Goal: Navigation & Orientation: Find specific page/section

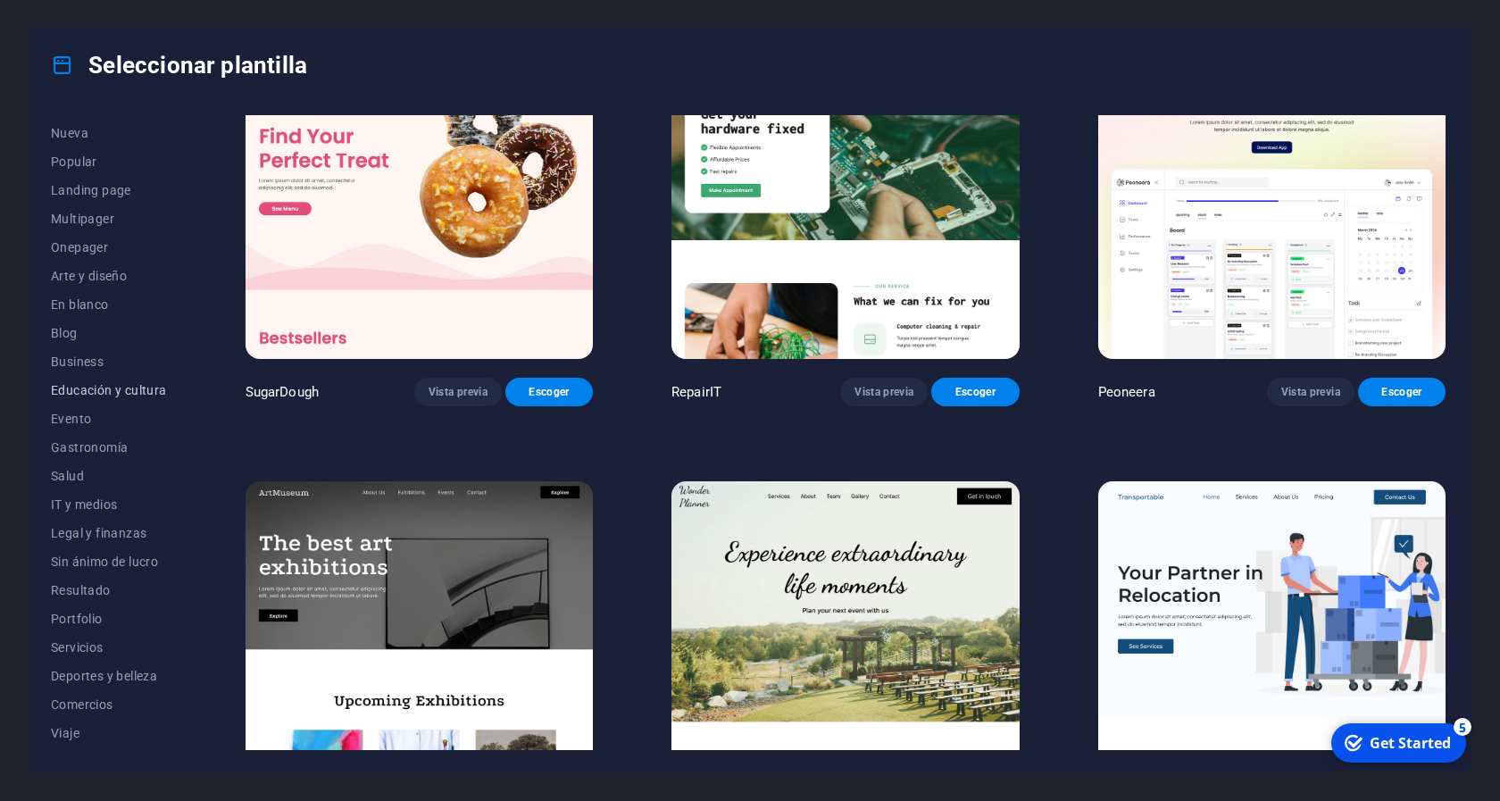
scroll to position [79, 0]
click at [87, 336] on span "Business" at bounding box center [109, 335] width 116 height 14
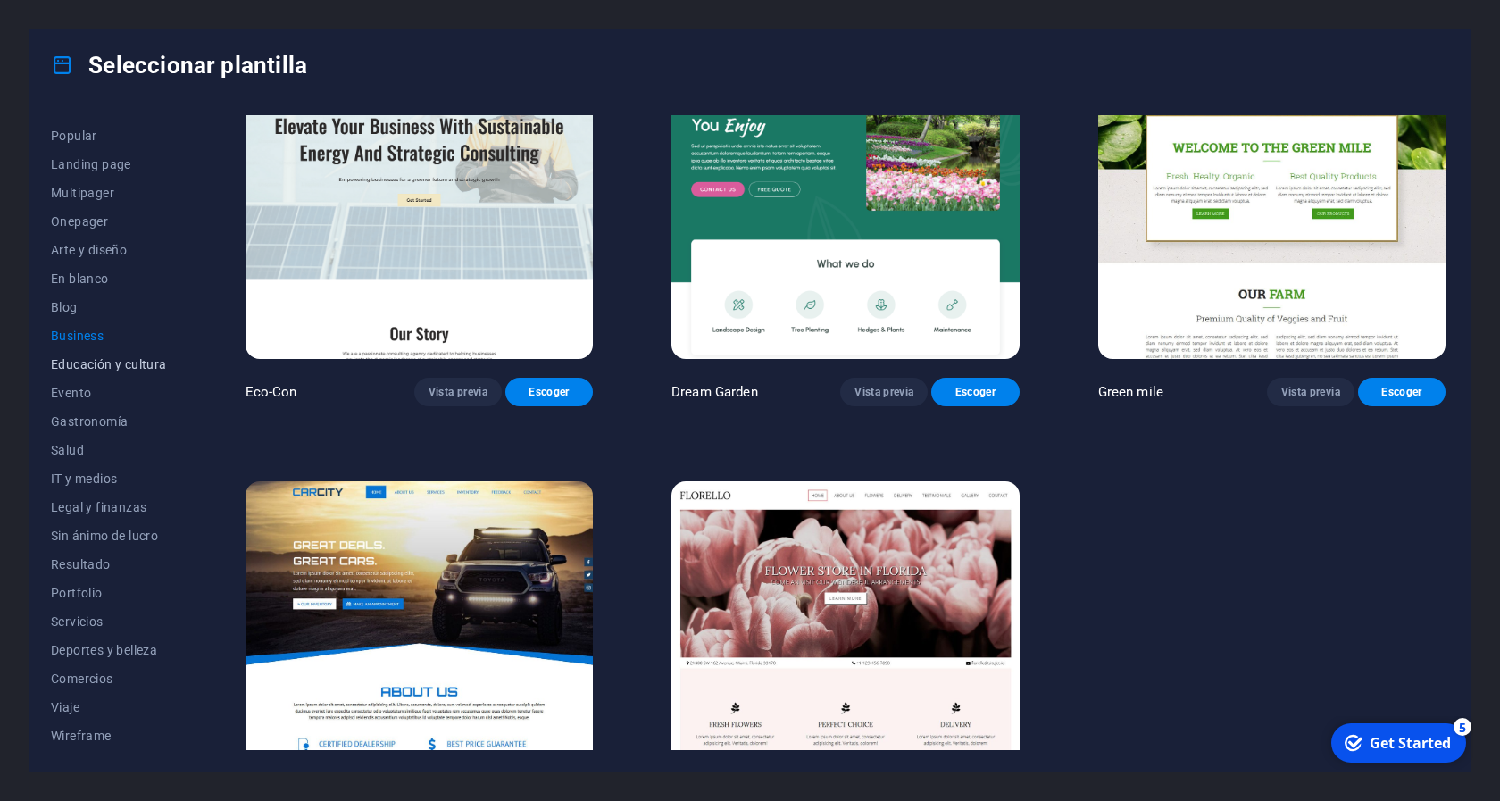
click at [108, 370] on span "Educación y cultura" at bounding box center [109, 364] width 116 height 14
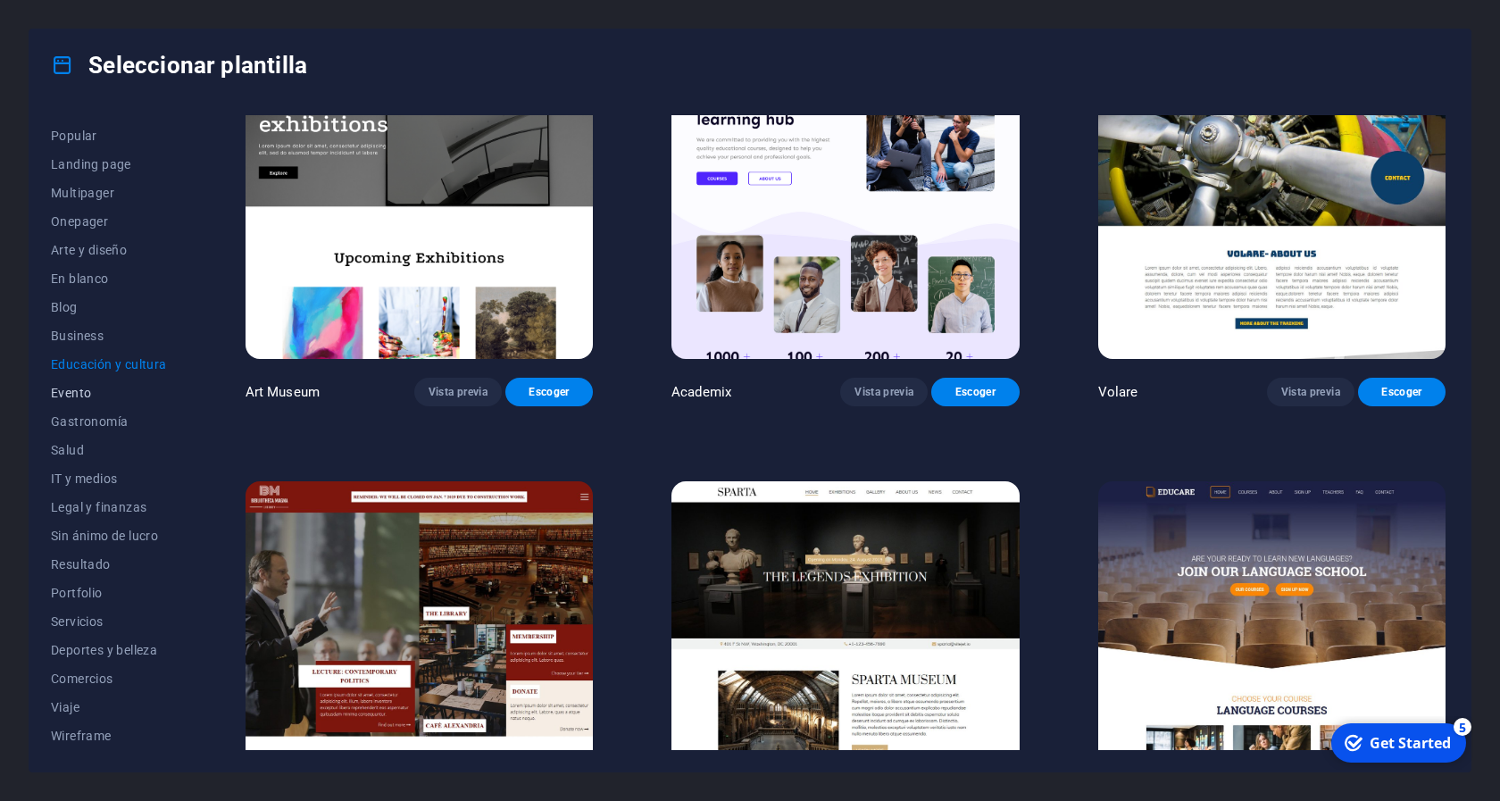
click at [88, 394] on span "Evento" at bounding box center [109, 393] width 116 height 14
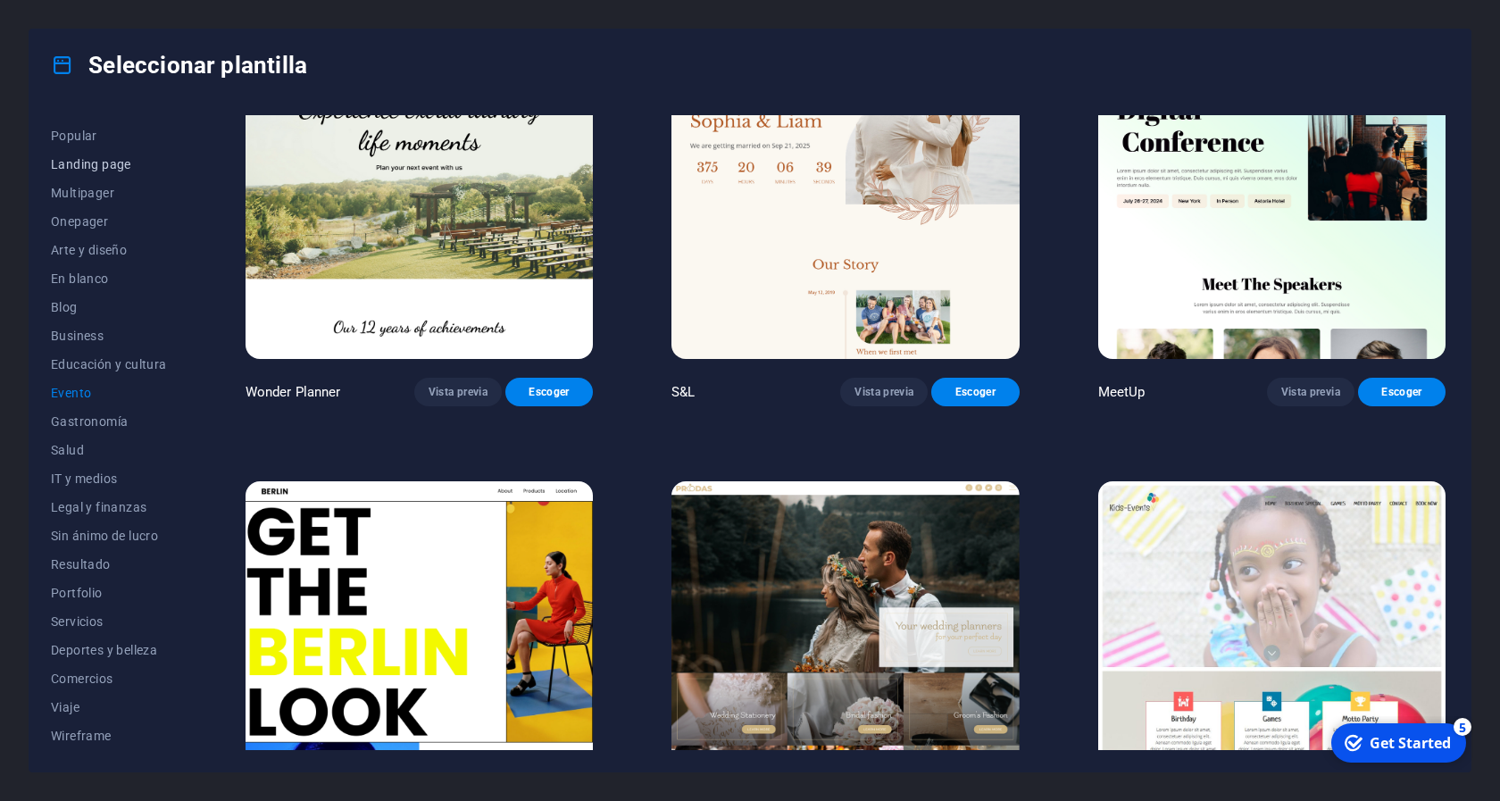
click at [89, 163] on span "Landing page" at bounding box center [109, 164] width 116 height 14
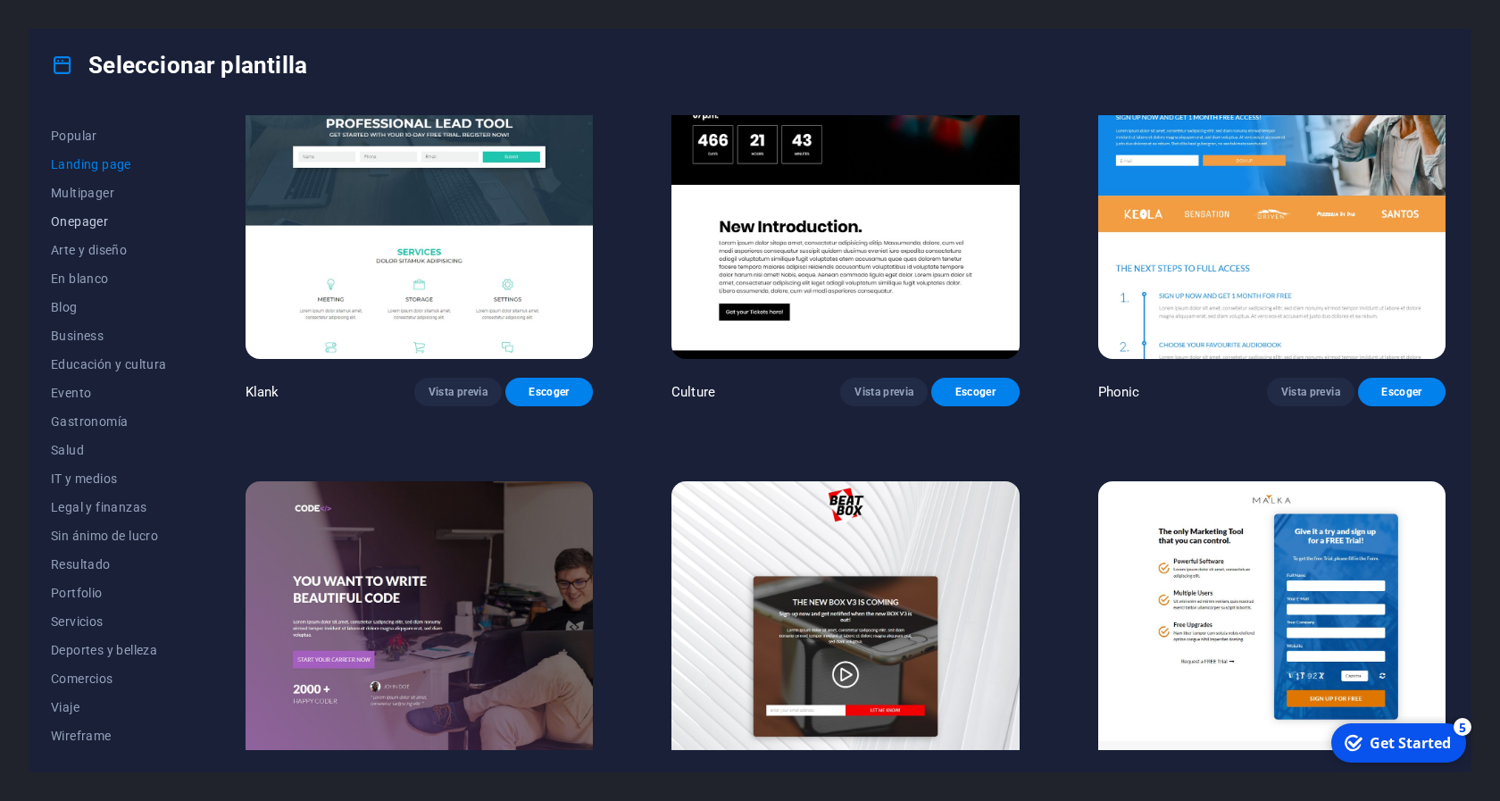
click at [89, 219] on span "Onepager" at bounding box center [109, 221] width 116 height 14
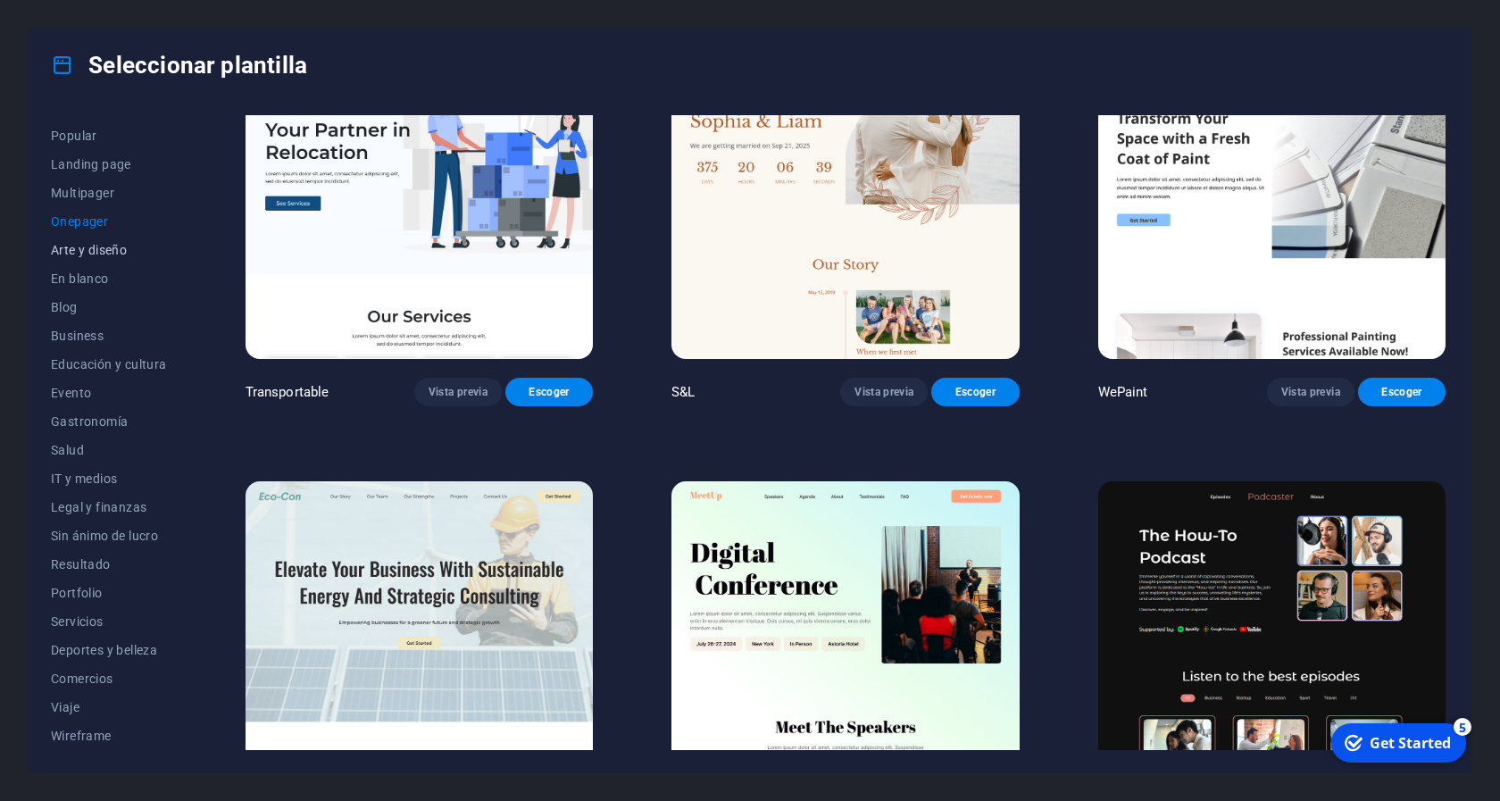
click at [98, 256] on span "Arte y diseño" at bounding box center [109, 250] width 116 height 14
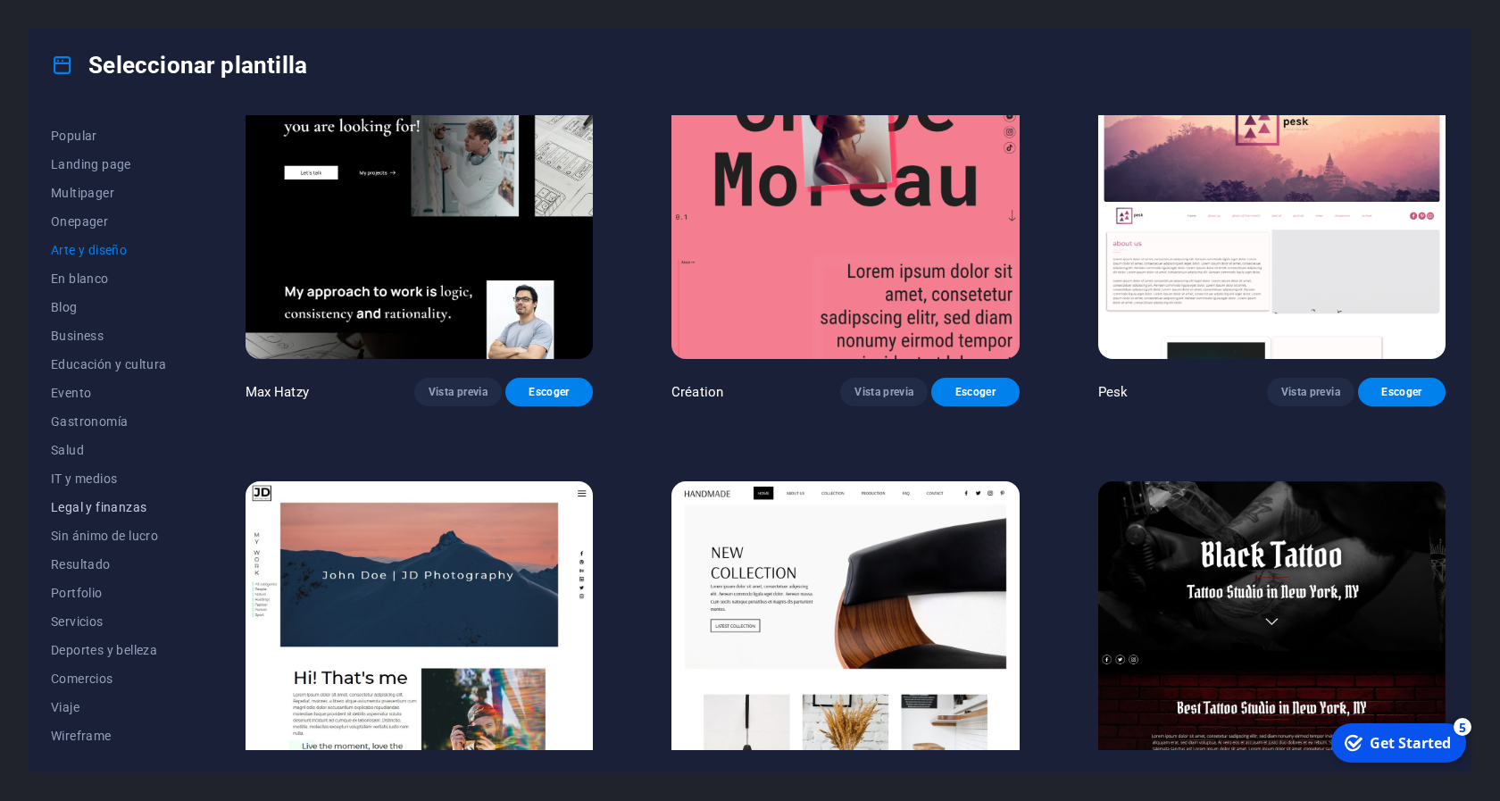
click at [128, 509] on span "Legal y finanzas" at bounding box center [109, 507] width 116 height 14
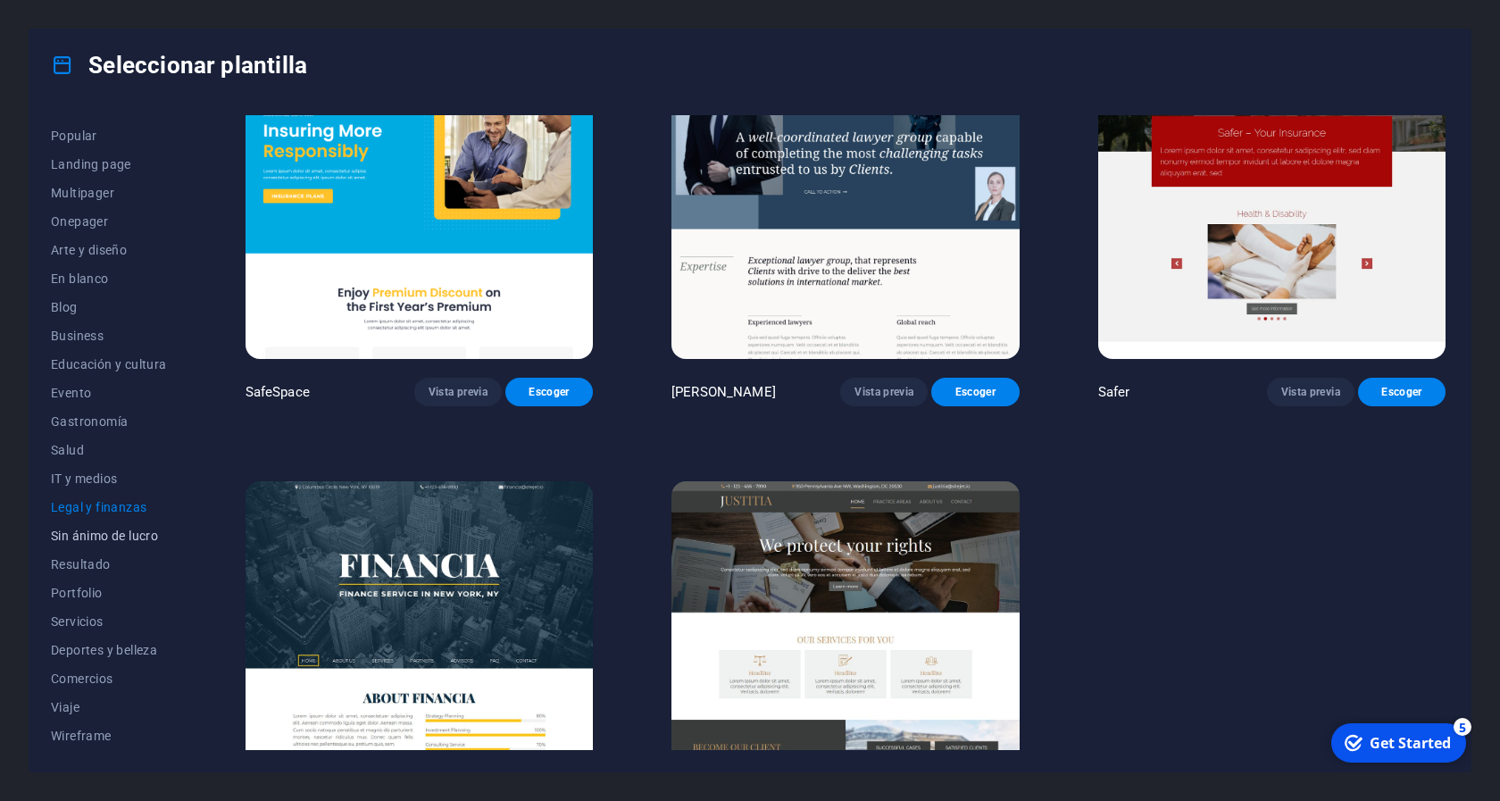
click at [126, 536] on span "Sin ánimo de lucro" at bounding box center [109, 535] width 116 height 14
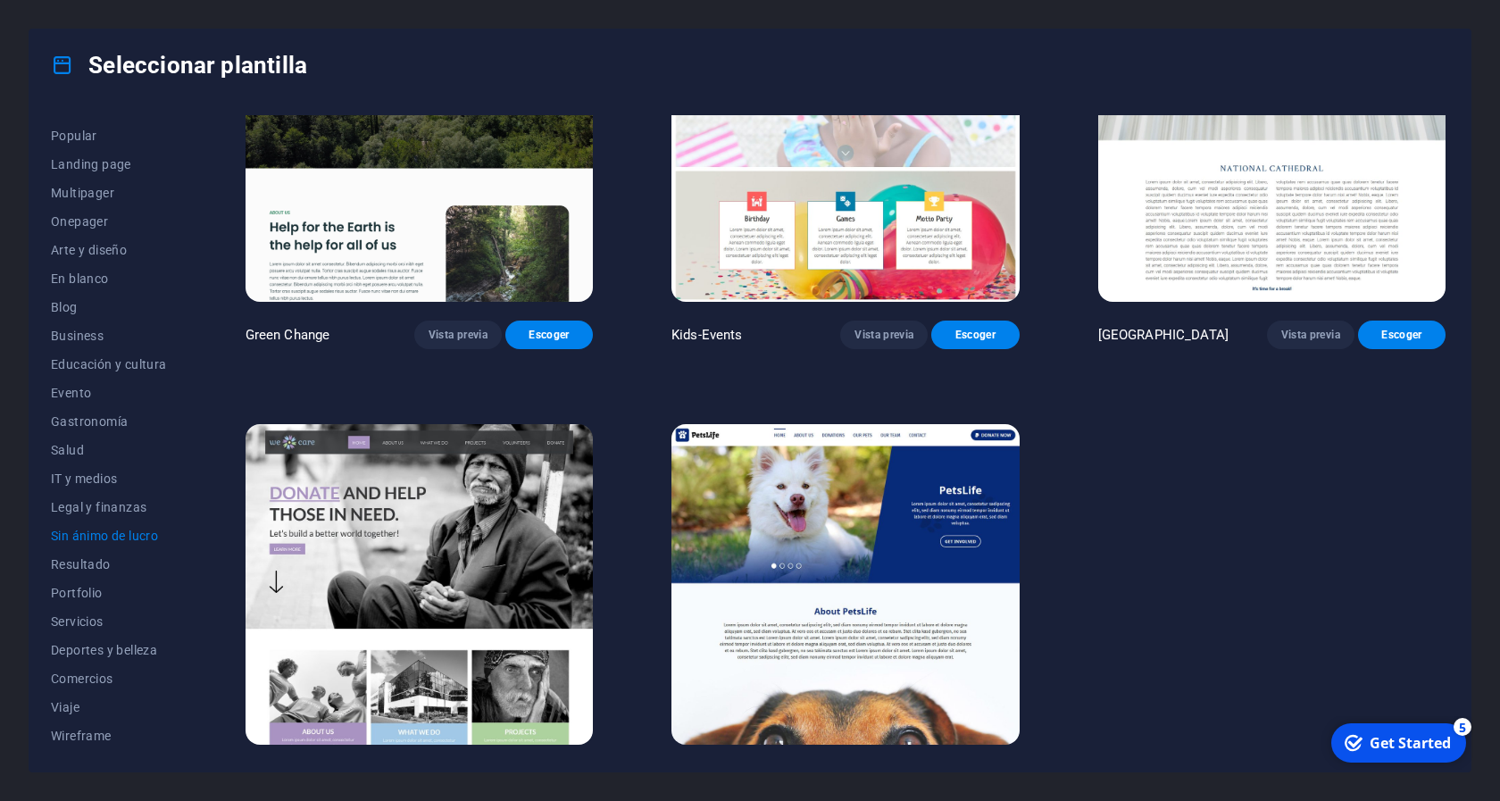
scroll to position [161, 0]
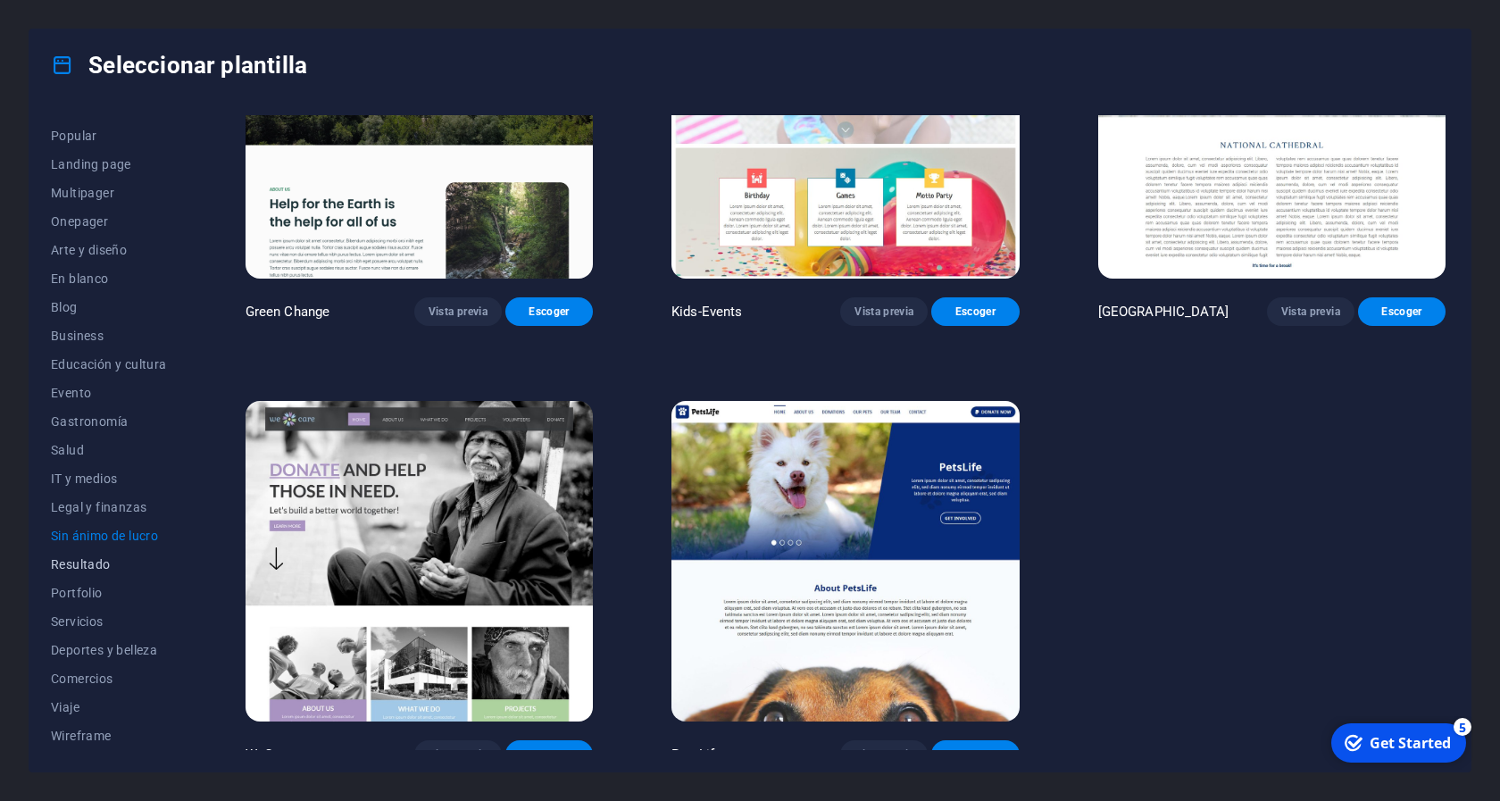
click at [90, 562] on span "Resultado" at bounding box center [109, 564] width 116 height 14
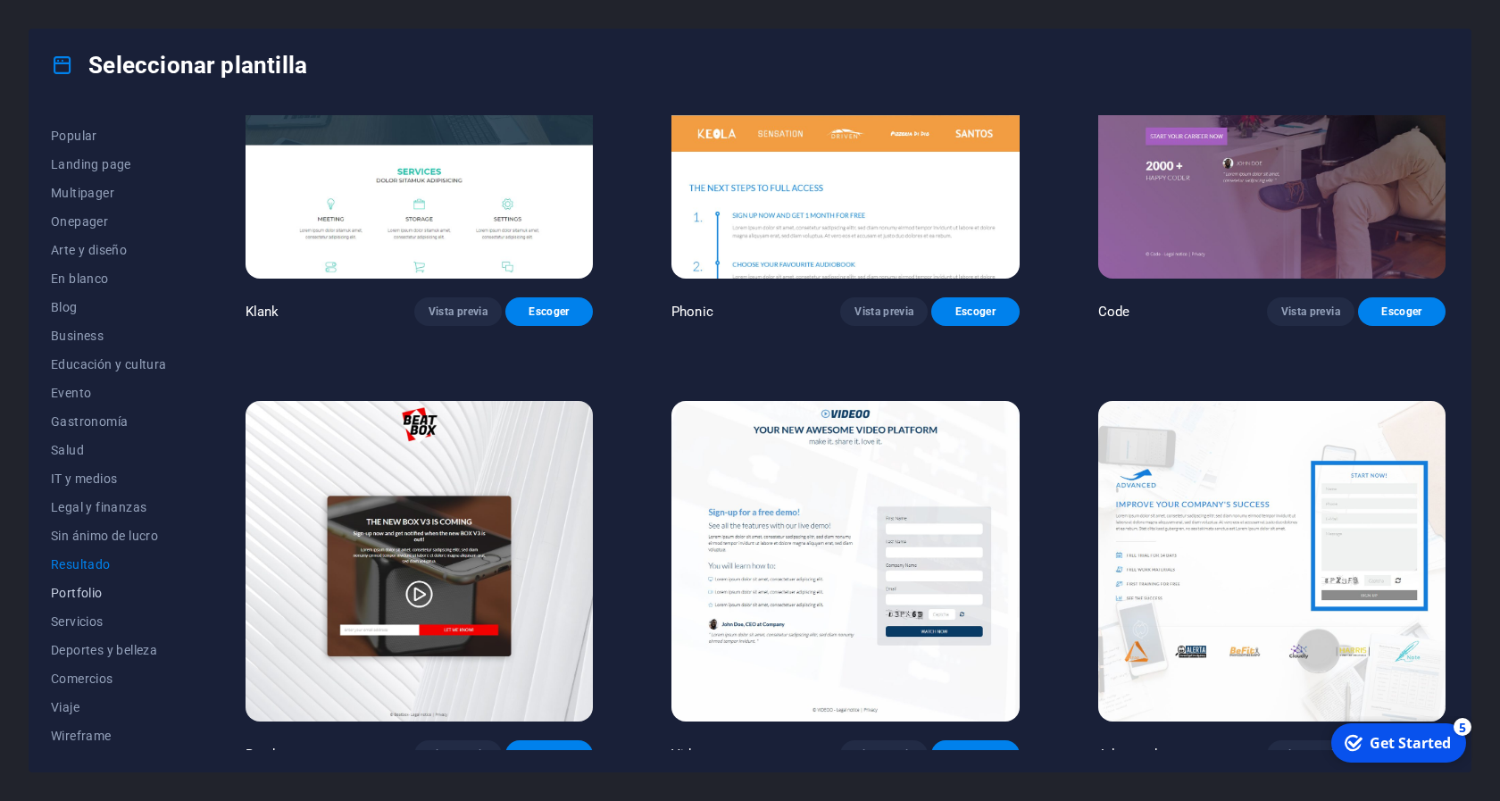
click at [87, 587] on span "Portfolio" at bounding box center [109, 593] width 116 height 14
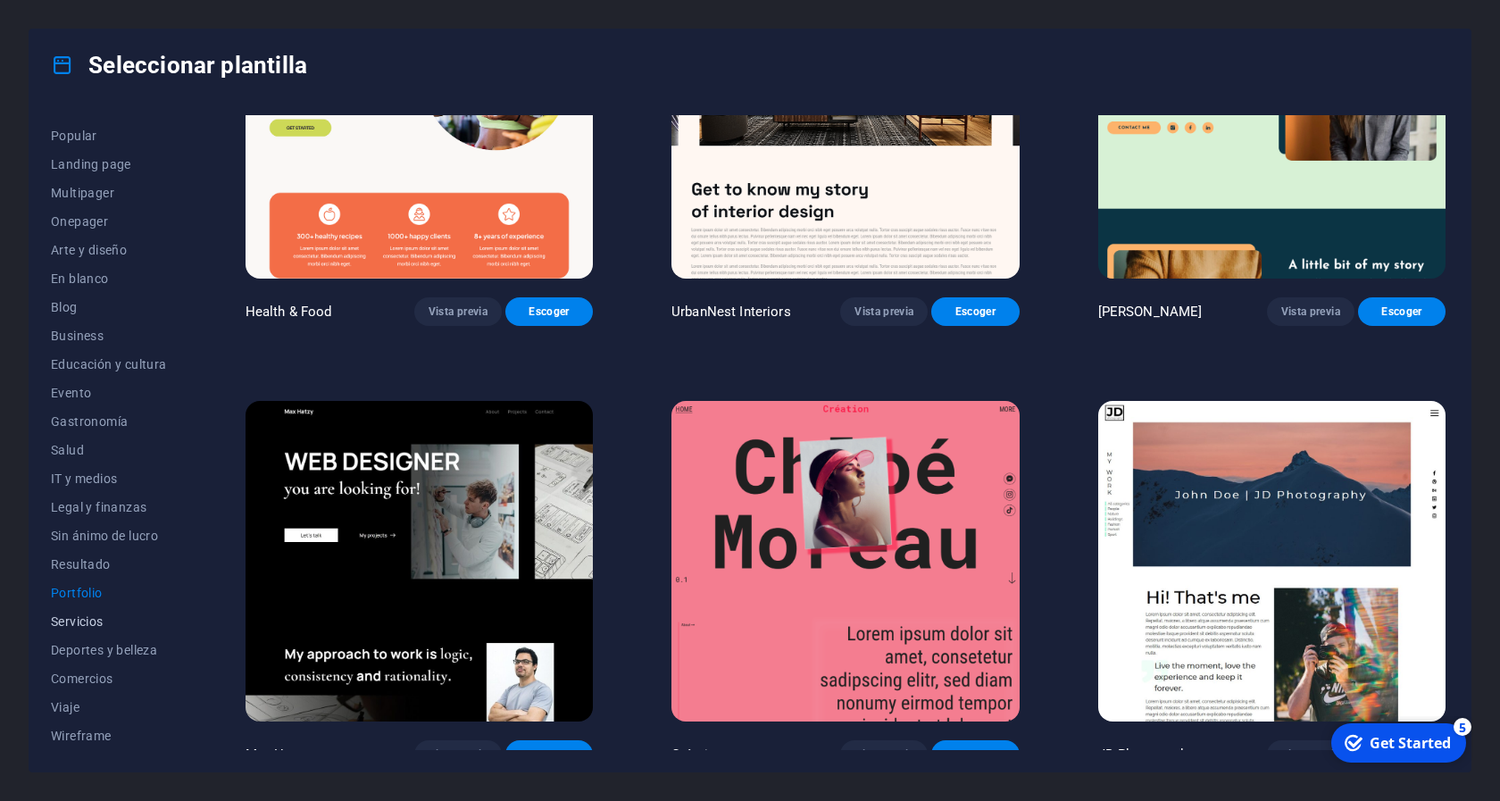
click at [82, 613] on button "Servicios" at bounding box center [109, 621] width 116 height 29
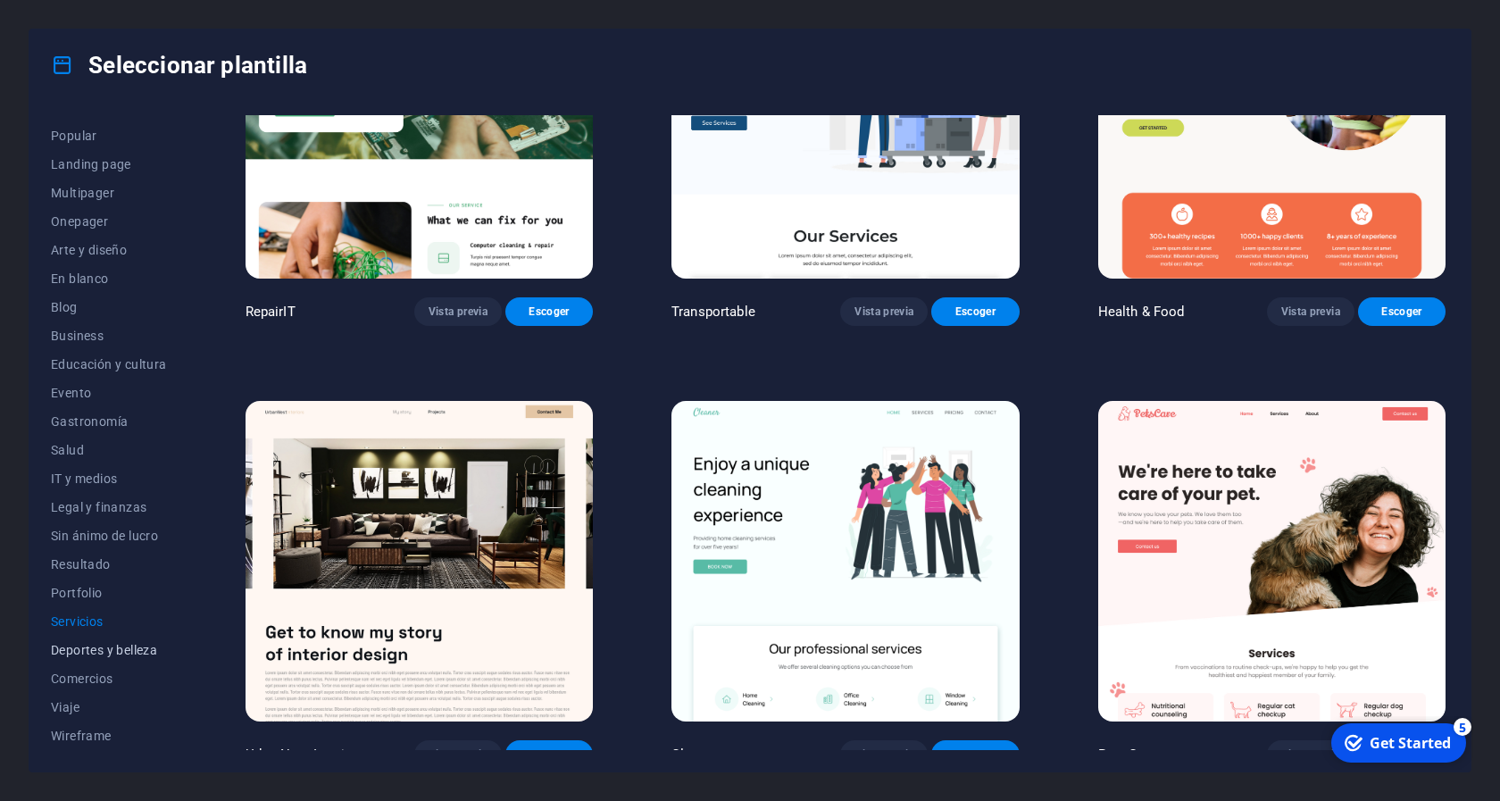
click at [94, 650] on span "Deportes y belleza" at bounding box center [109, 650] width 116 height 14
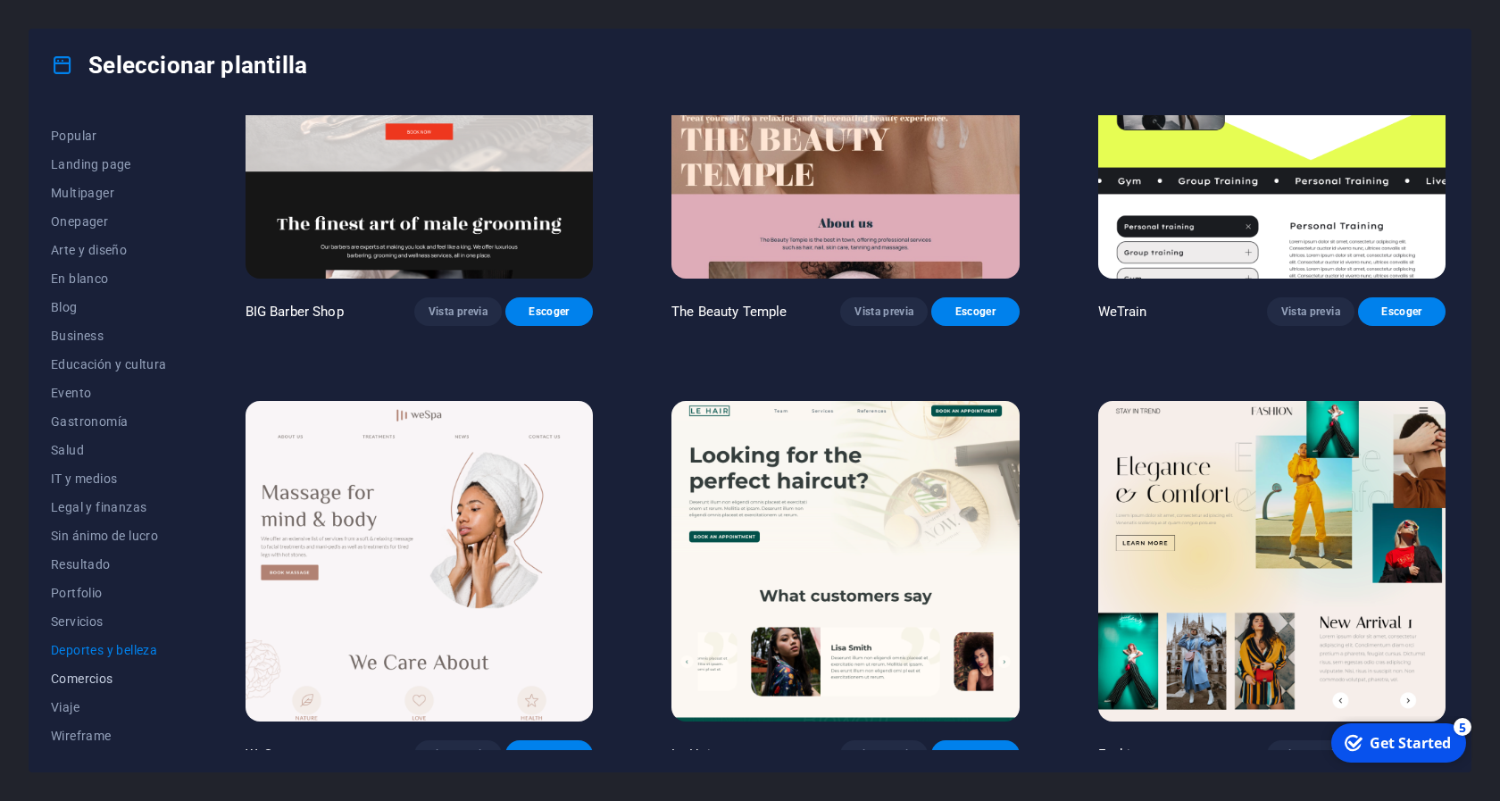
click at [98, 673] on span "Comercios" at bounding box center [109, 678] width 116 height 14
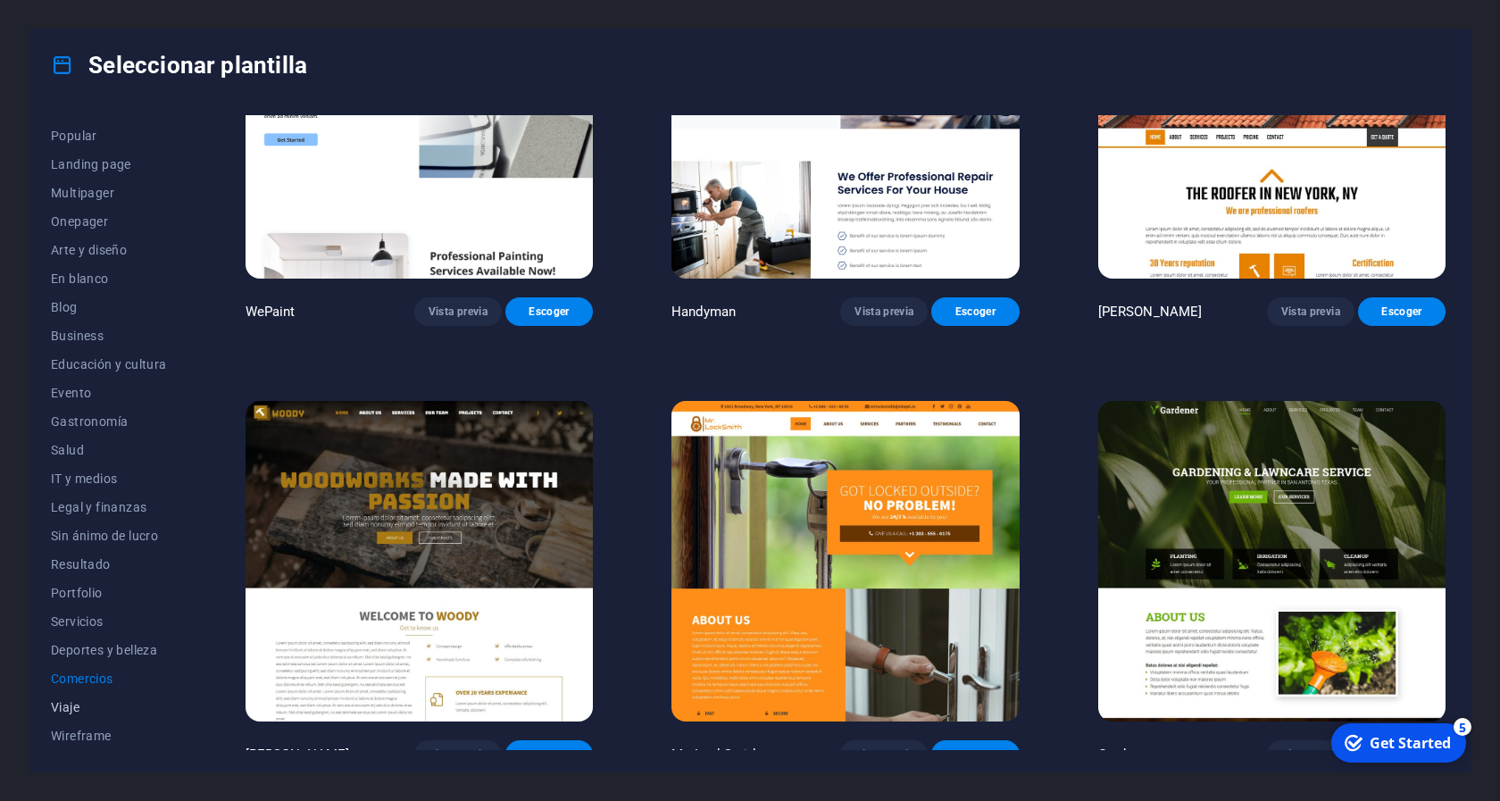
click at [83, 704] on span "Viaje" at bounding box center [109, 707] width 116 height 14
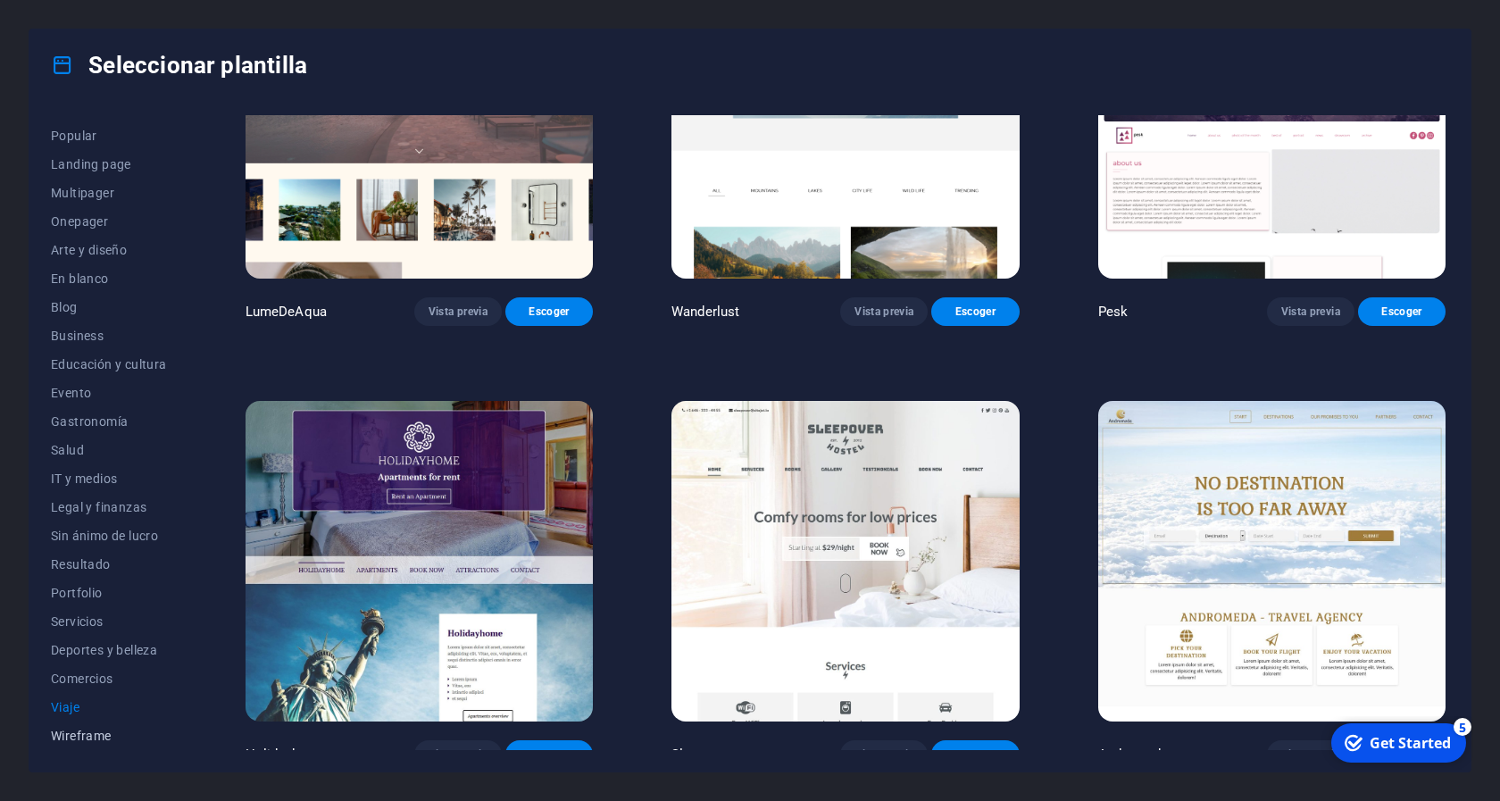
click at [87, 728] on span "Wireframe" at bounding box center [109, 735] width 116 height 14
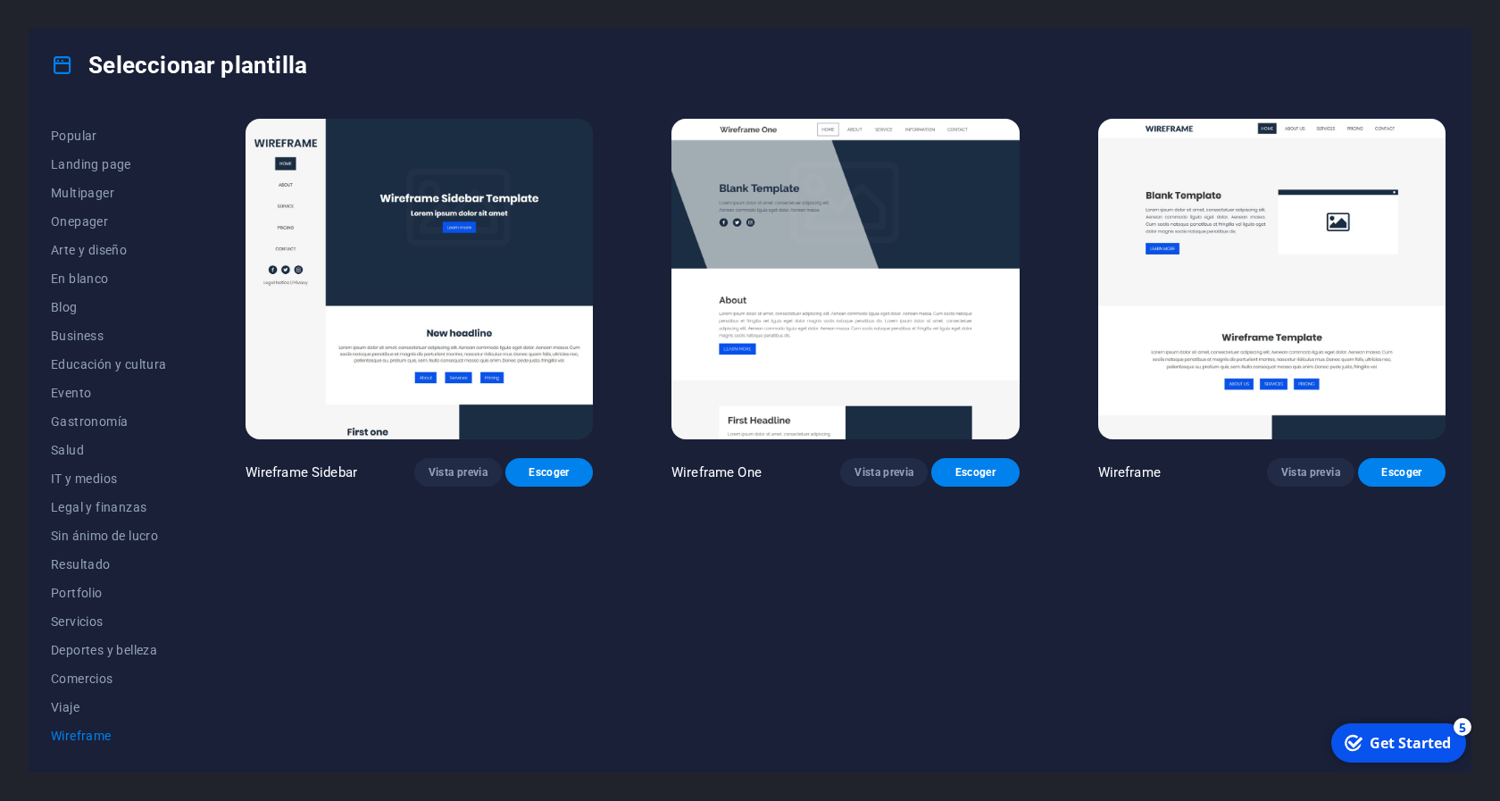
scroll to position [0, 0]
click at [87, 182] on span "Nueva" at bounding box center [109, 186] width 116 height 14
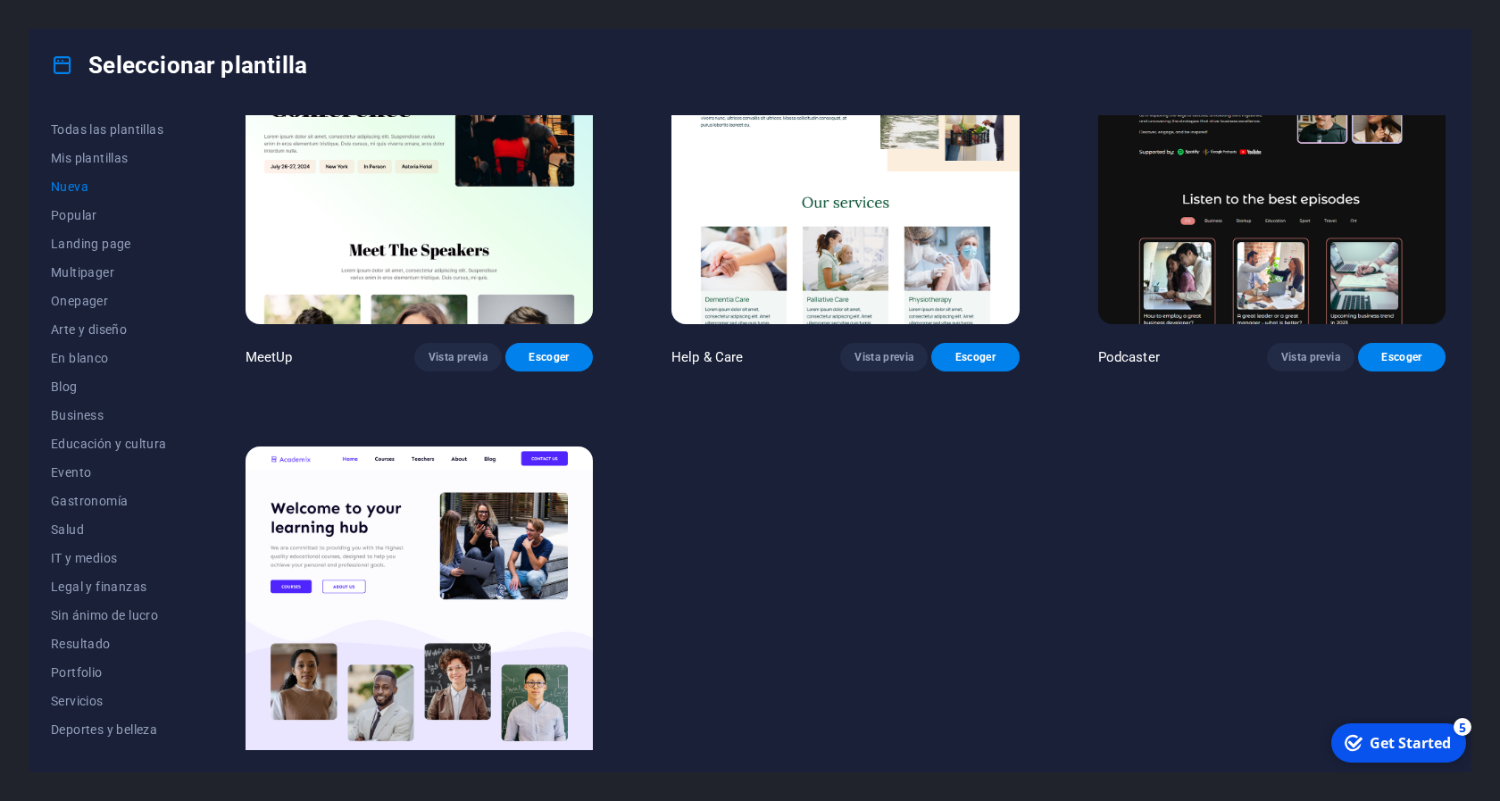
scroll to position [1462, 0]
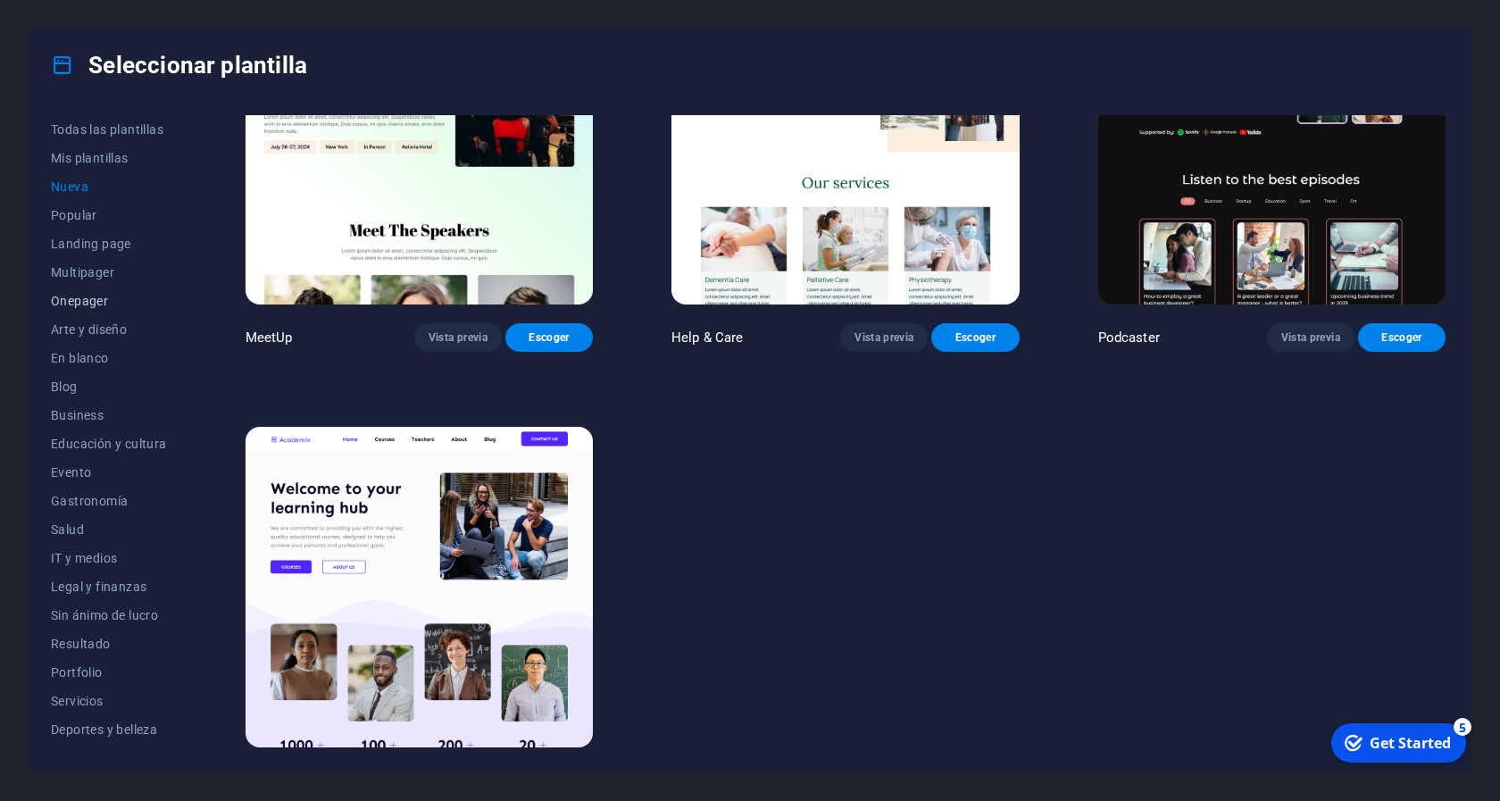
click at [96, 308] on span "Onepager" at bounding box center [109, 301] width 116 height 14
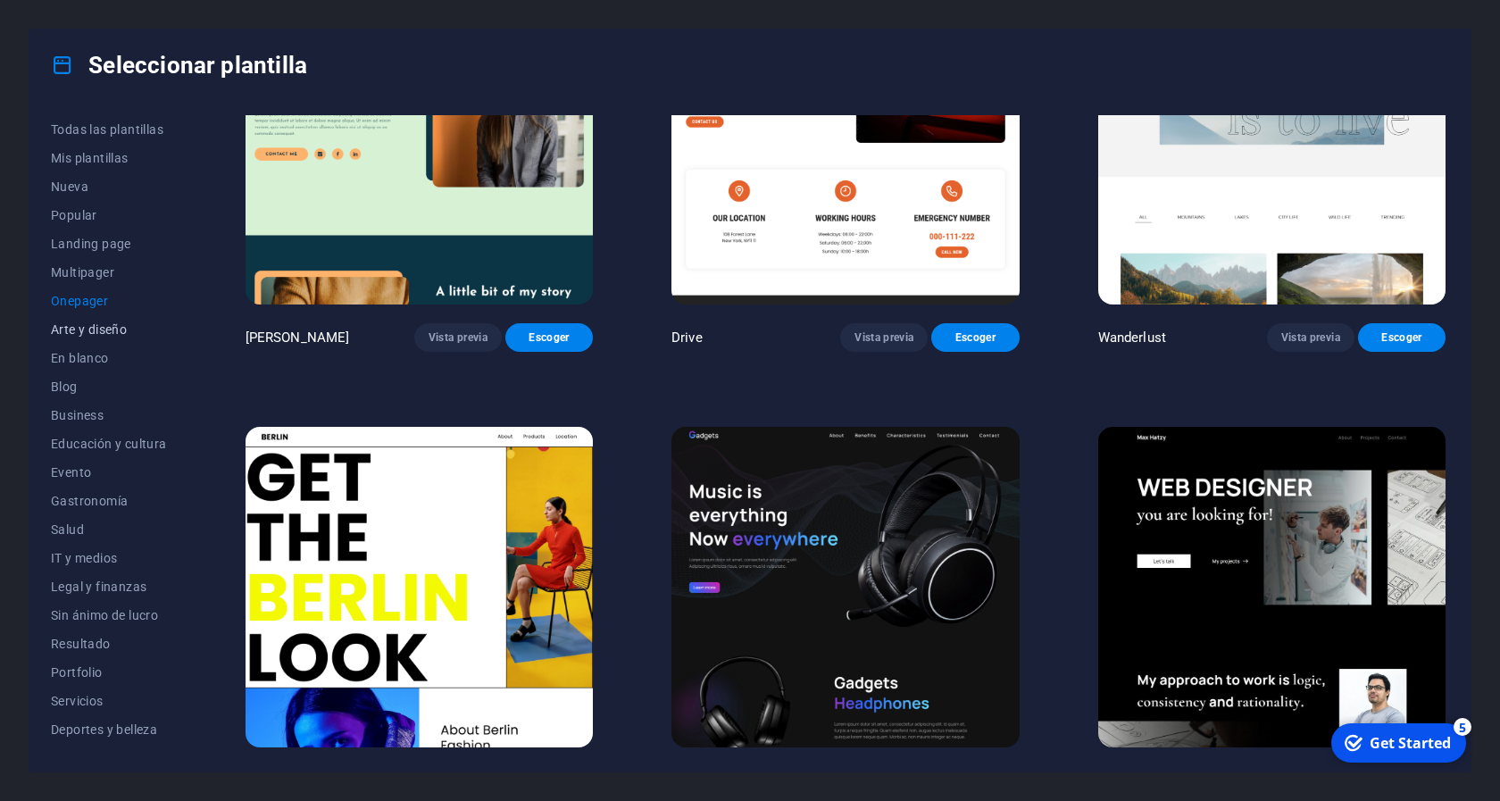
scroll to position [594, 0]
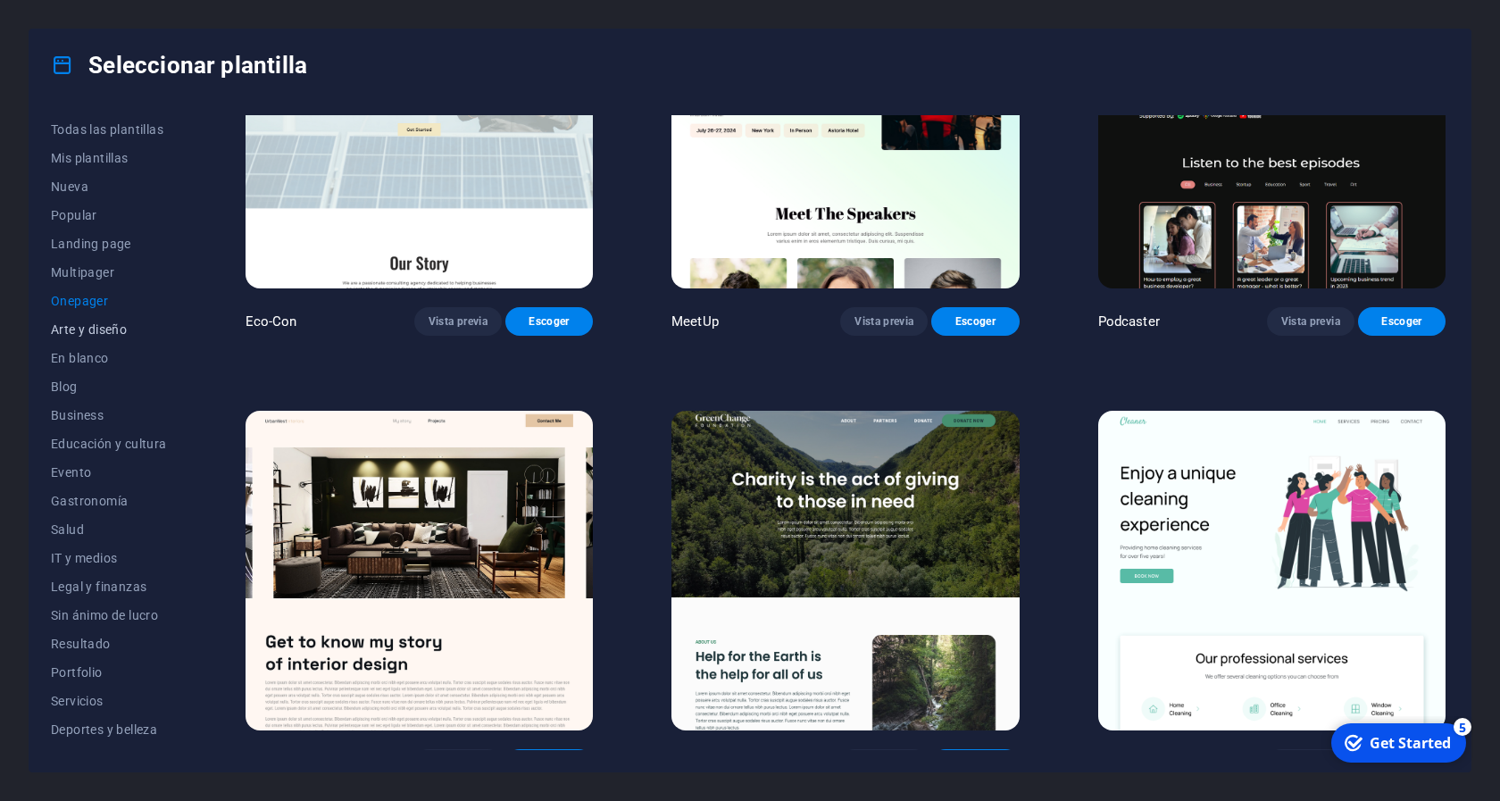
click at [103, 338] on button "Arte y diseño" at bounding box center [109, 329] width 116 height 29
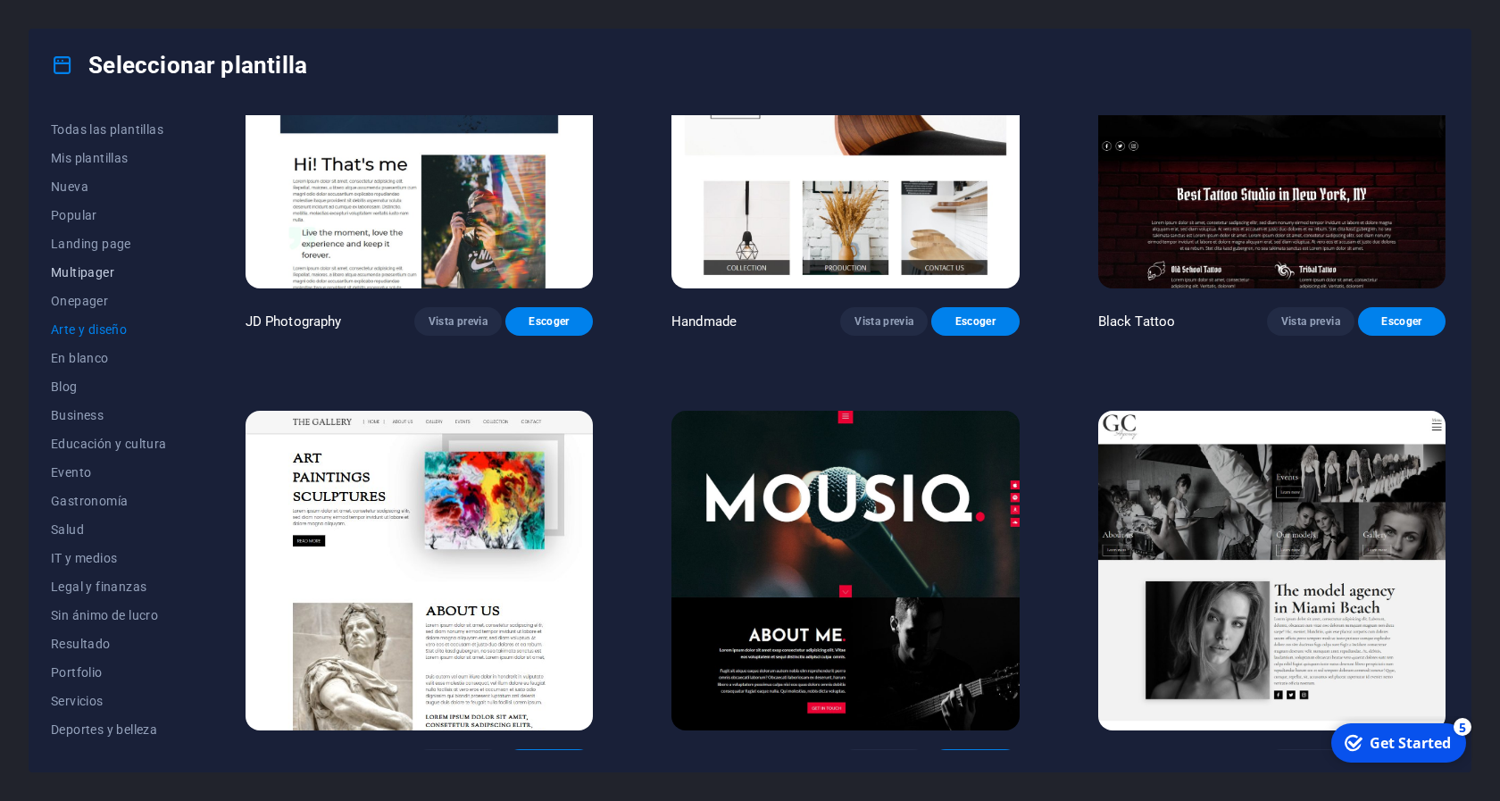
click at [88, 268] on span "Multipager" at bounding box center [109, 272] width 116 height 14
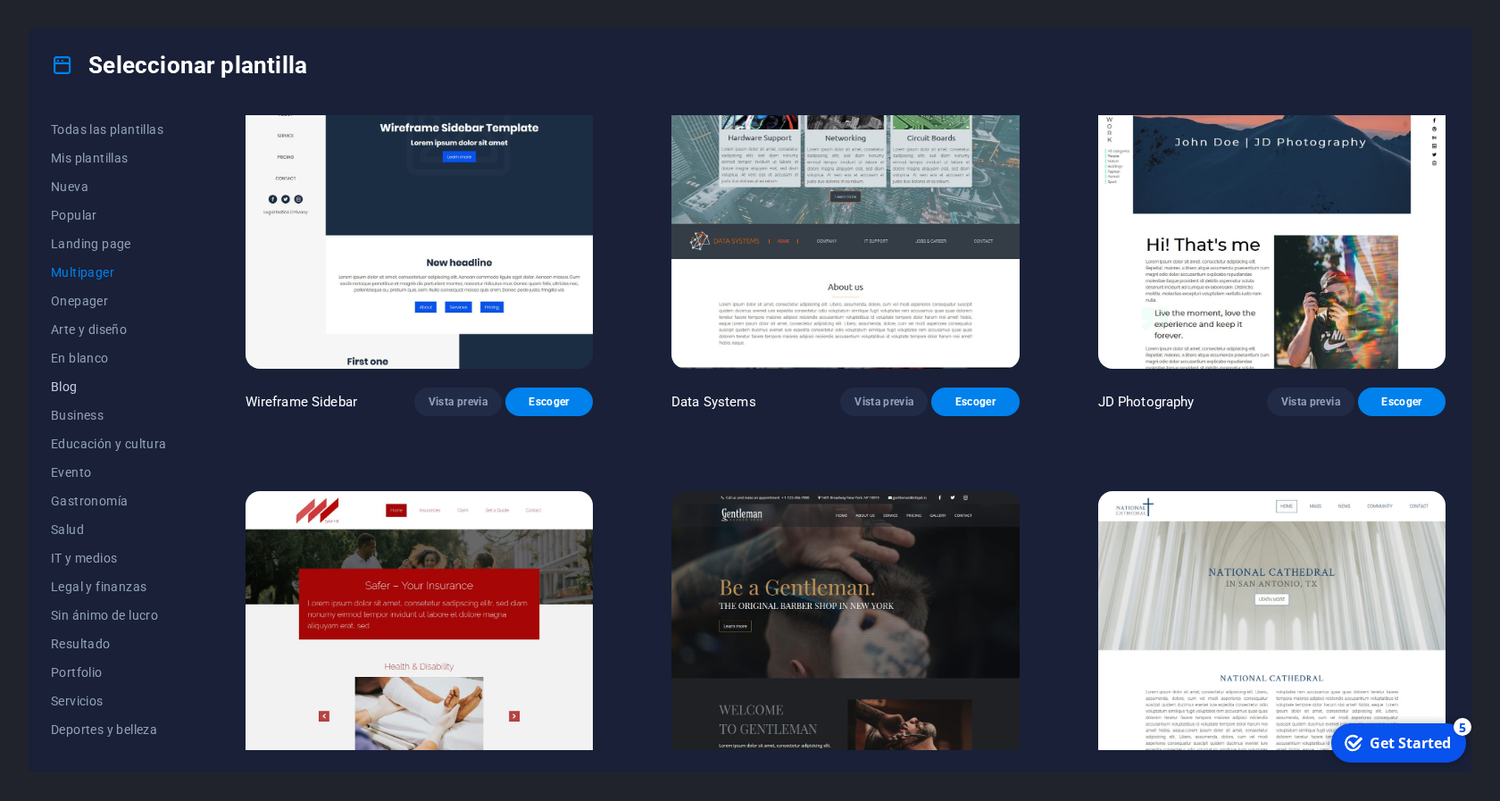
click at [70, 380] on span "Blog" at bounding box center [109, 386] width 116 height 14
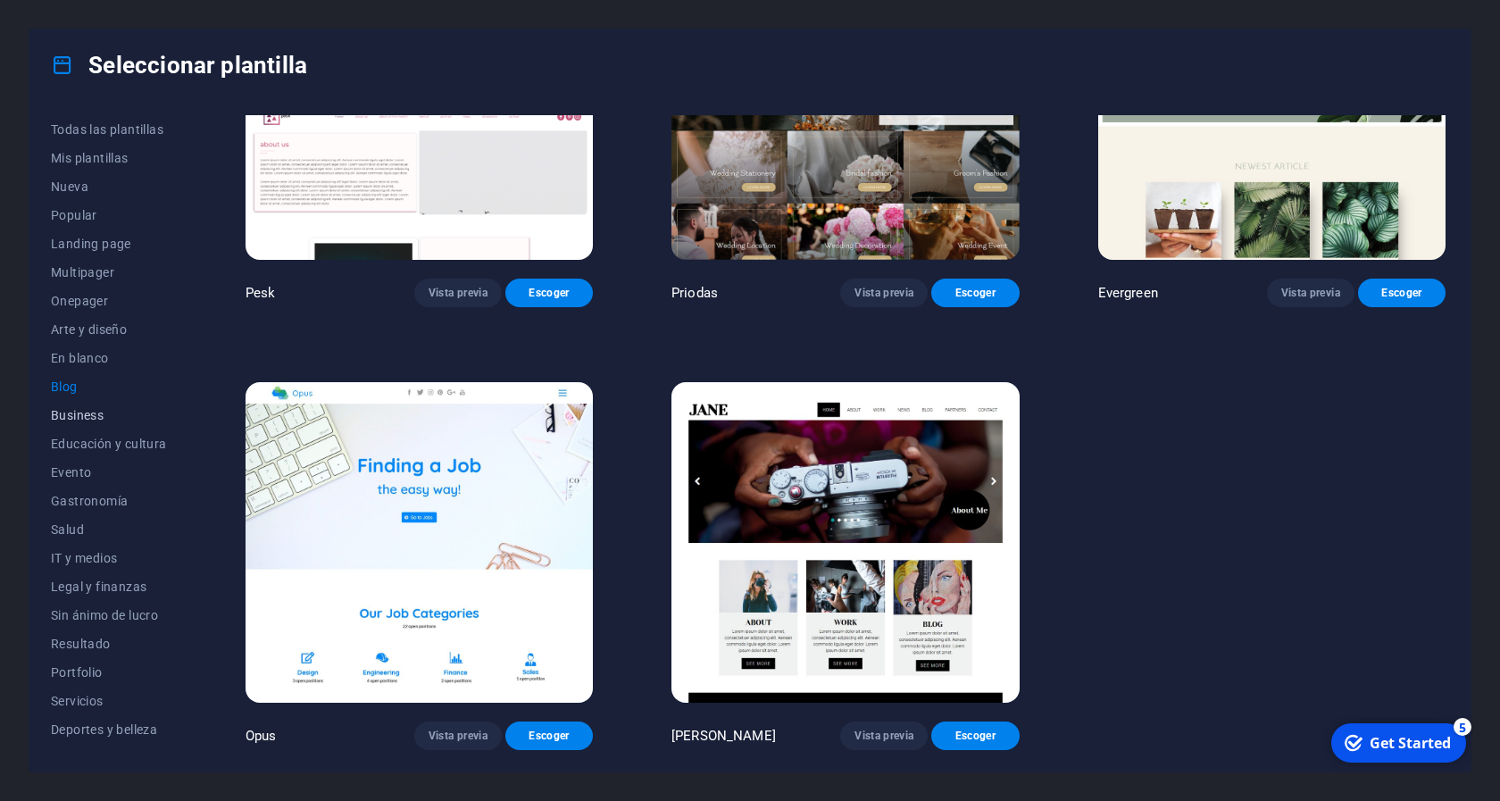
scroll to position [2764, 0]
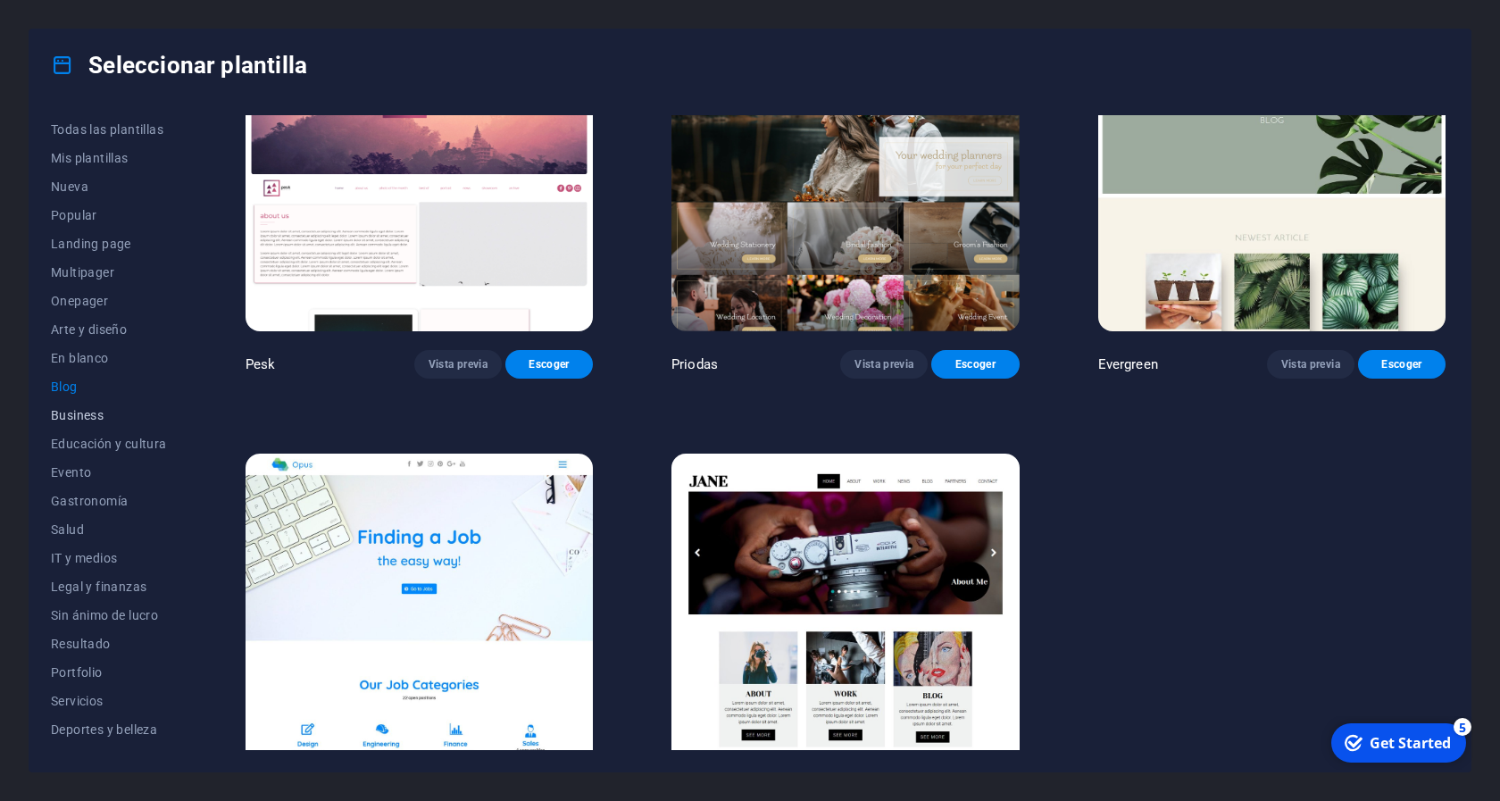
click at [87, 413] on span "Business" at bounding box center [109, 415] width 116 height 14
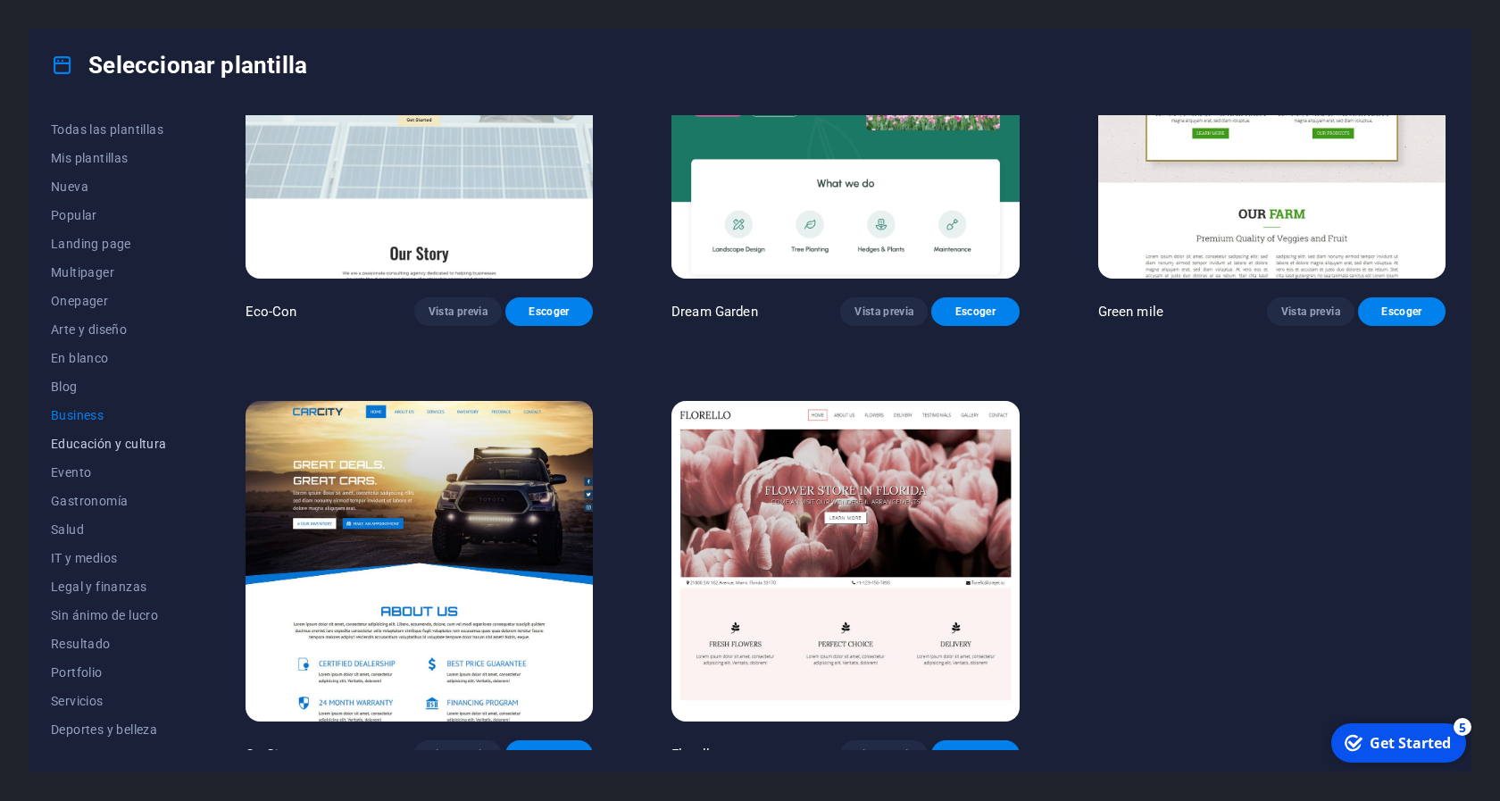
click at [95, 443] on span "Educación y cultura" at bounding box center [109, 444] width 116 height 14
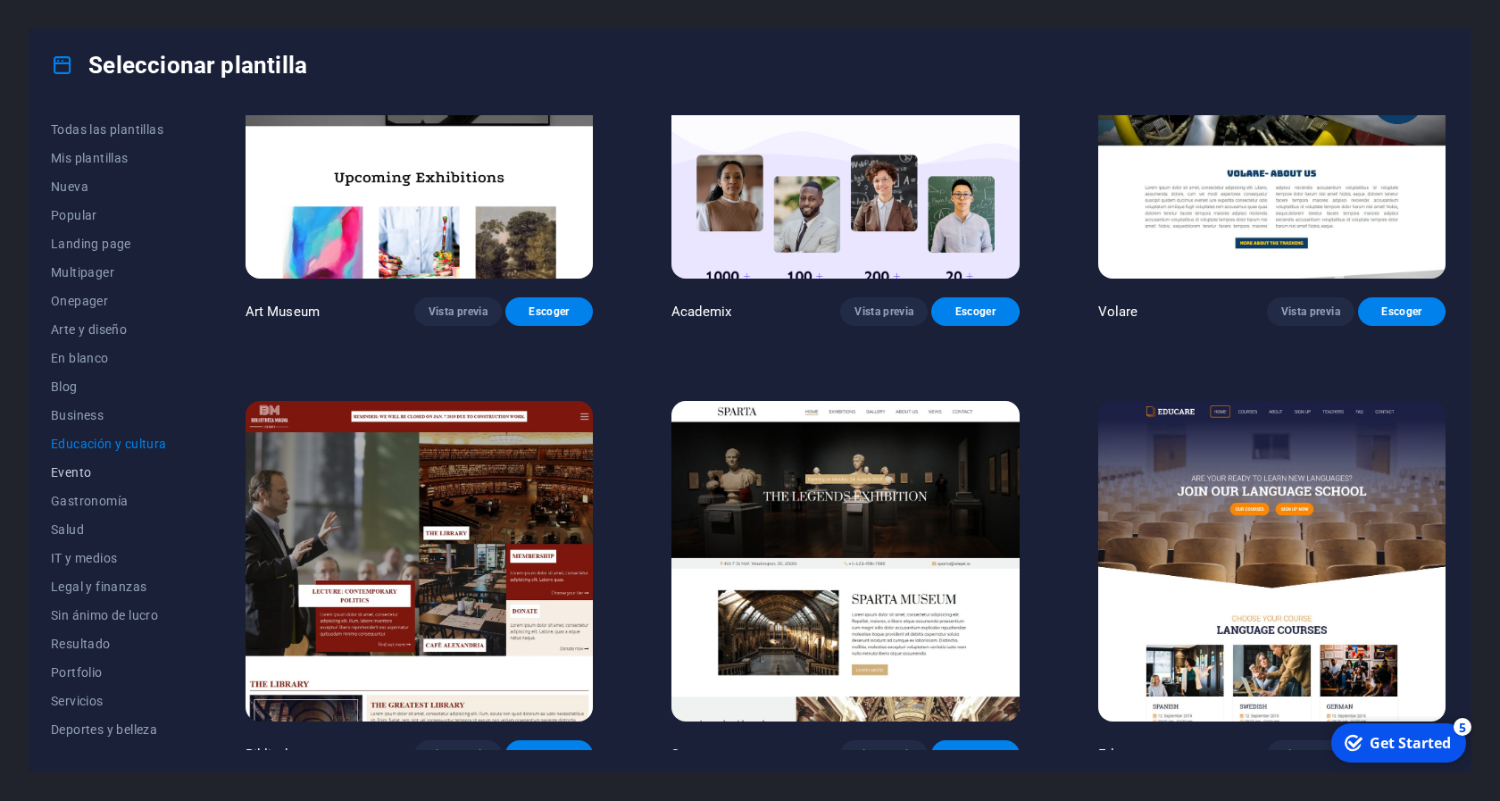
click at [85, 471] on span "Evento" at bounding box center [109, 472] width 116 height 14
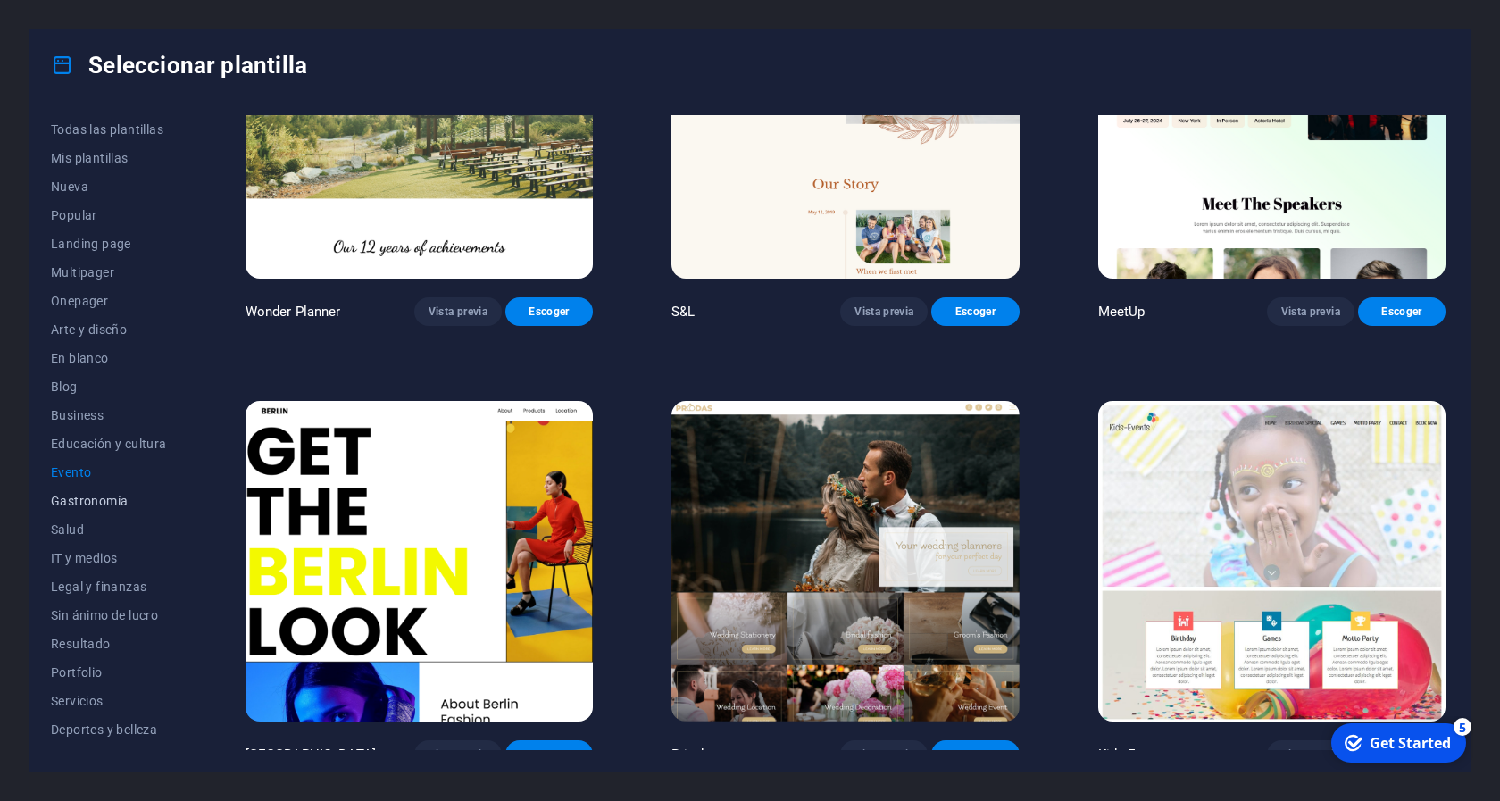
click at [95, 494] on span "Gastronomía" at bounding box center [109, 501] width 116 height 14
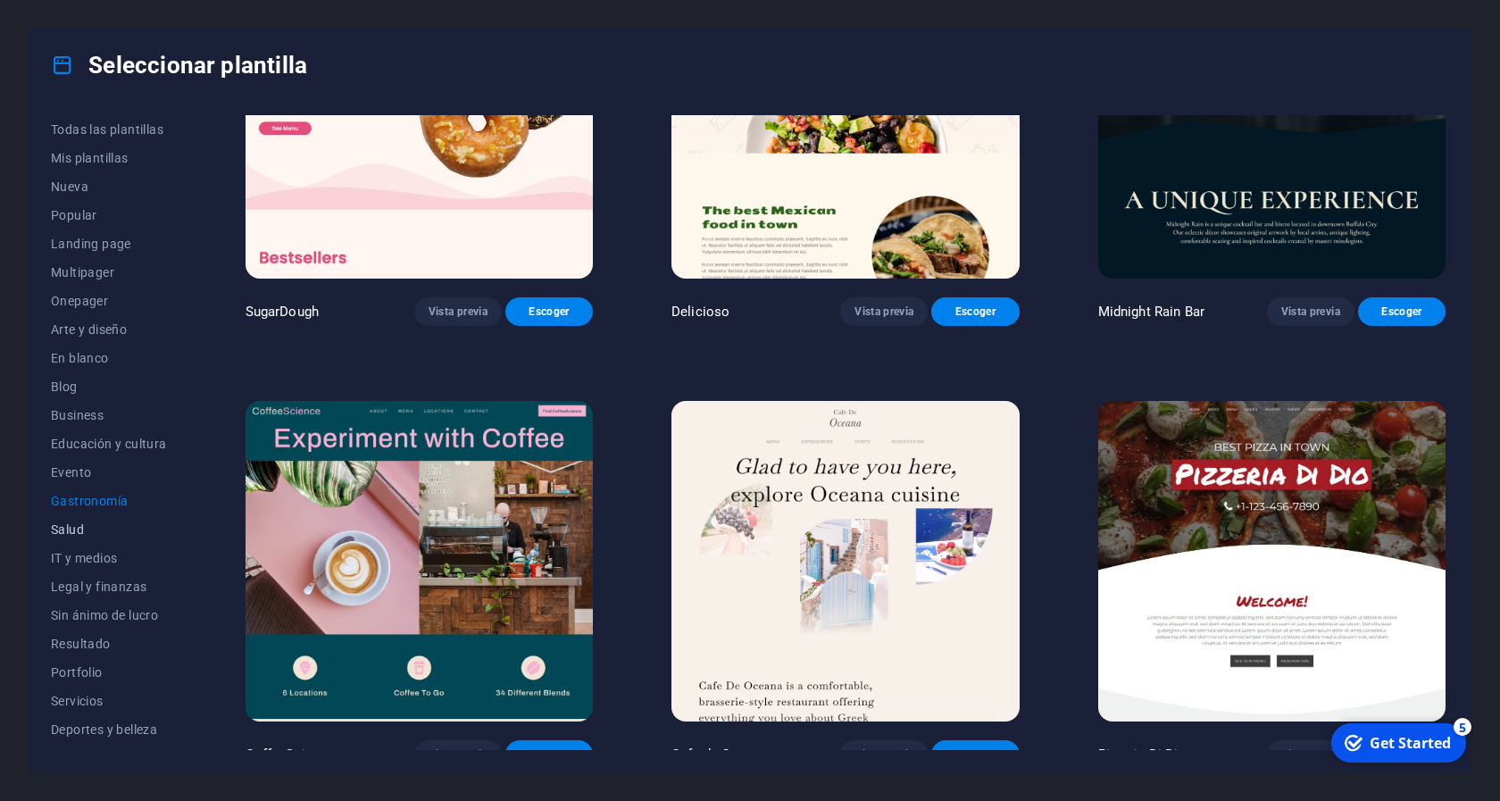
click at [71, 527] on span "Salud" at bounding box center [109, 529] width 116 height 14
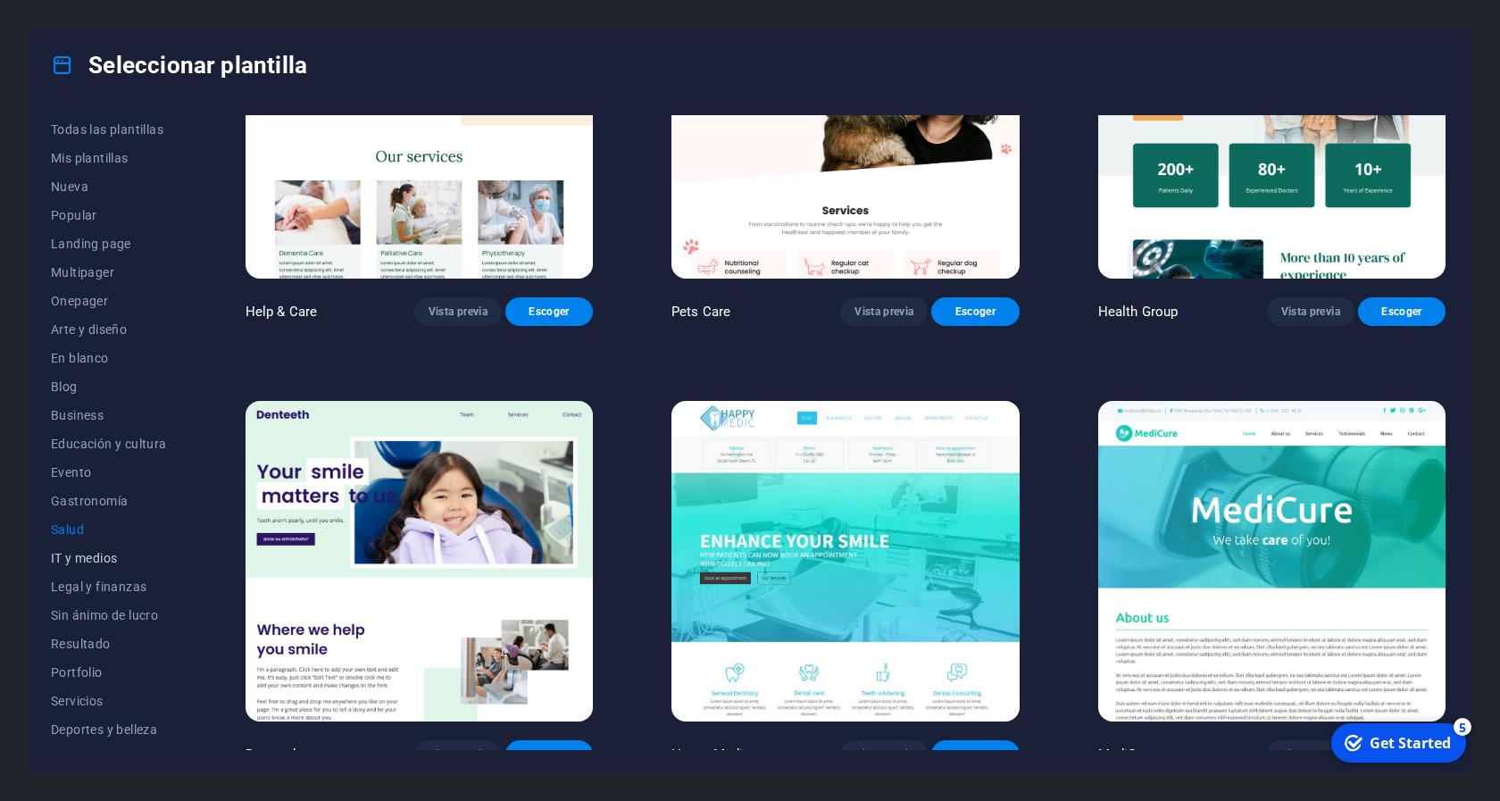
click at [71, 555] on span "IT y medios" at bounding box center [109, 558] width 116 height 14
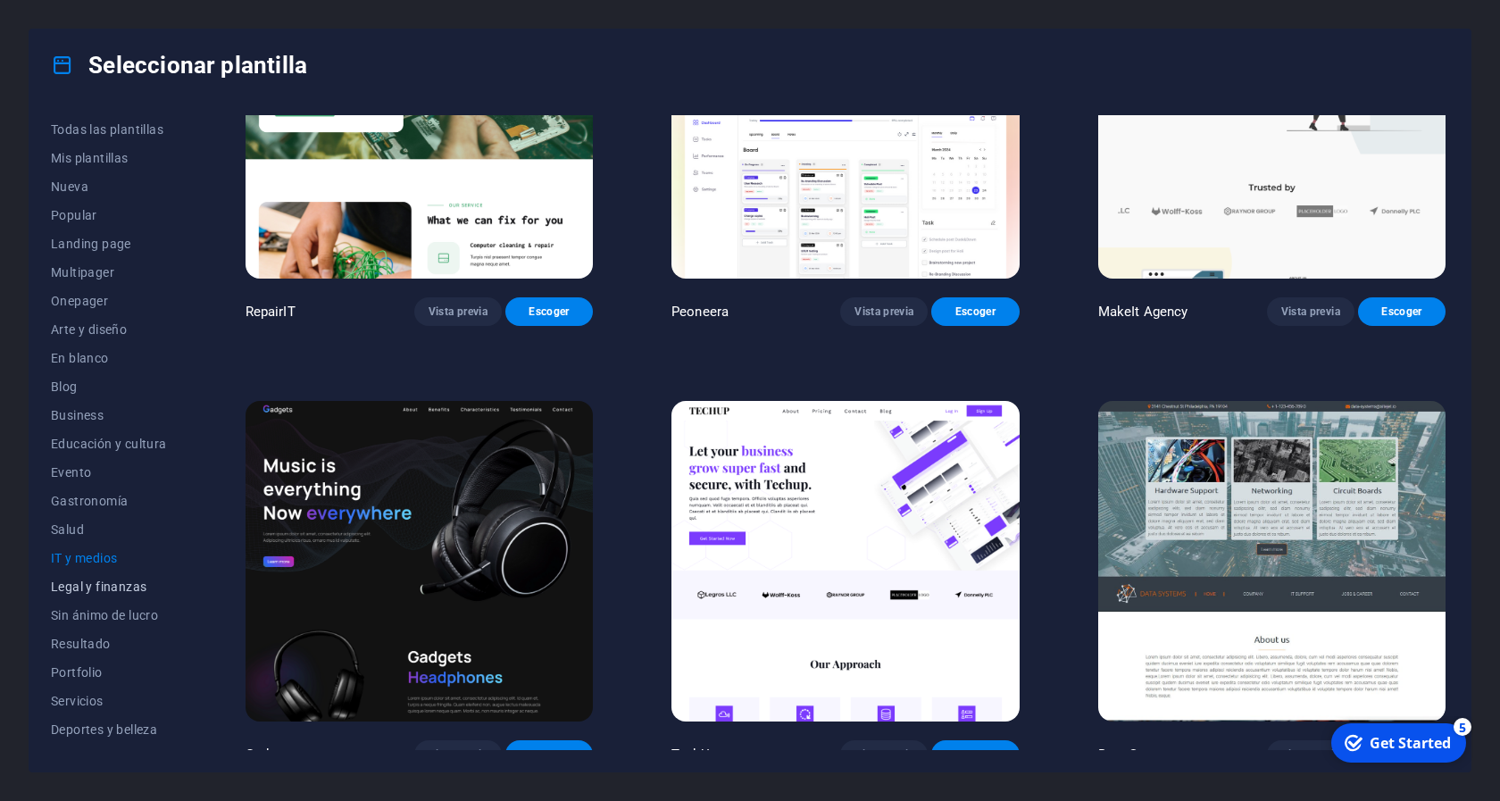
click at [81, 579] on span "Legal y finanzas" at bounding box center [109, 586] width 116 height 14
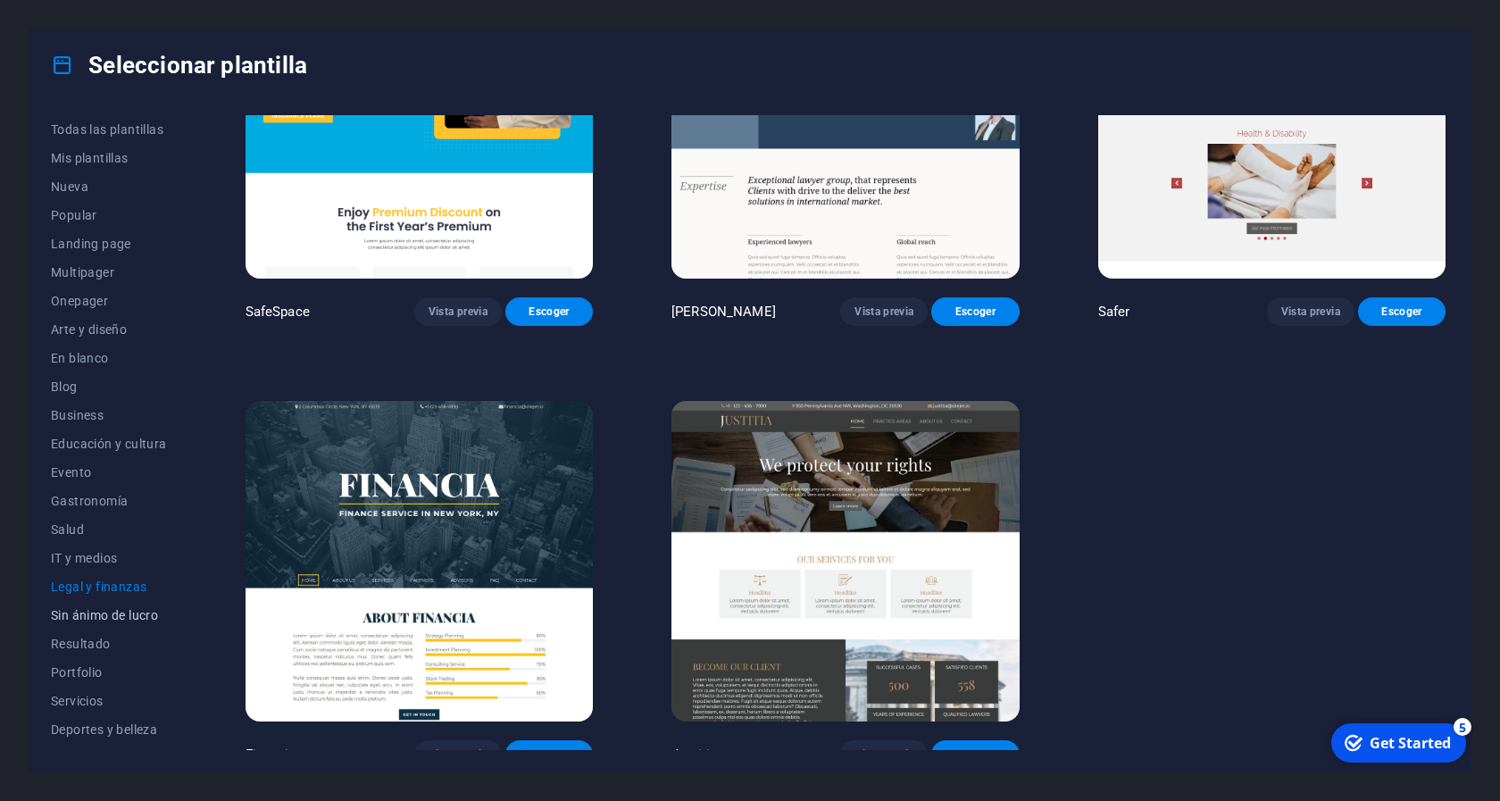
click at [86, 611] on span "Sin ánimo de lucro" at bounding box center [109, 615] width 116 height 14
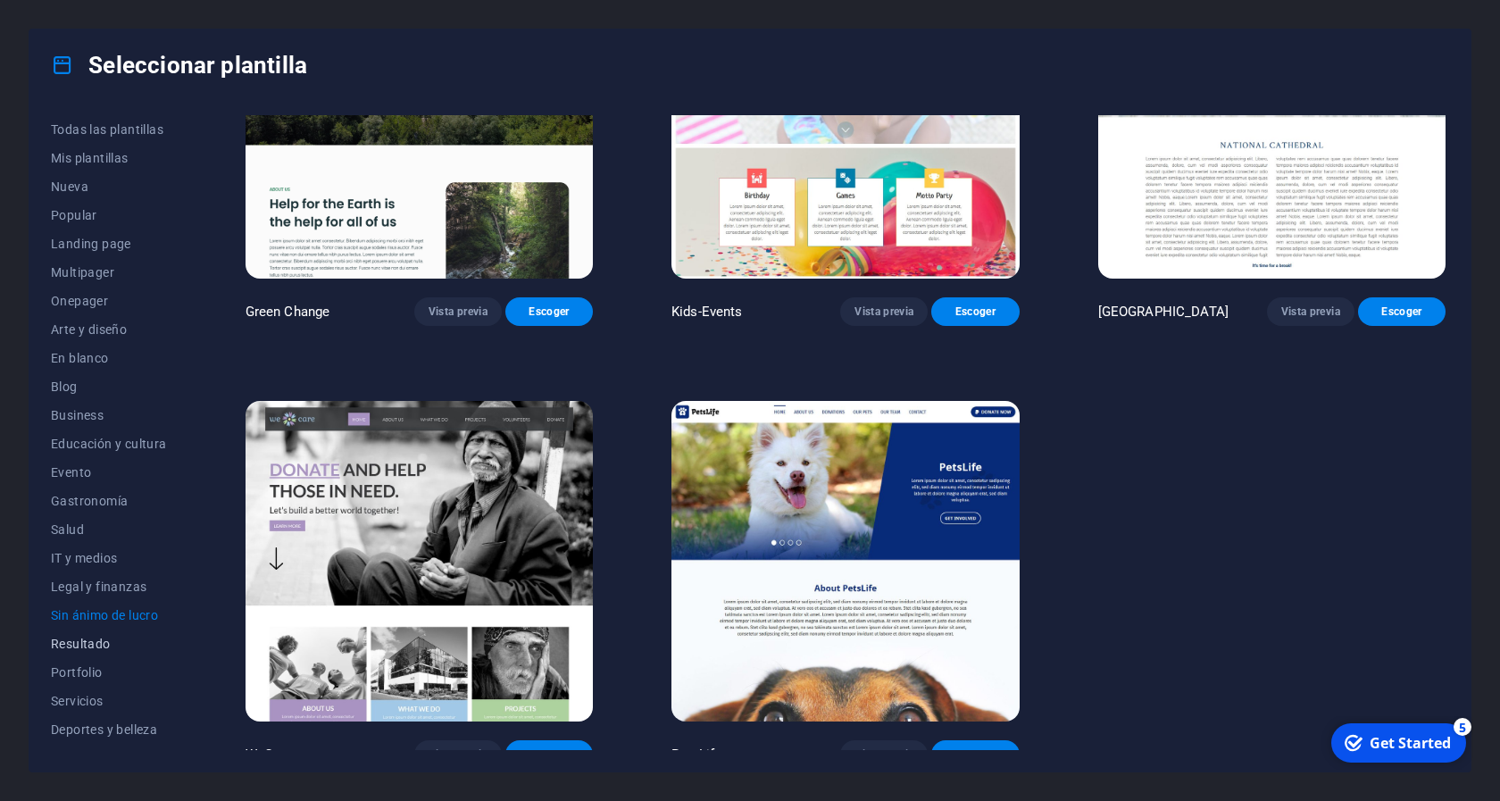
click at [95, 636] on button "Resultado" at bounding box center [109, 643] width 116 height 29
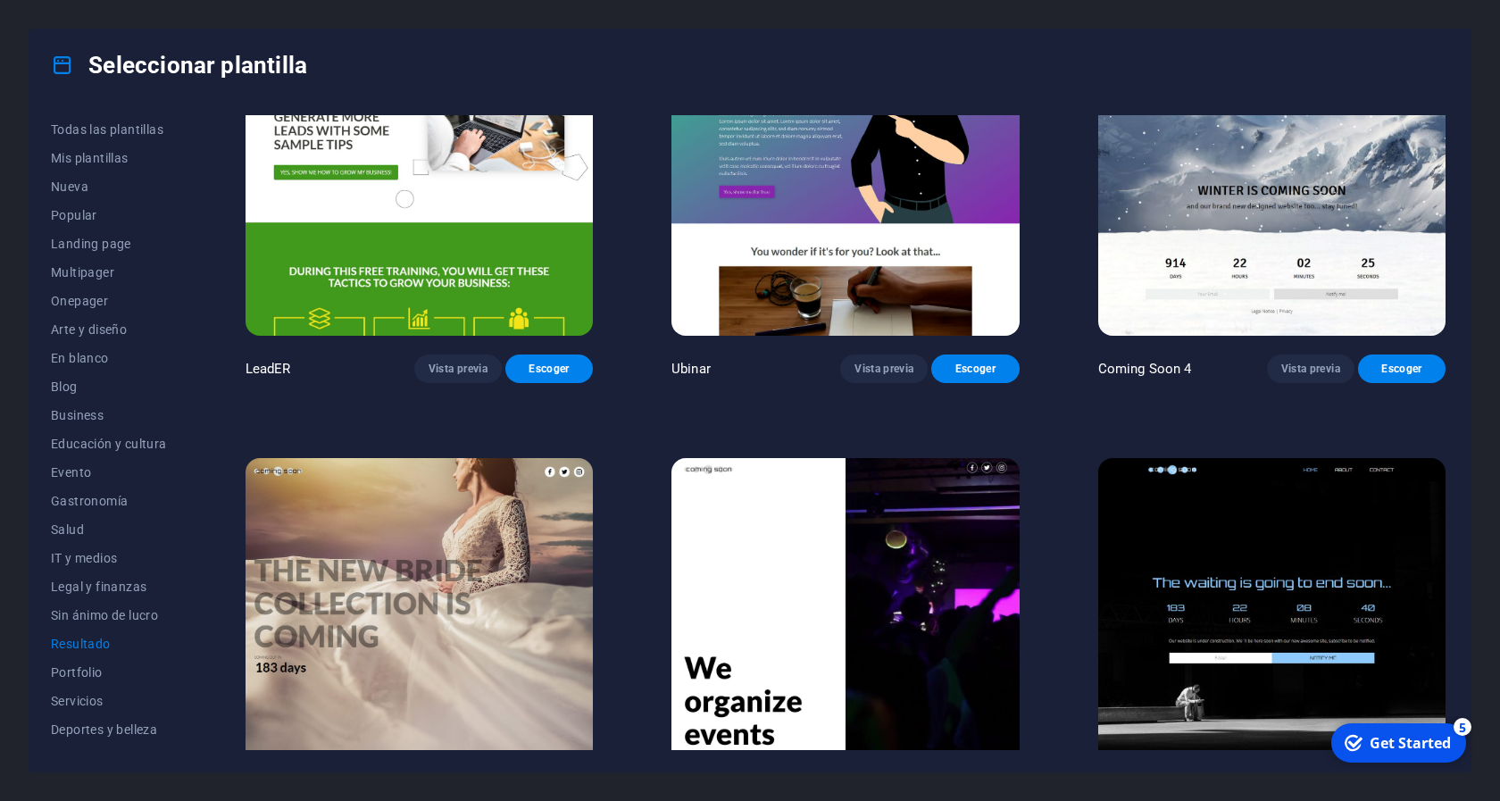
scroll to position [1895, 0]
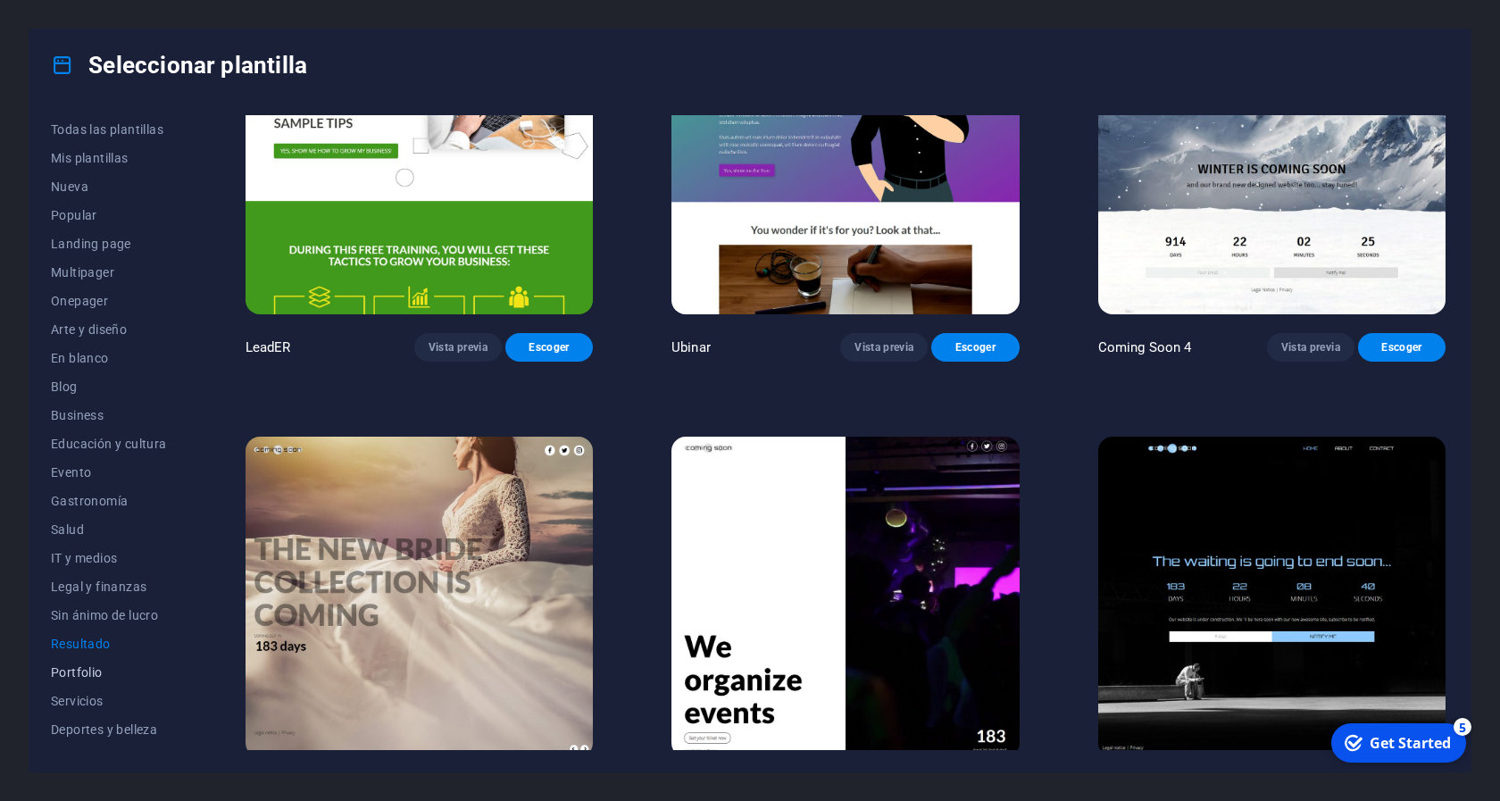
click at [93, 669] on span "Portfolio" at bounding box center [109, 672] width 116 height 14
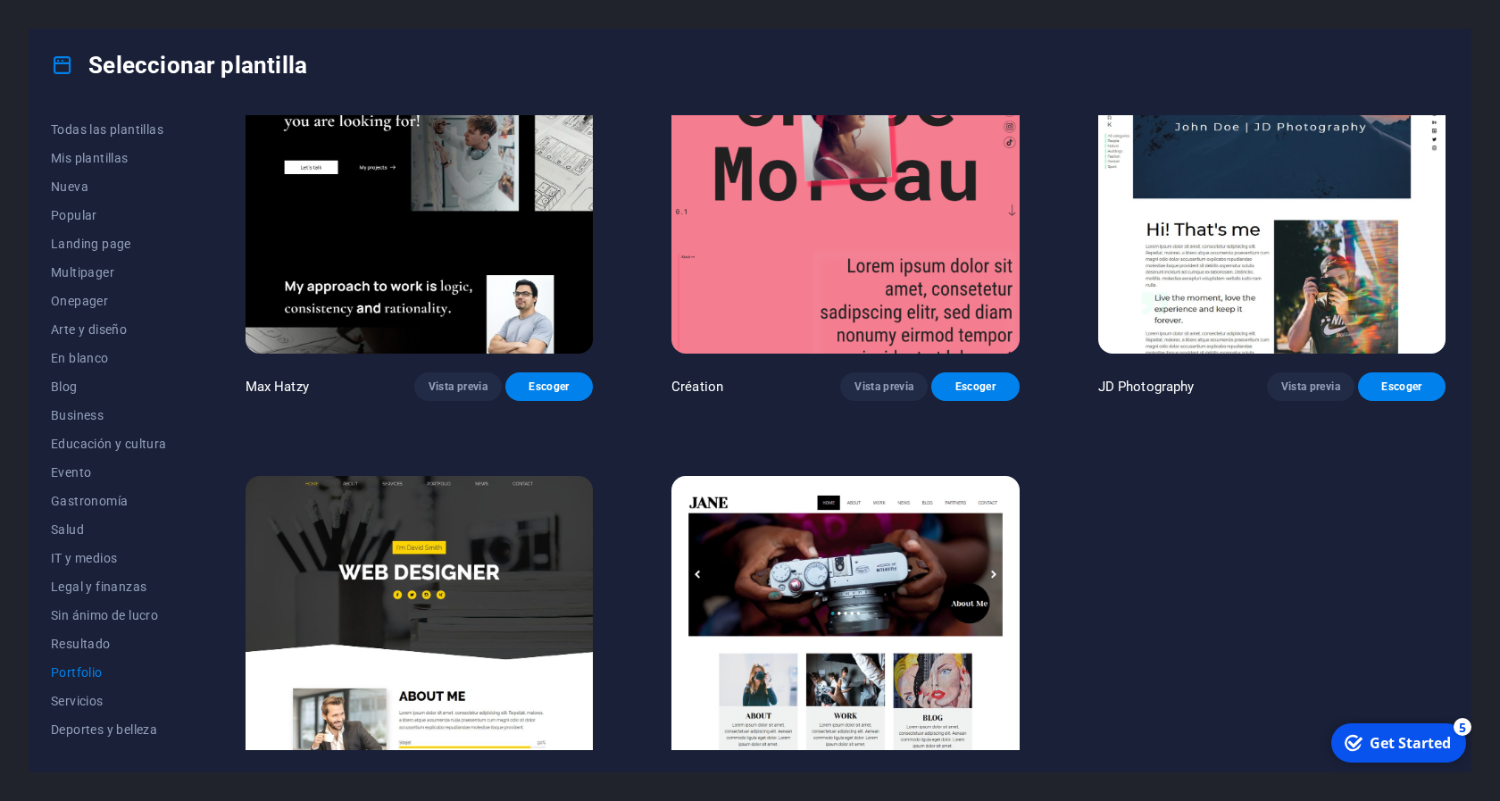
scroll to position [595, 0]
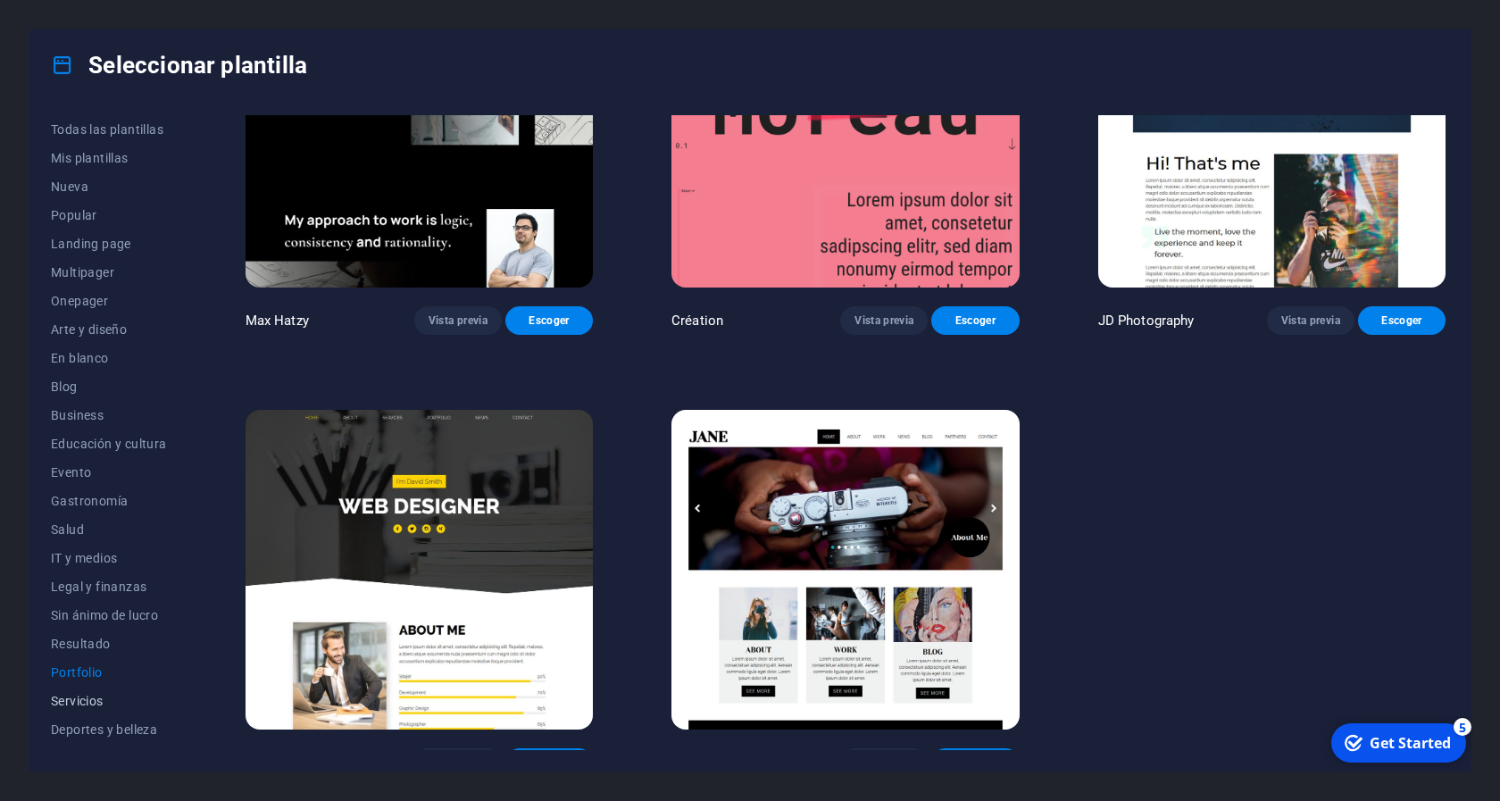
click at [87, 701] on span "Servicios" at bounding box center [109, 701] width 116 height 14
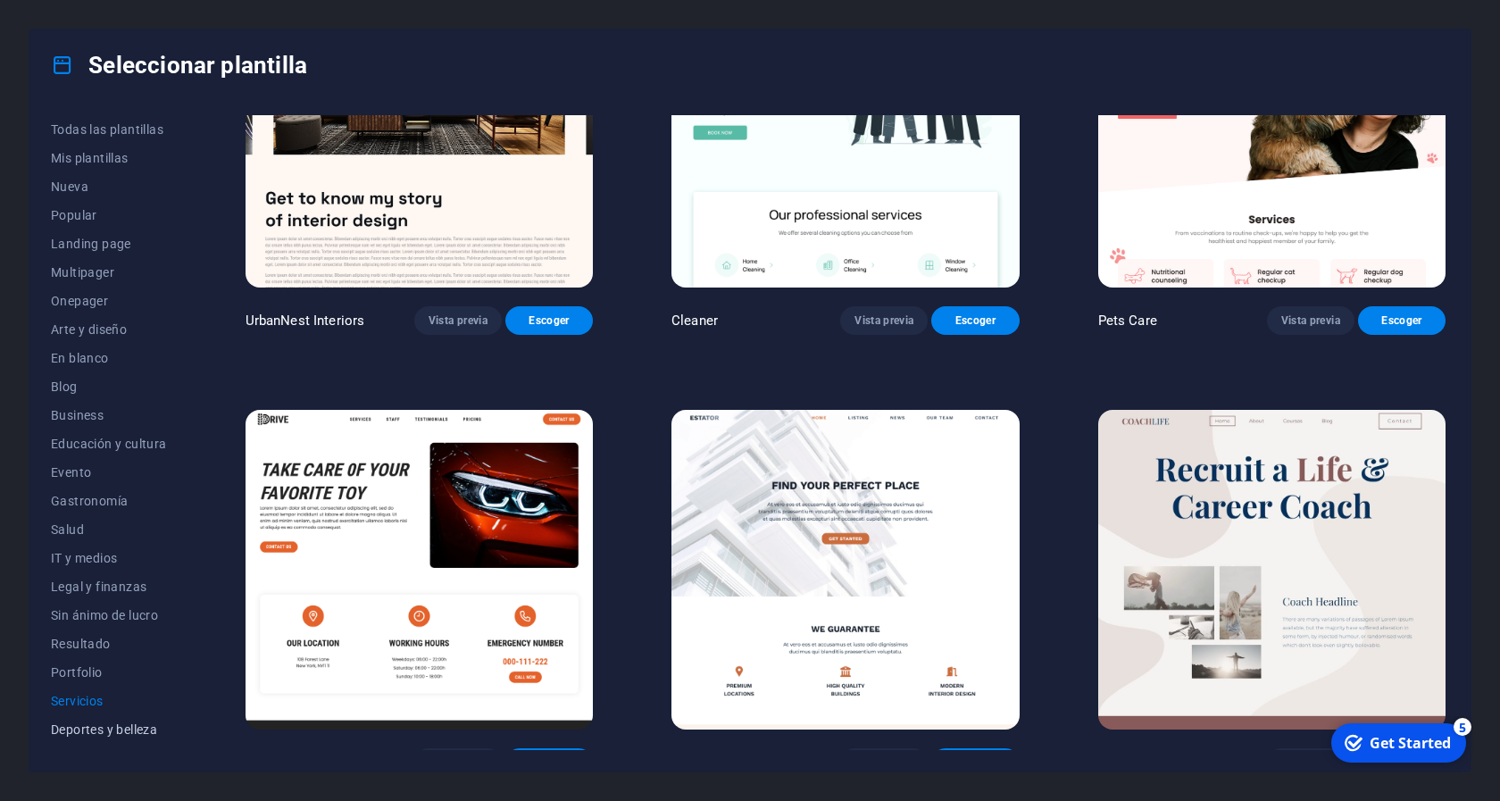
click at [93, 717] on button "Deportes y belleza" at bounding box center [109, 729] width 116 height 29
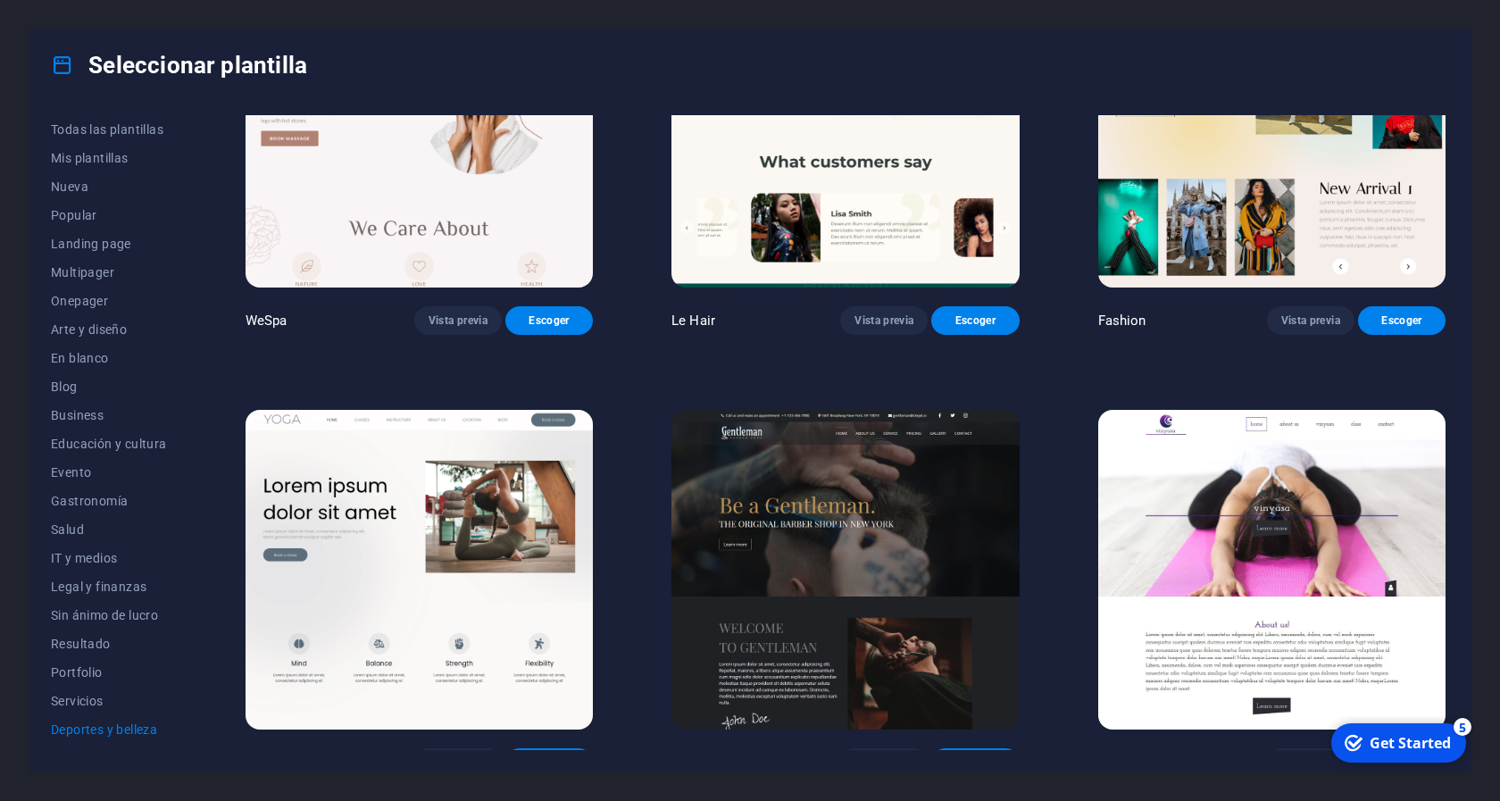
scroll to position [595, 0]
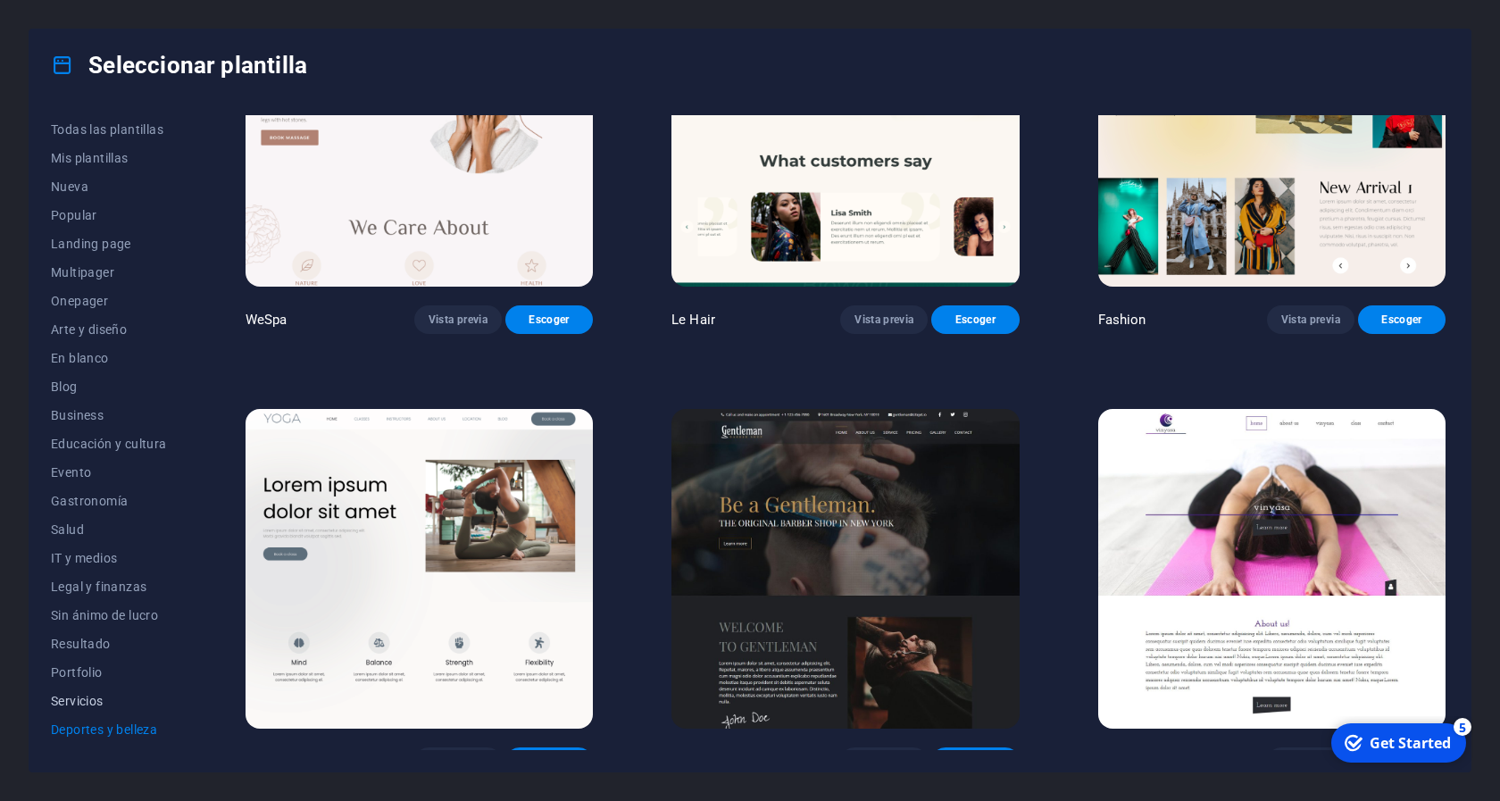
click at [72, 705] on span "Servicios" at bounding box center [109, 701] width 116 height 14
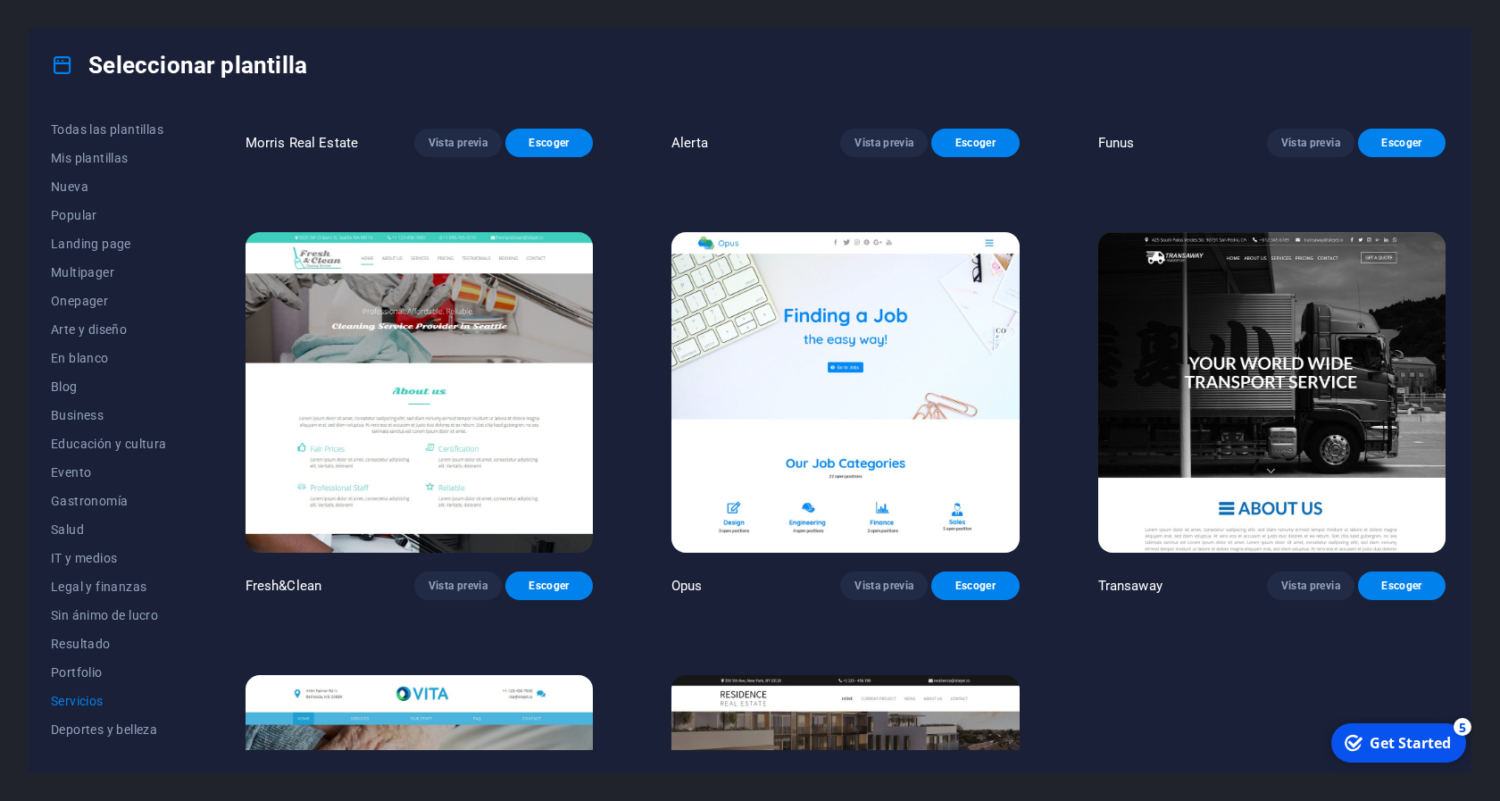
scroll to position [2089, 0]
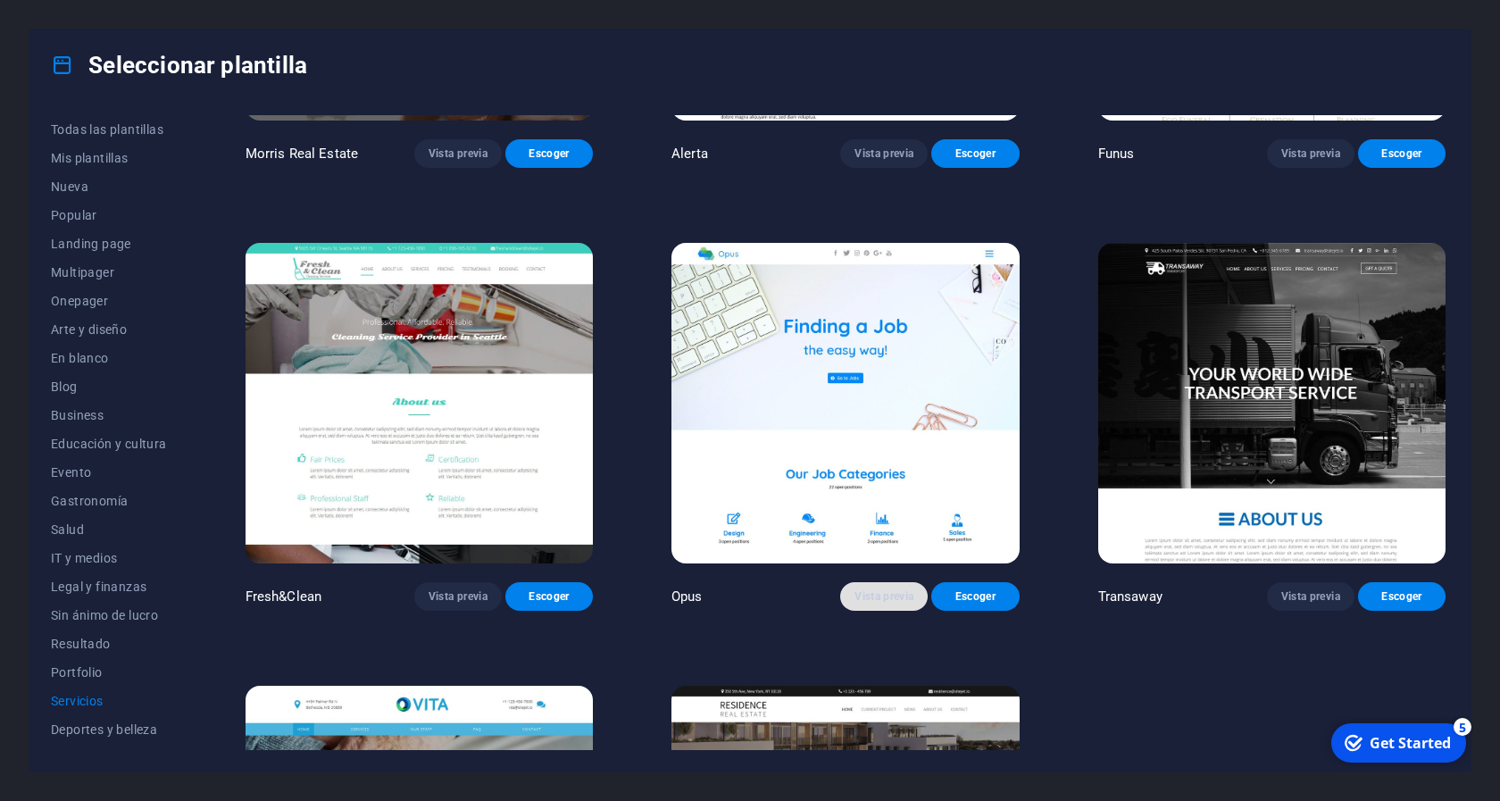
click at [877, 589] on span "Vista previa" at bounding box center [883, 596] width 59 height 14
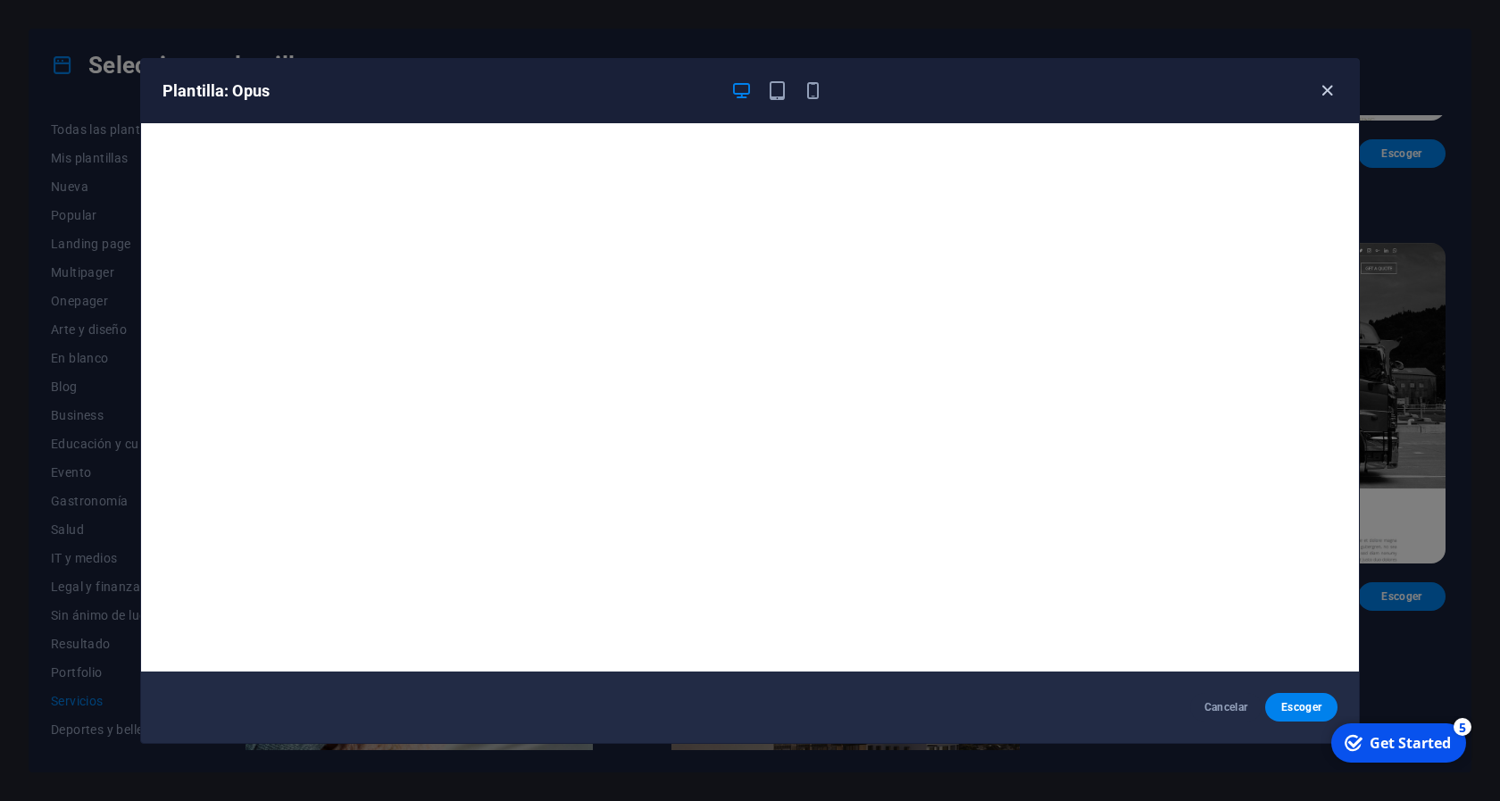
click at [1321, 91] on icon "button" at bounding box center [1327, 90] width 21 height 21
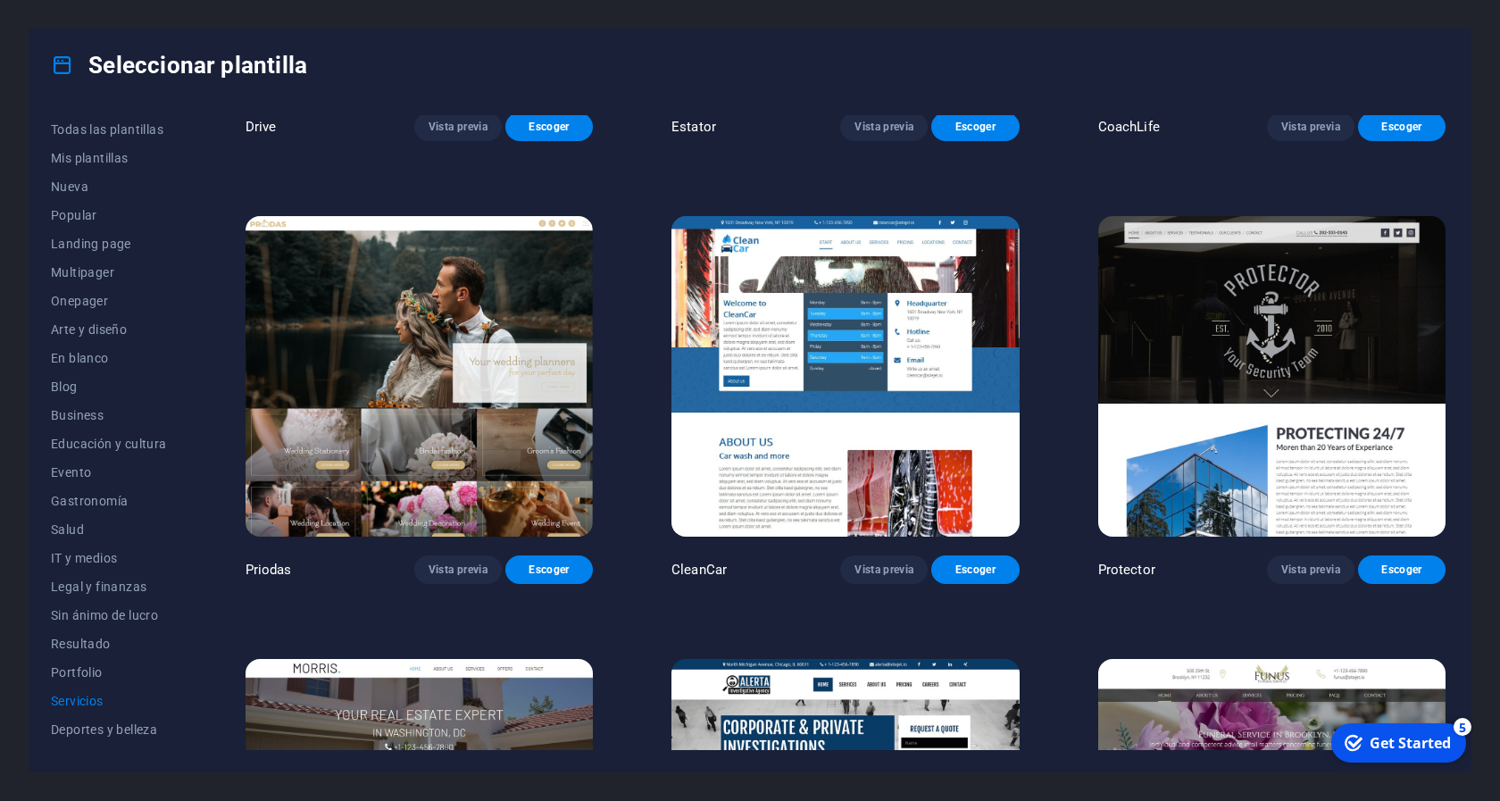
scroll to position [1205, 0]
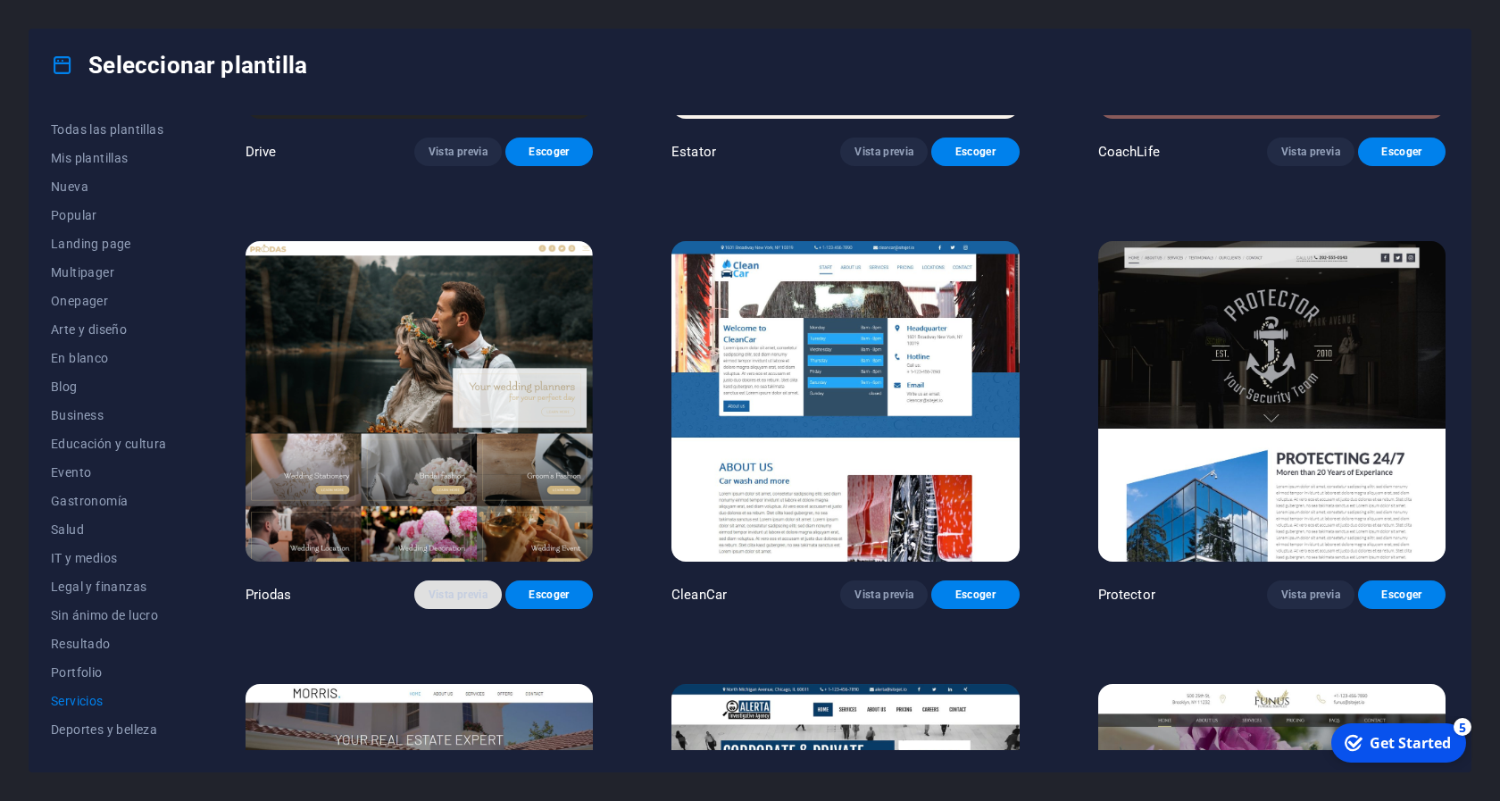
click at [470, 580] on button "Vista previa" at bounding box center [457, 594] width 87 height 29
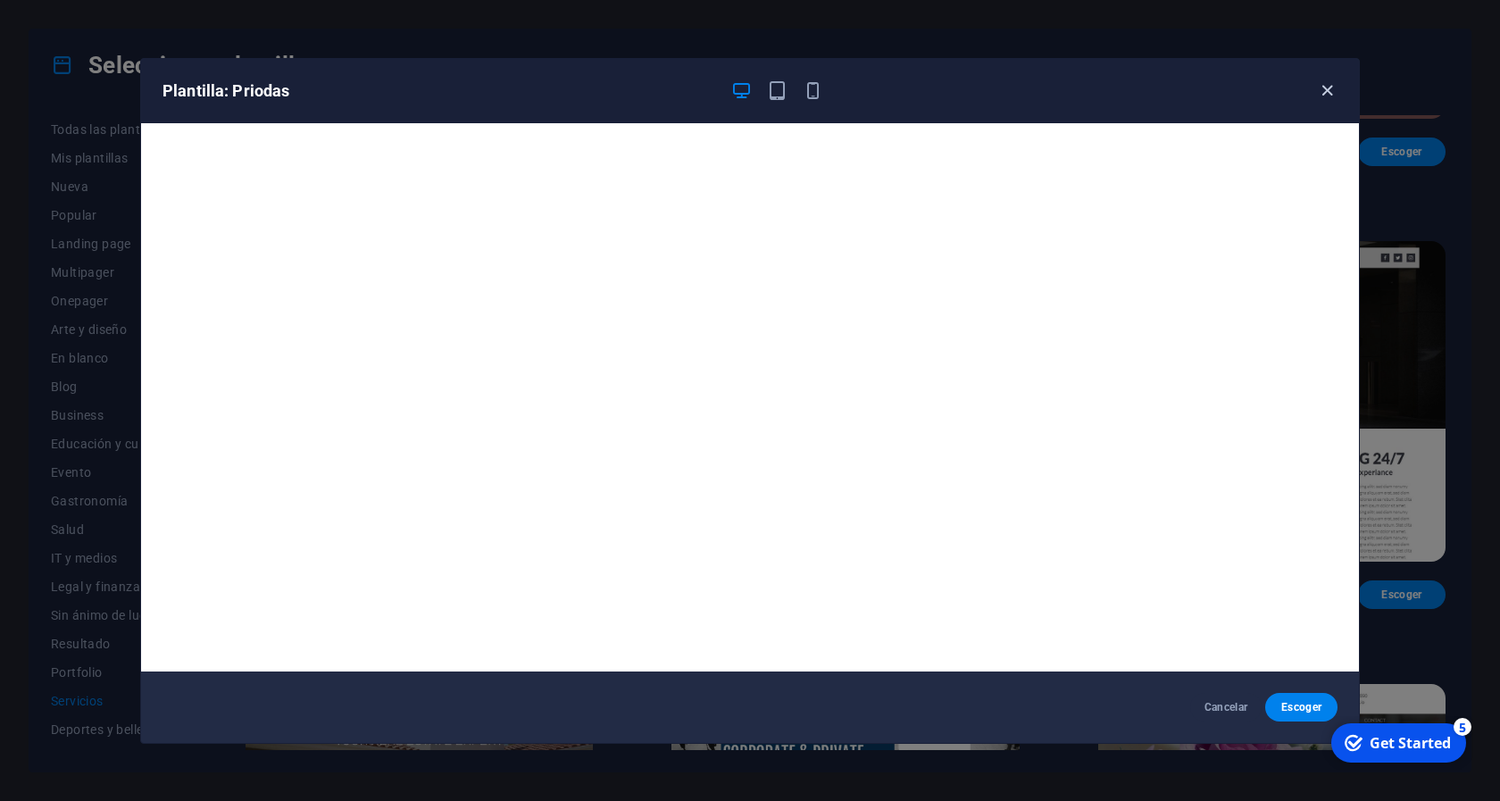
click at [1329, 96] on icon "button" at bounding box center [1327, 90] width 21 height 21
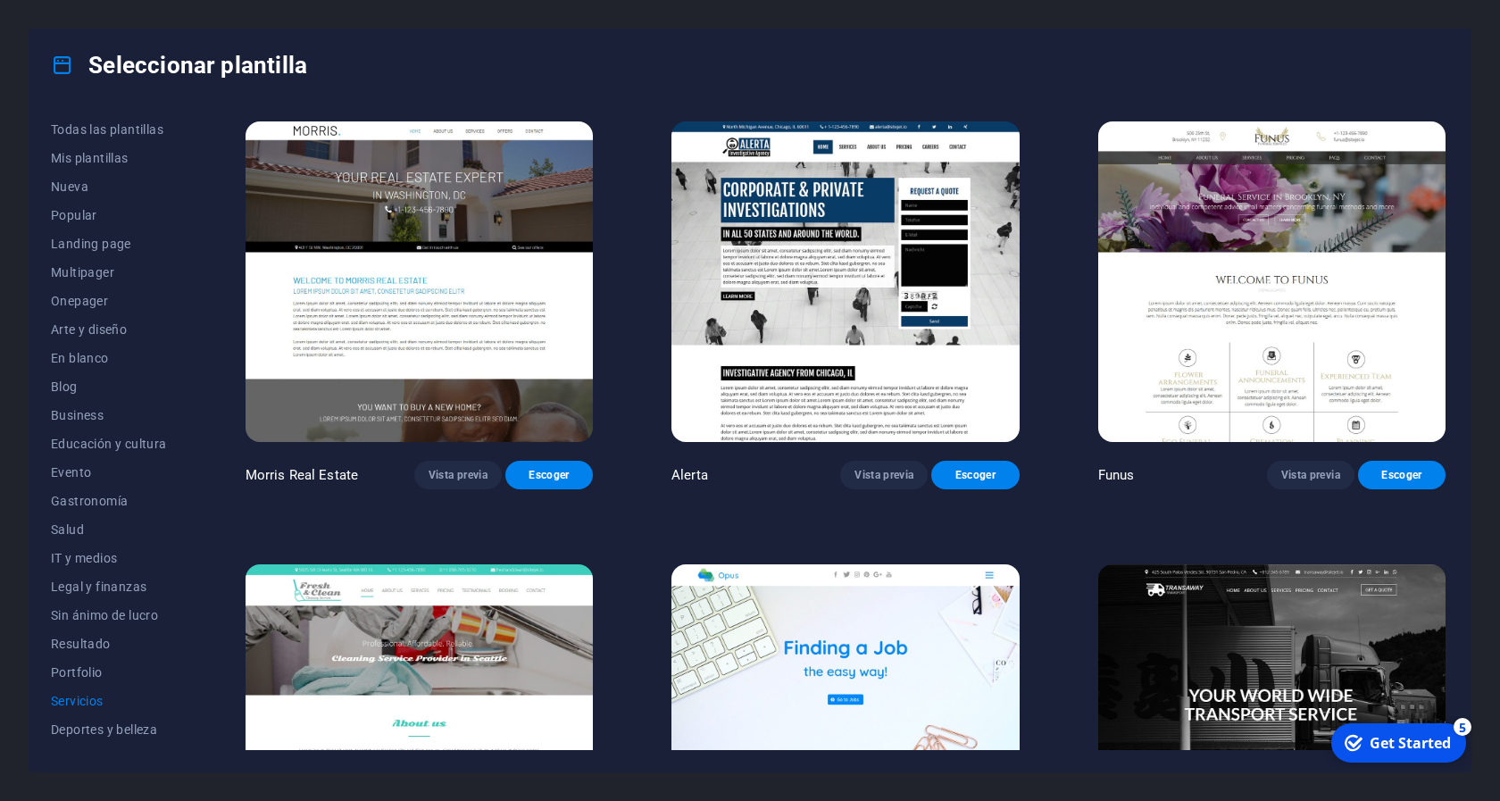
scroll to position [1607, 0]
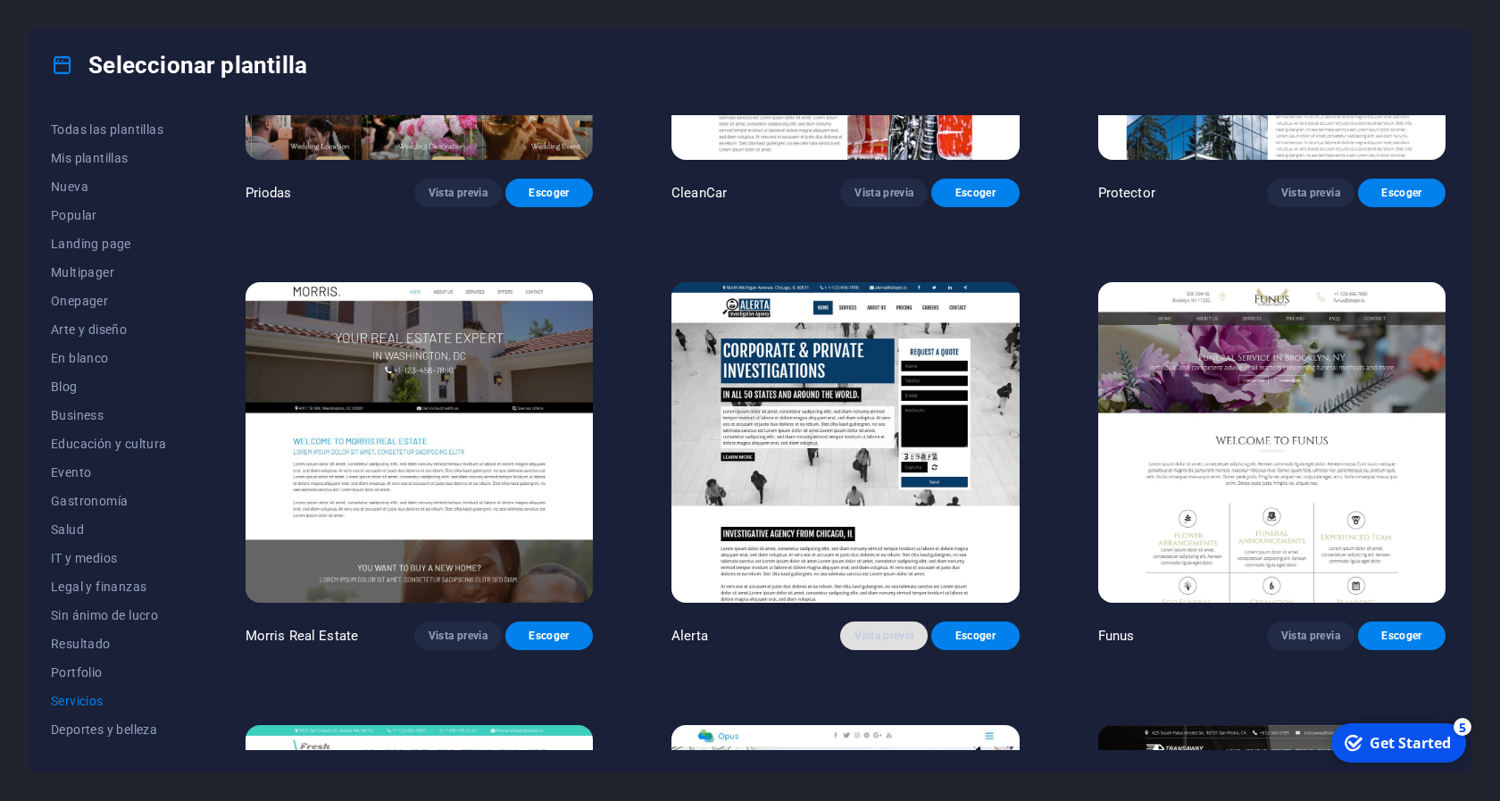
click at [886, 628] on span "Vista previa" at bounding box center [883, 635] width 59 height 14
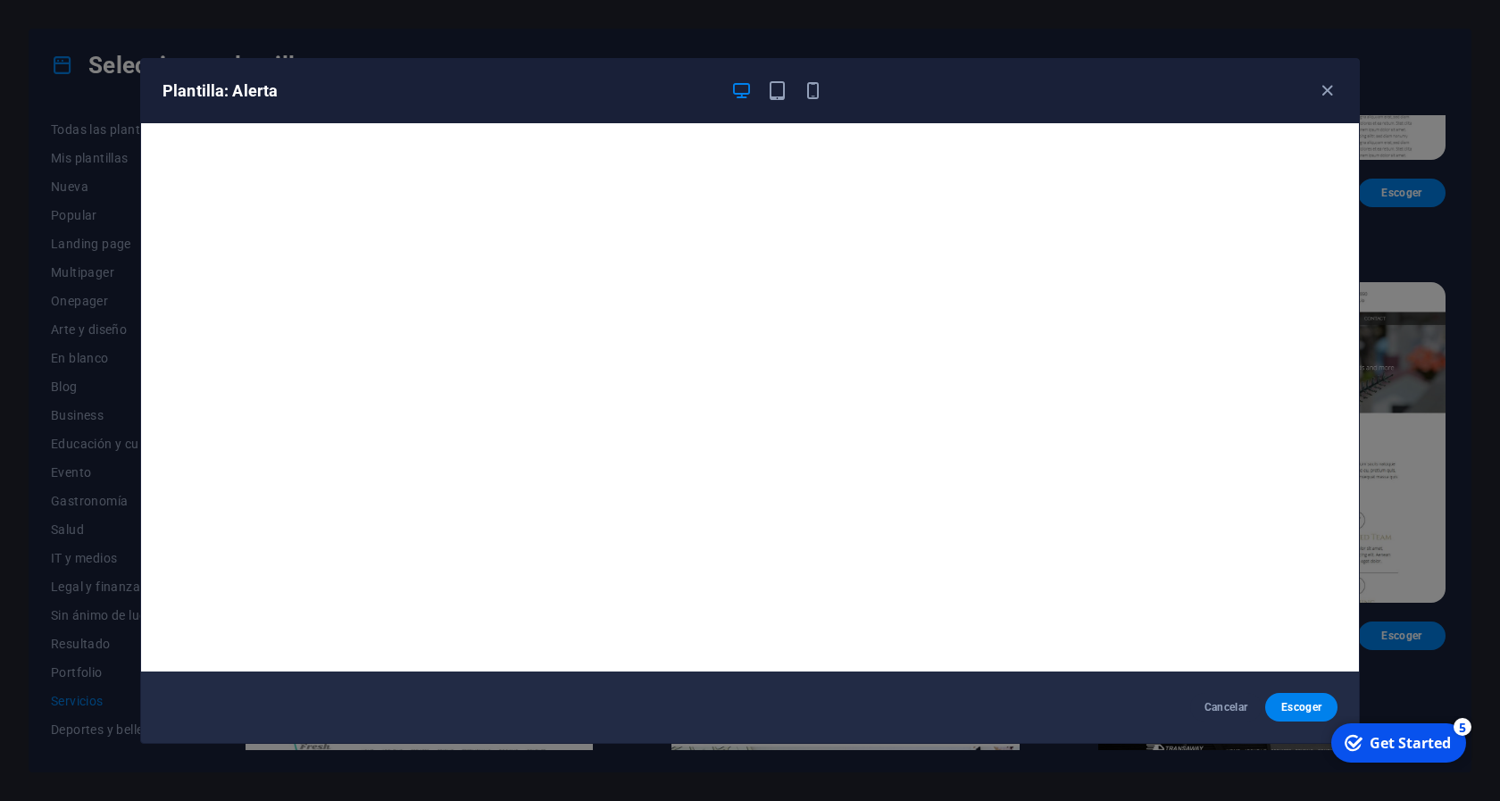
scroll to position [4, 0]
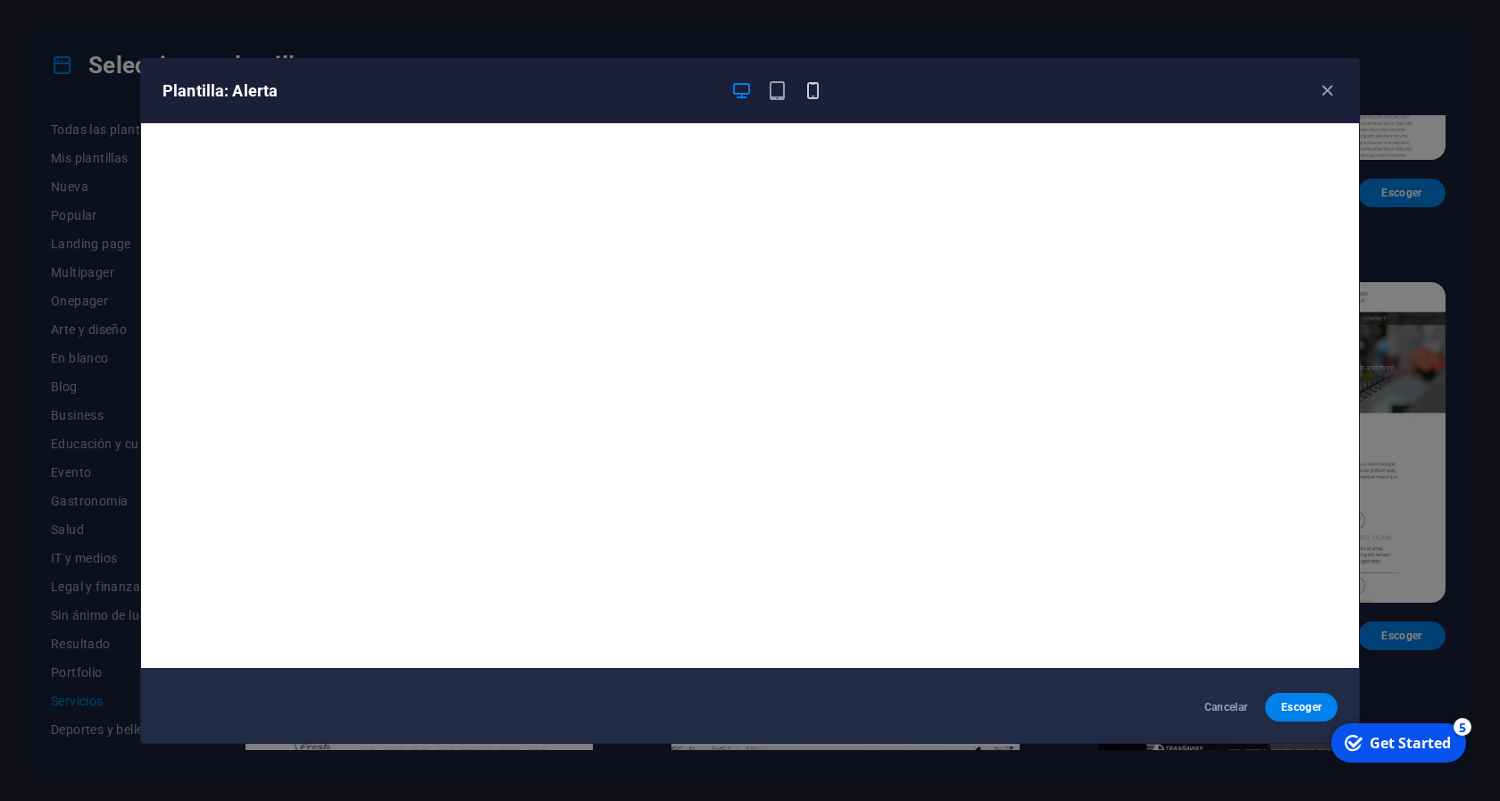
click at [810, 87] on icon "button" at bounding box center [813, 90] width 21 height 21
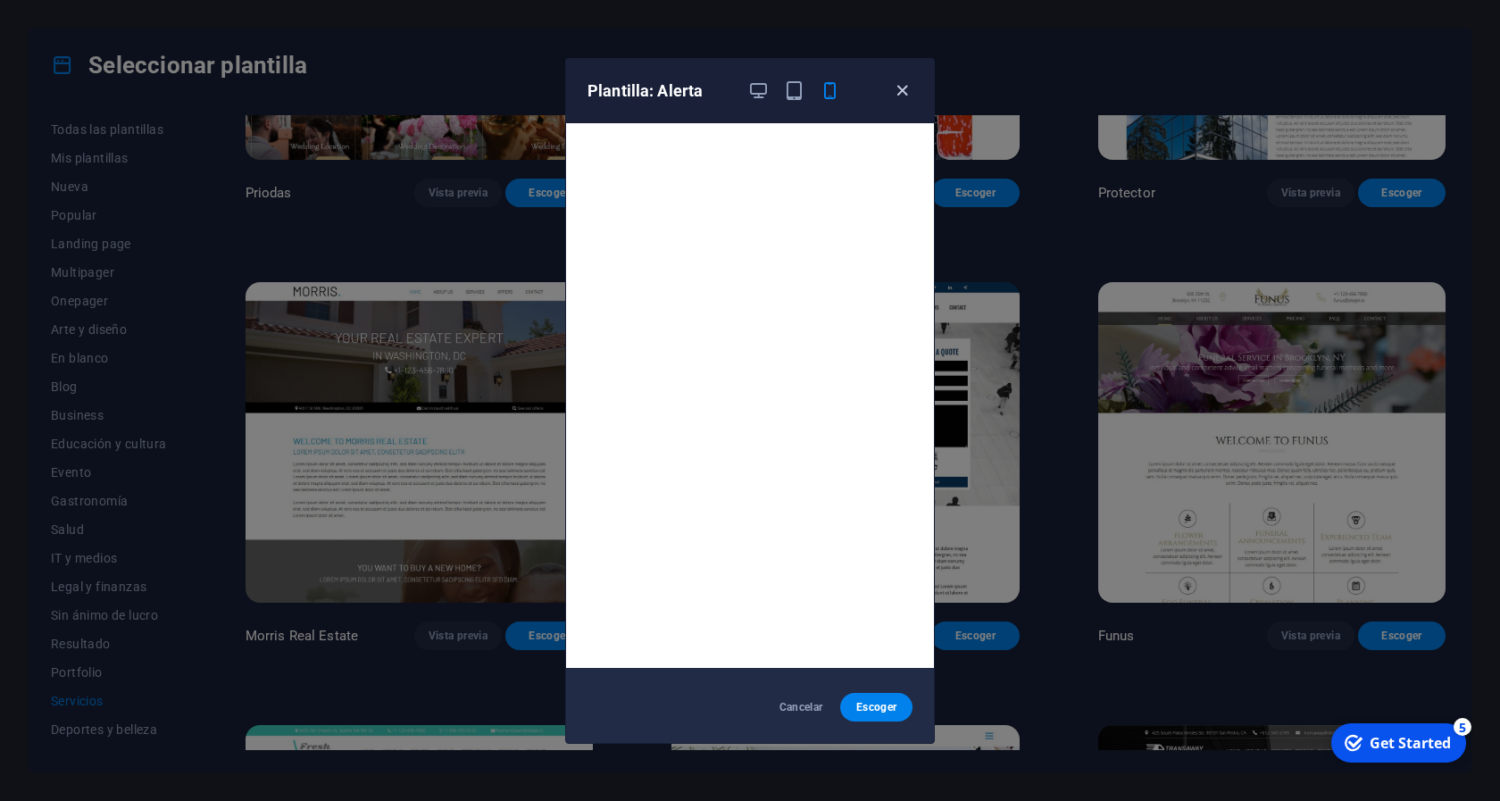
click at [901, 98] on icon "button" at bounding box center [902, 90] width 21 height 21
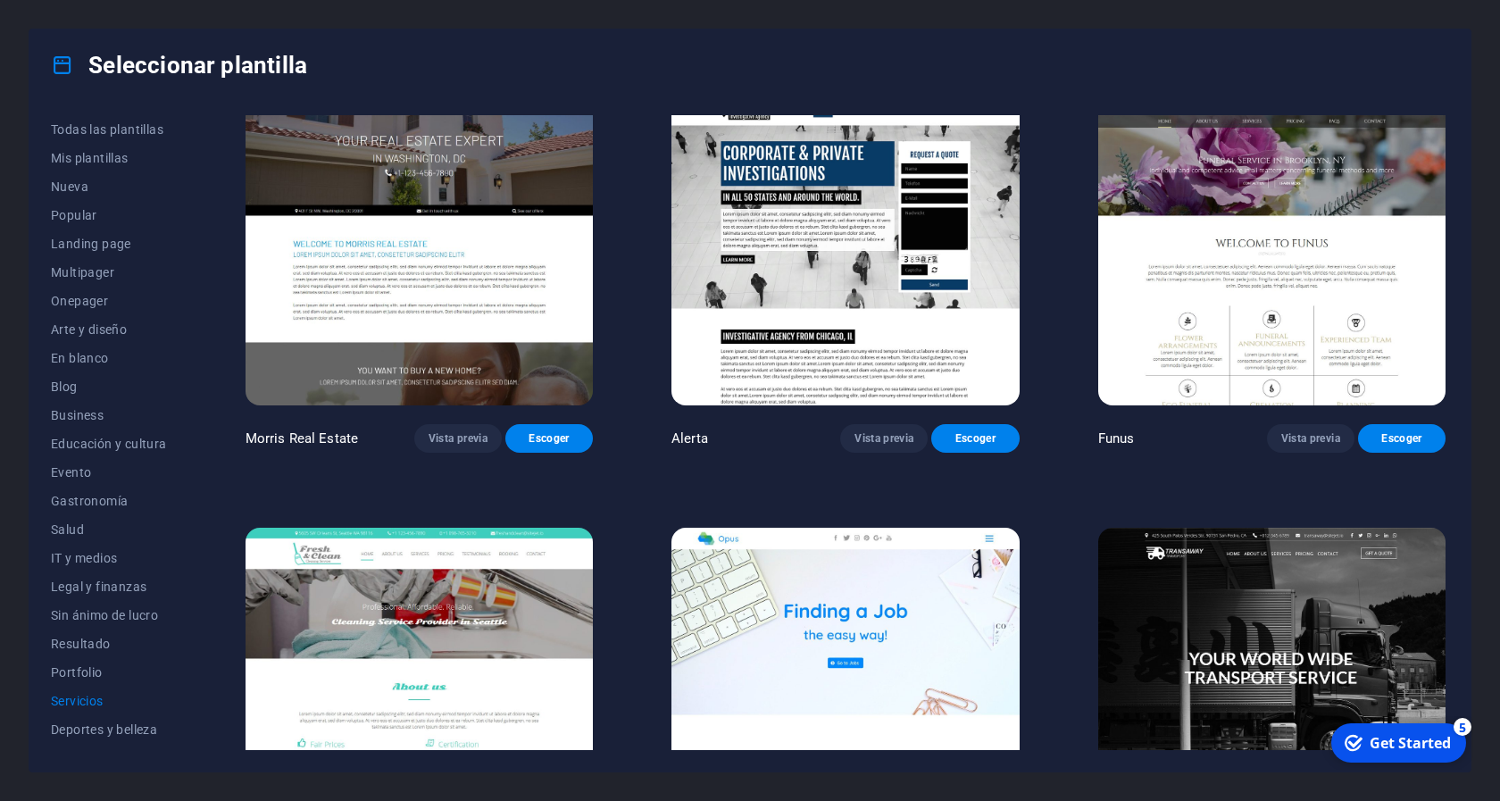
scroll to position [1607, 0]
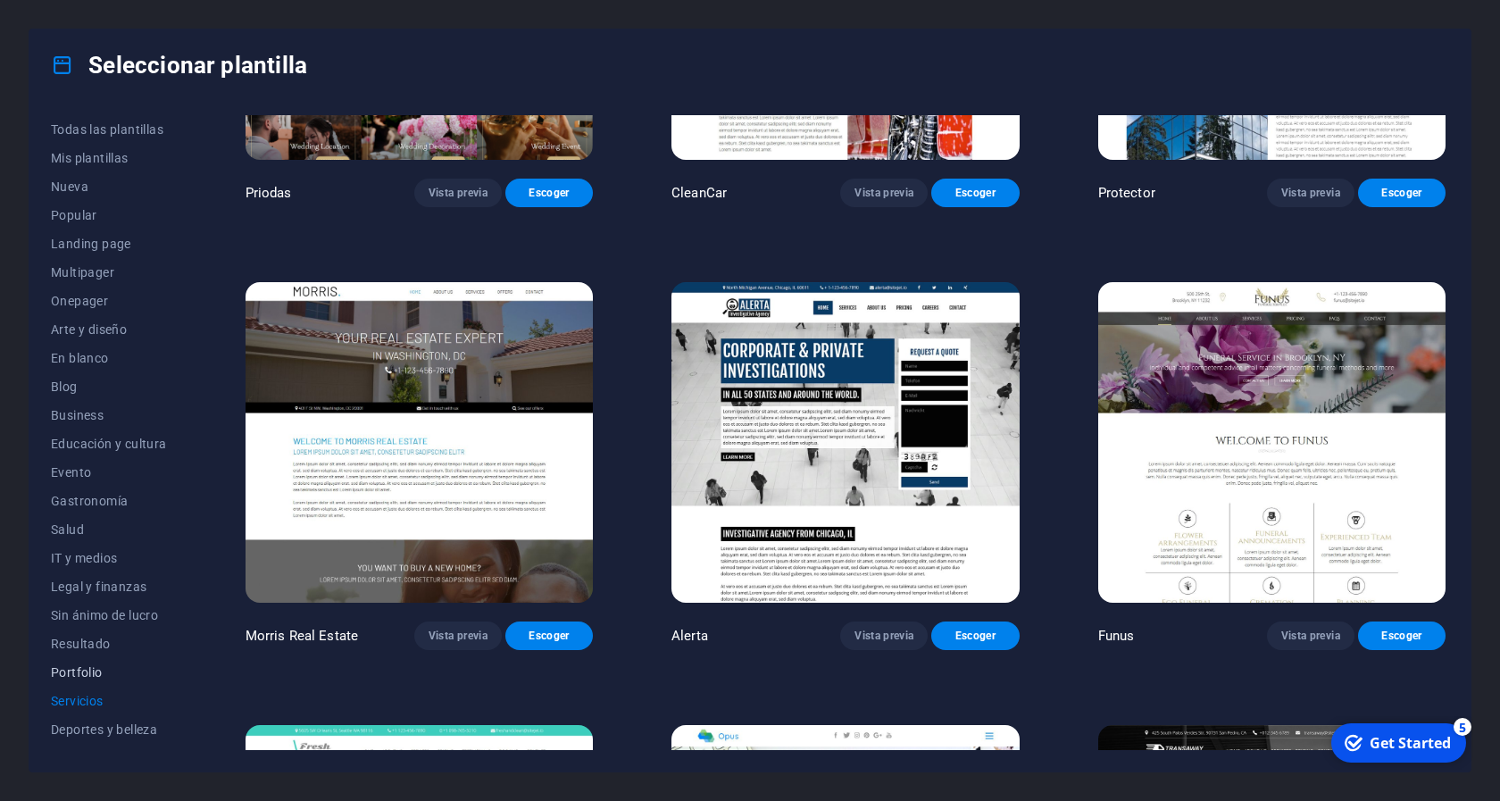
click at [95, 672] on span "Portfolio" at bounding box center [109, 672] width 116 height 14
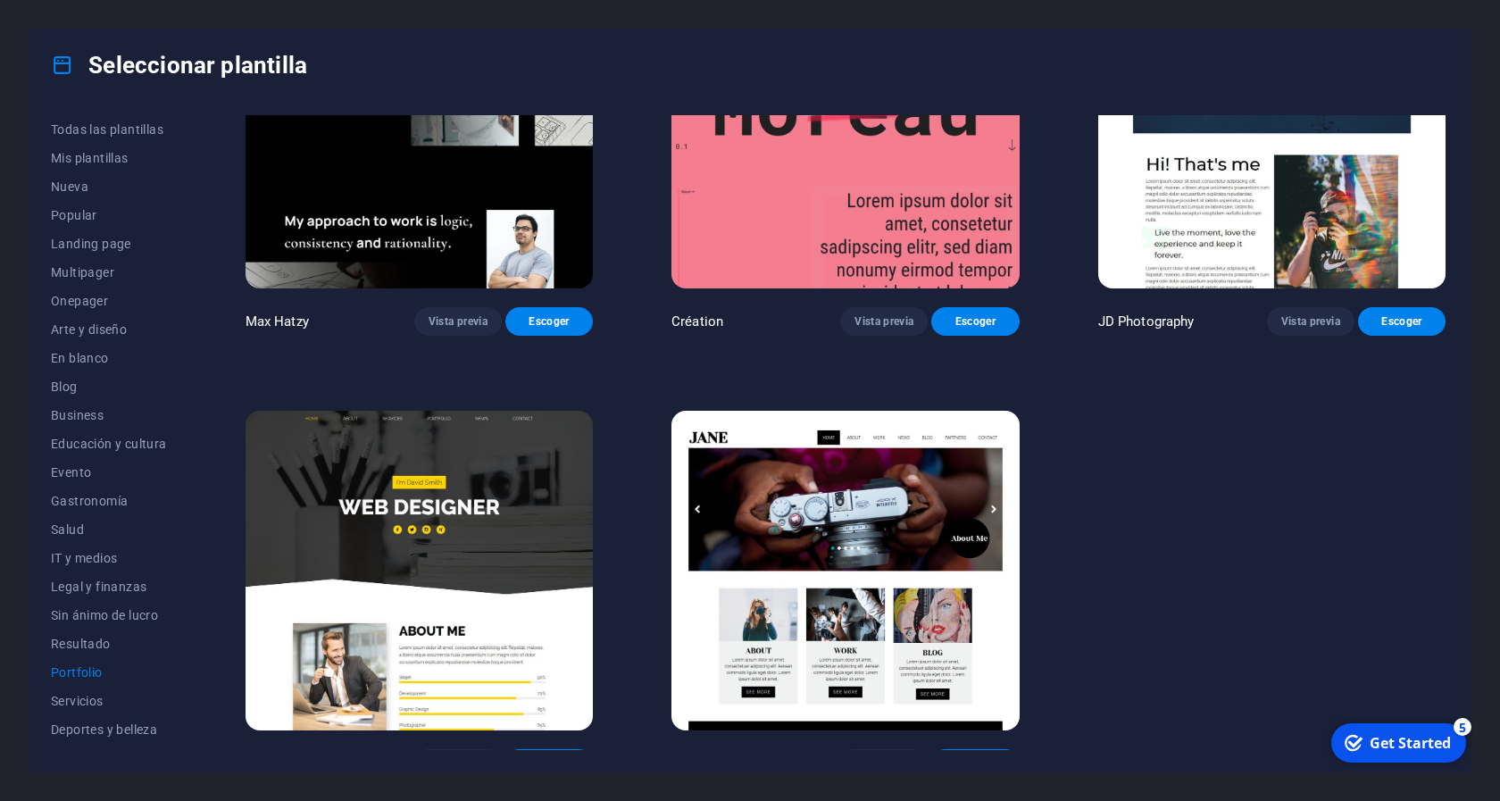
scroll to position [595, 0]
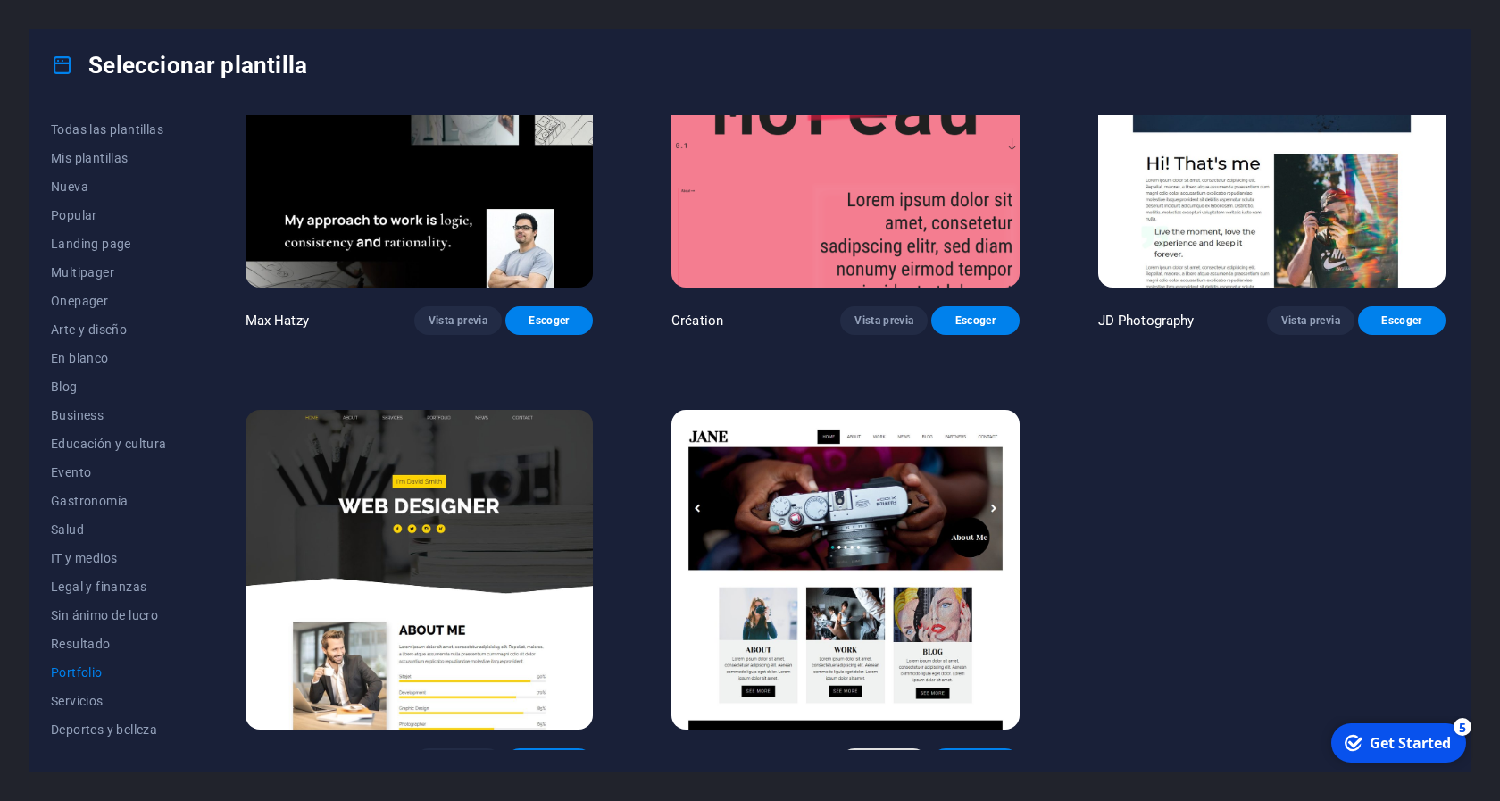
click at [879, 755] on span "Vista previa" at bounding box center [883, 762] width 59 height 14
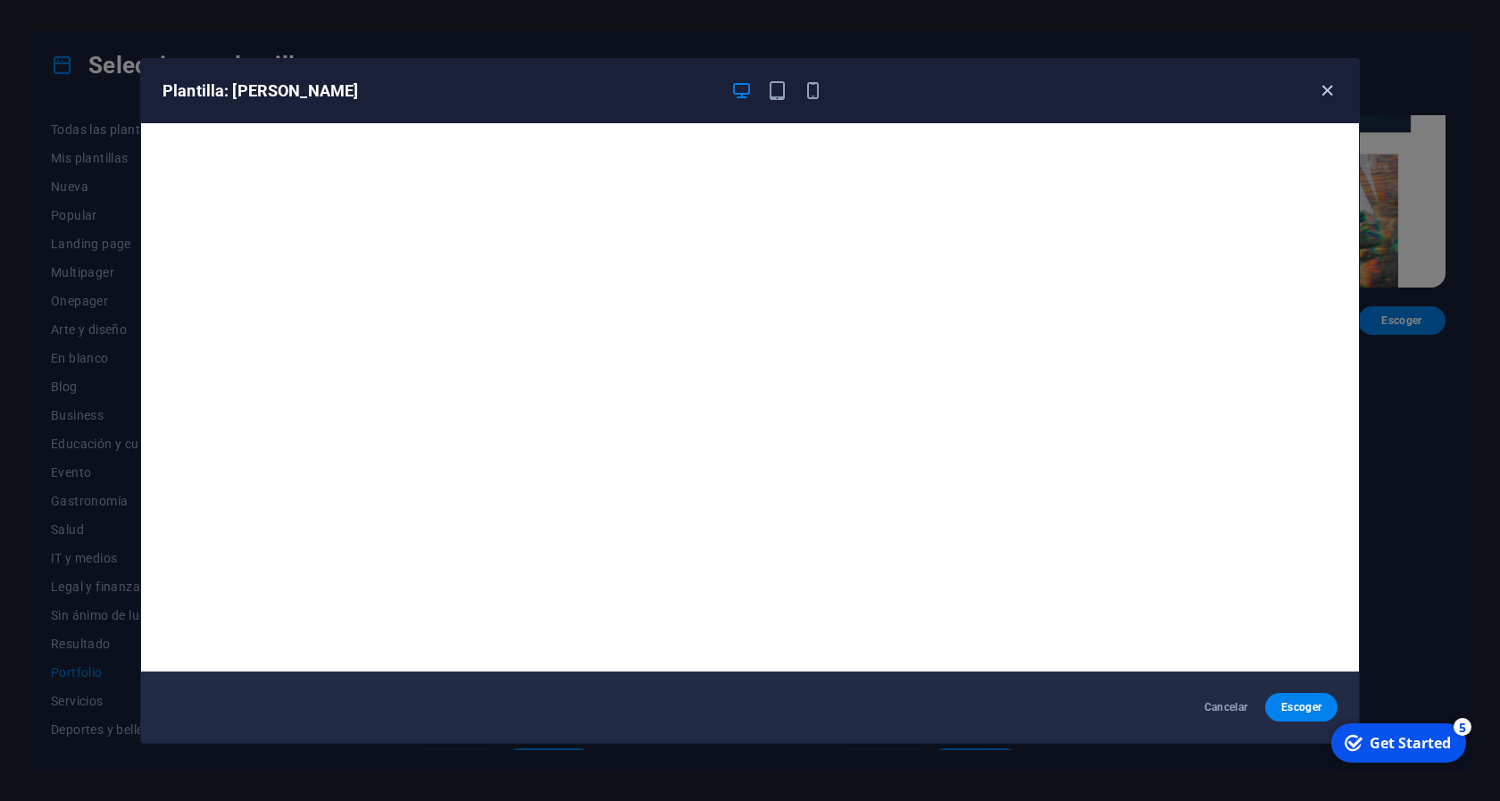
click at [1332, 86] on icon "button" at bounding box center [1327, 90] width 21 height 21
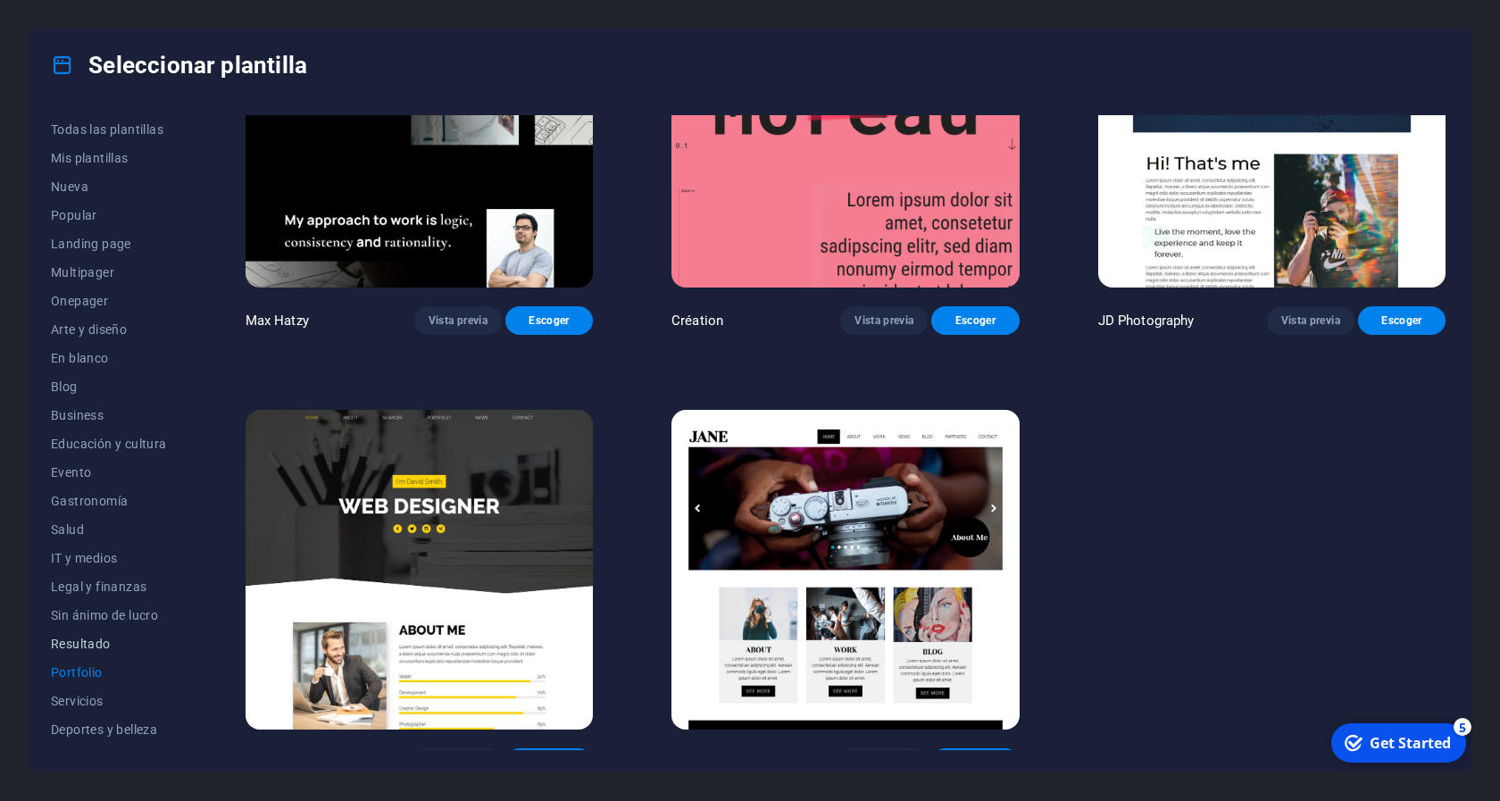
click at [100, 649] on span "Resultado" at bounding box center [109, 643] width 116 height 14
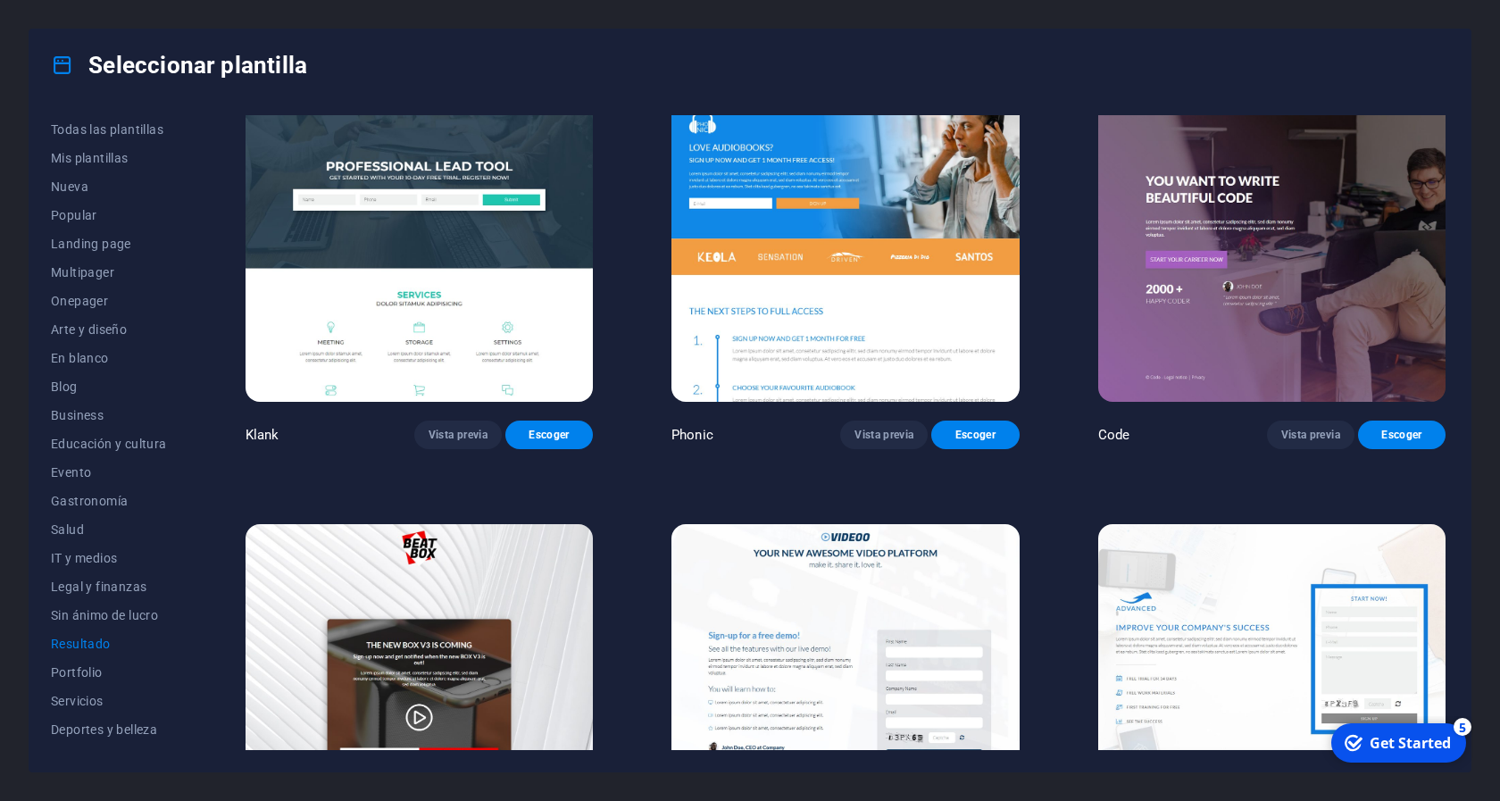
scroll to position [0, 0]
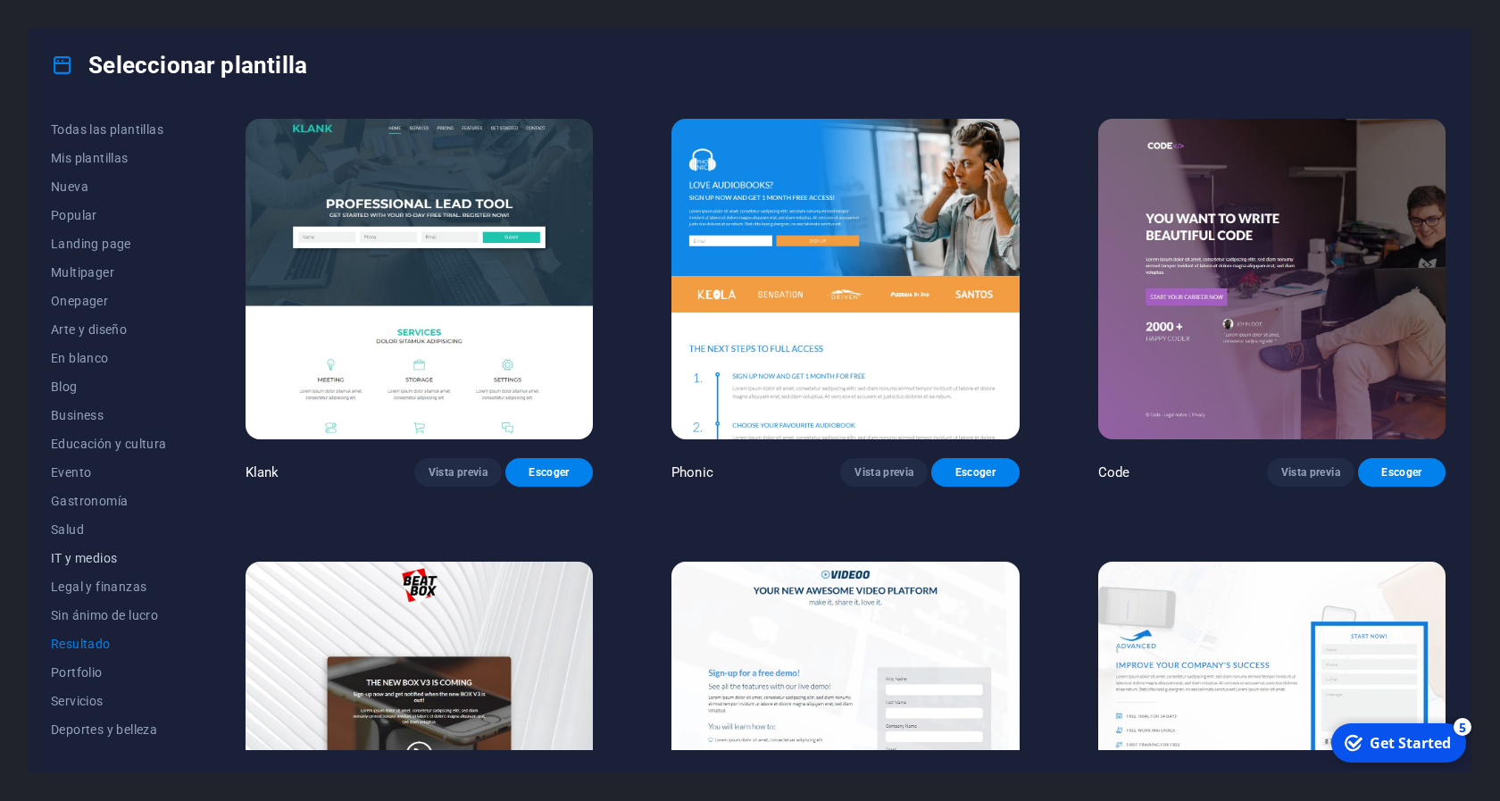
click at [103, 560] on span "IT y medios" at bounding box center [109, 558] width 116 height 14
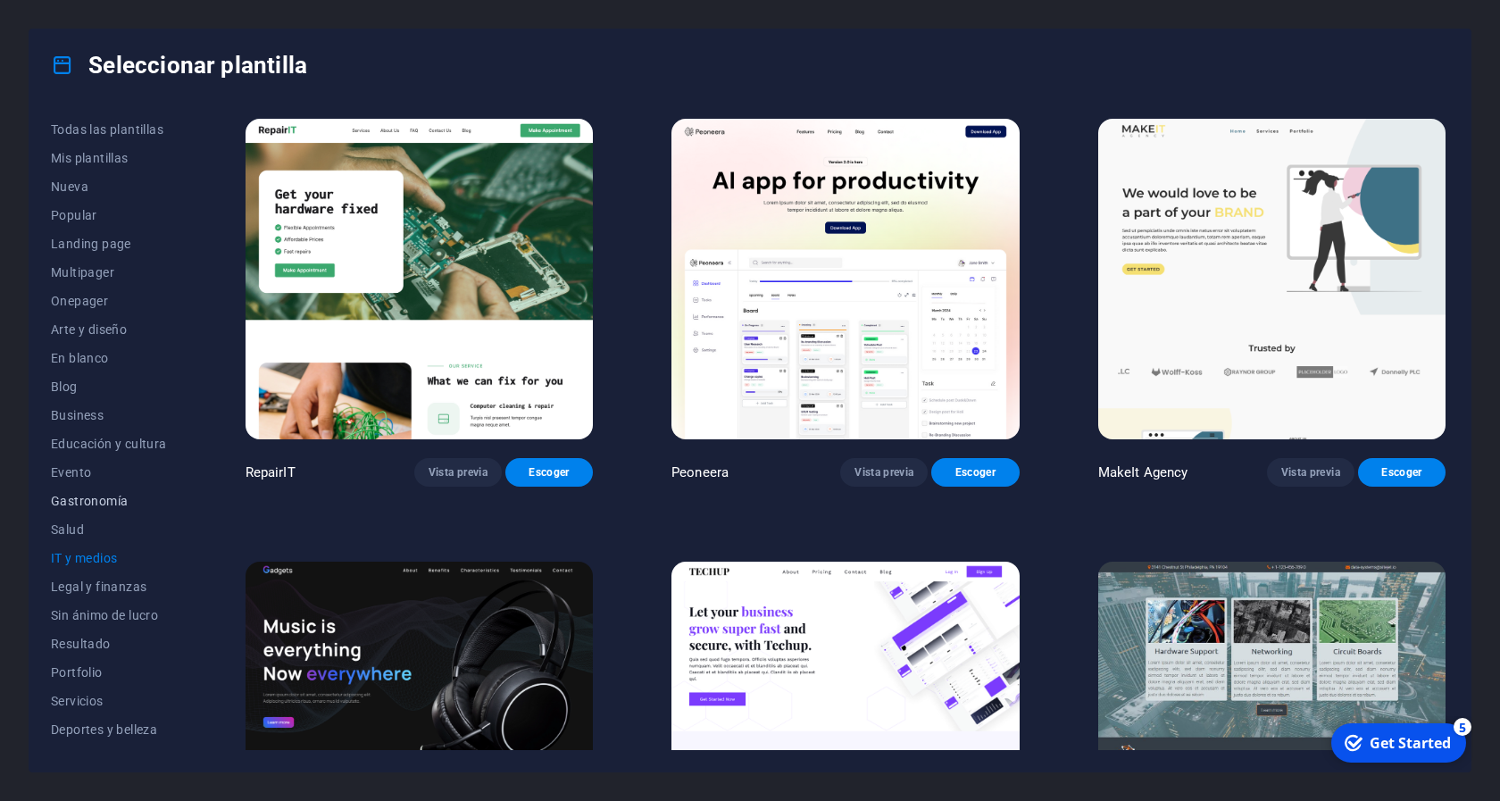
click at [91, 504] on span "Gastronomía" at bounding box center [109, 501] width 116 height 14
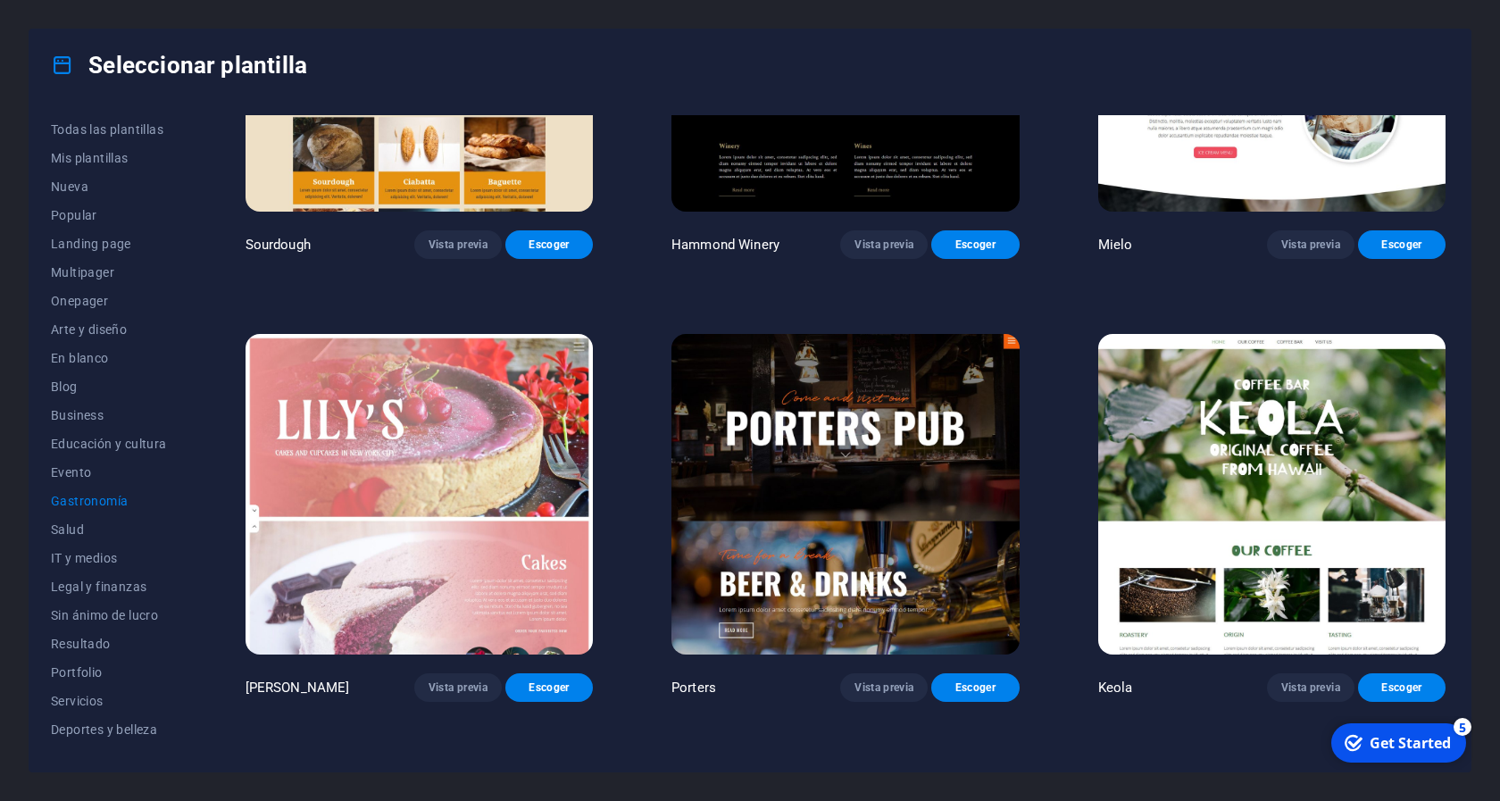
scroll to position [1494, 0]
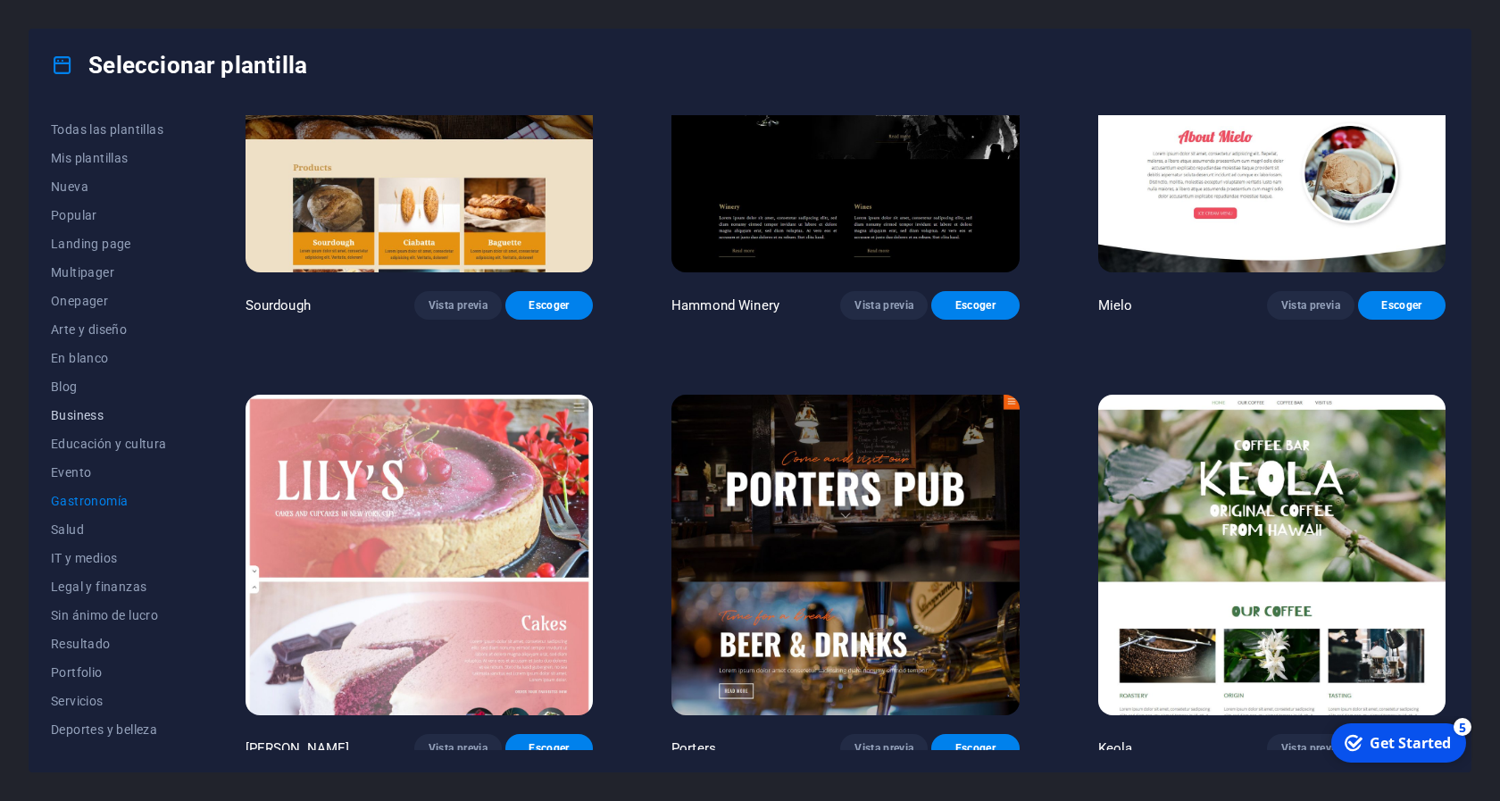
click at [88, 406] on button "Business" at bounding box center [109, 415] width 116 height 29
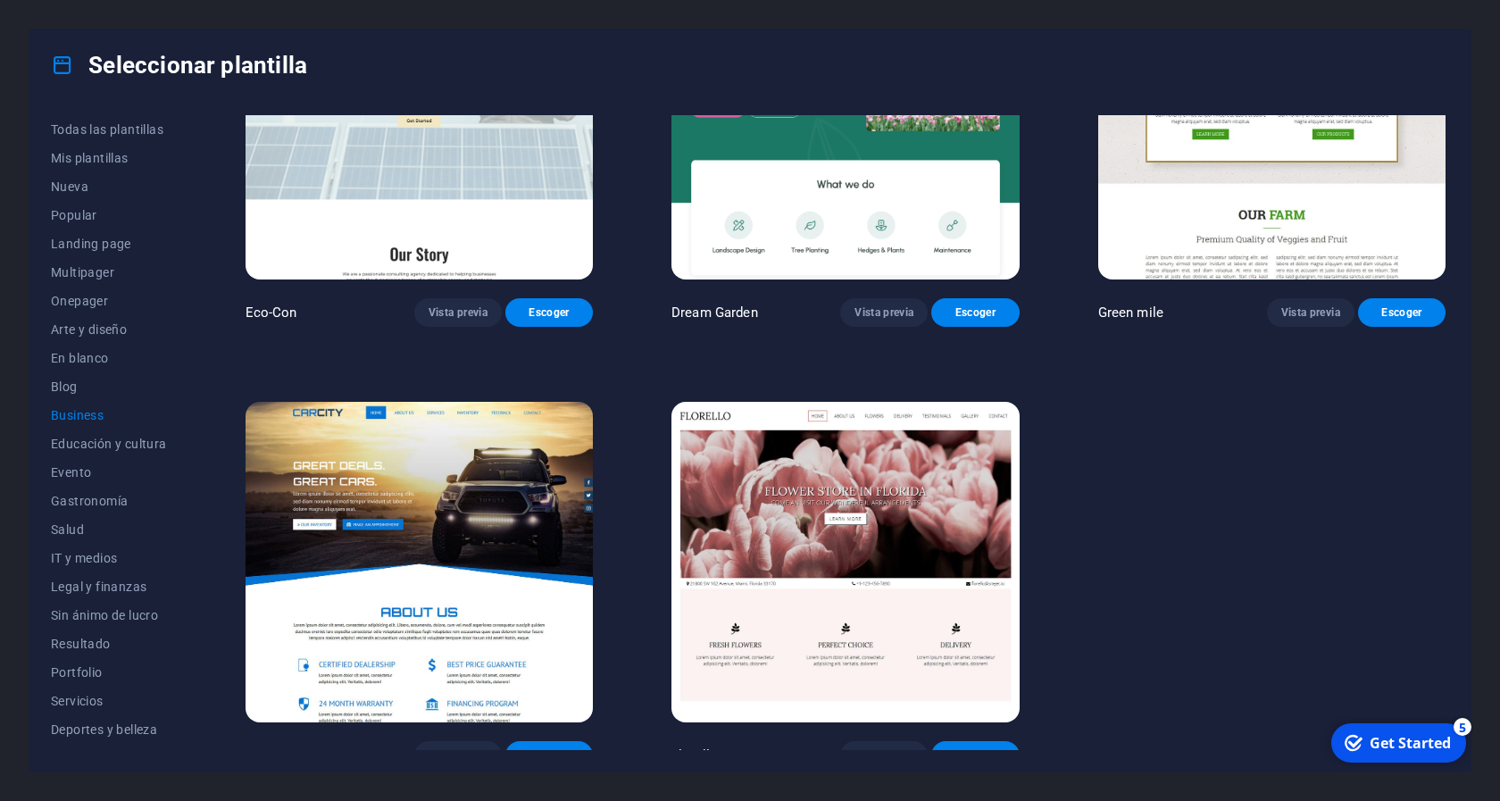
scroll to position [0, 0]
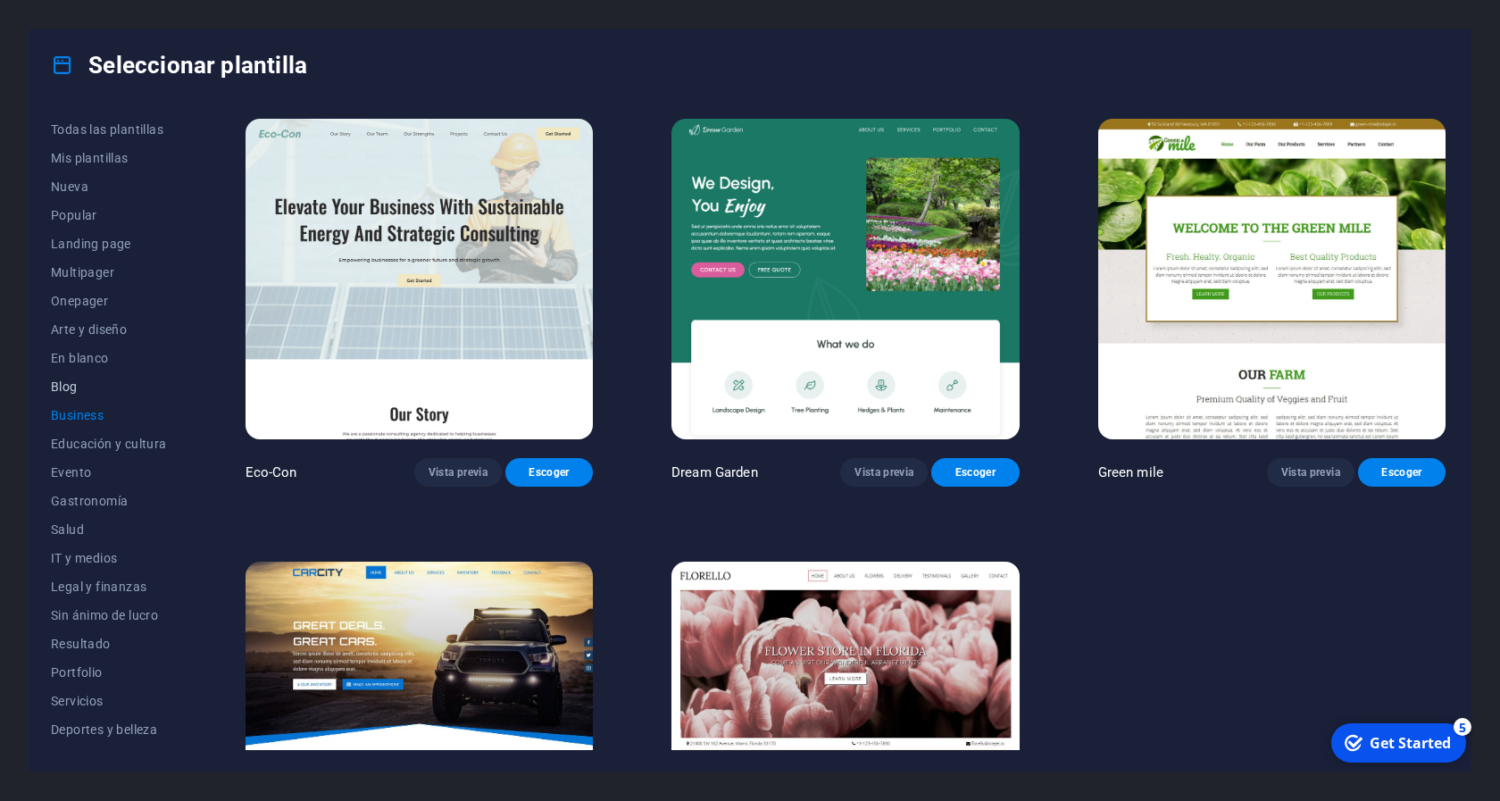
click at [71, 391] on span "Blog" at bounding box center [109, 386] width 116 height 14
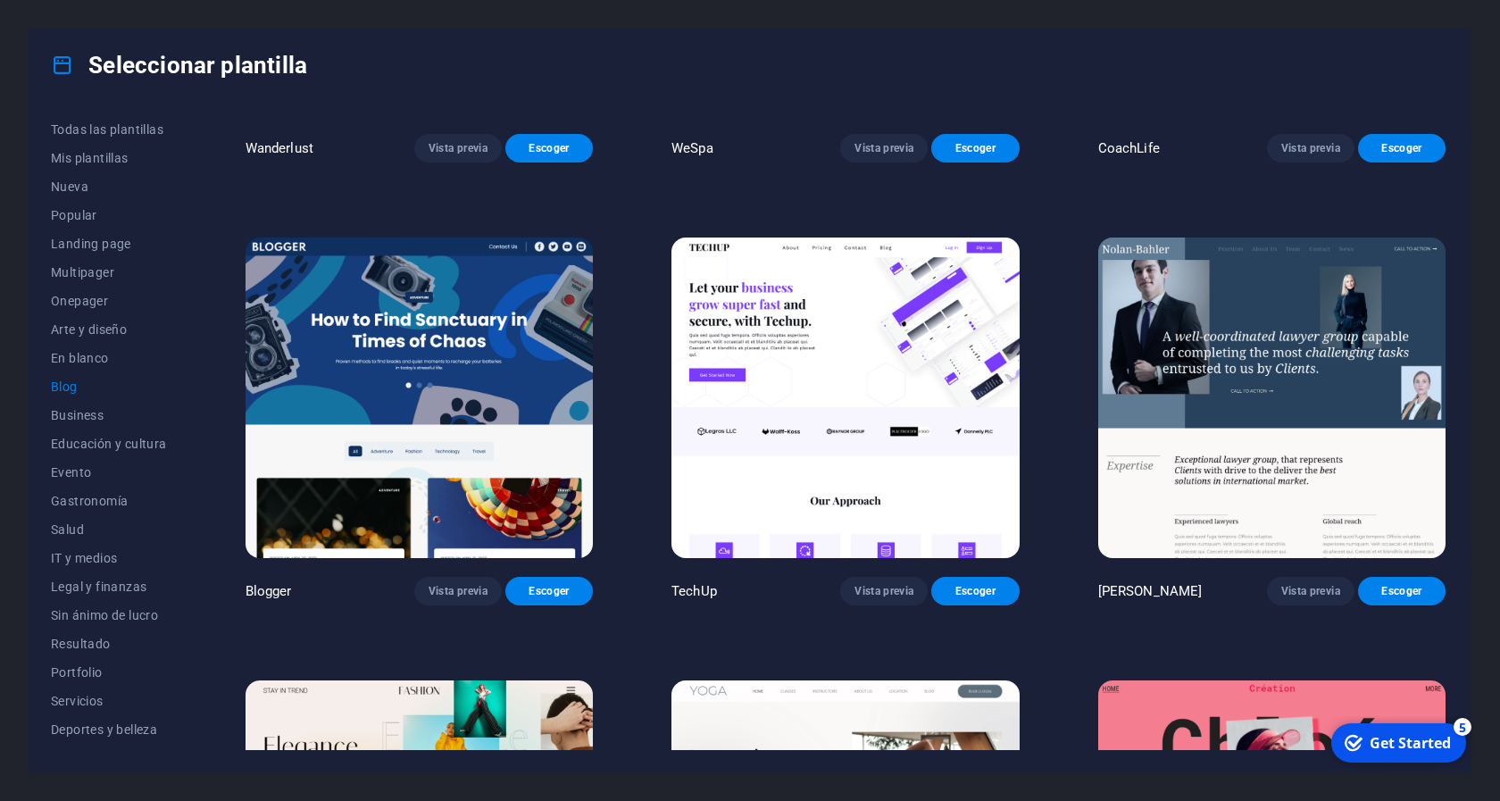
scroll to position [1639, 0]
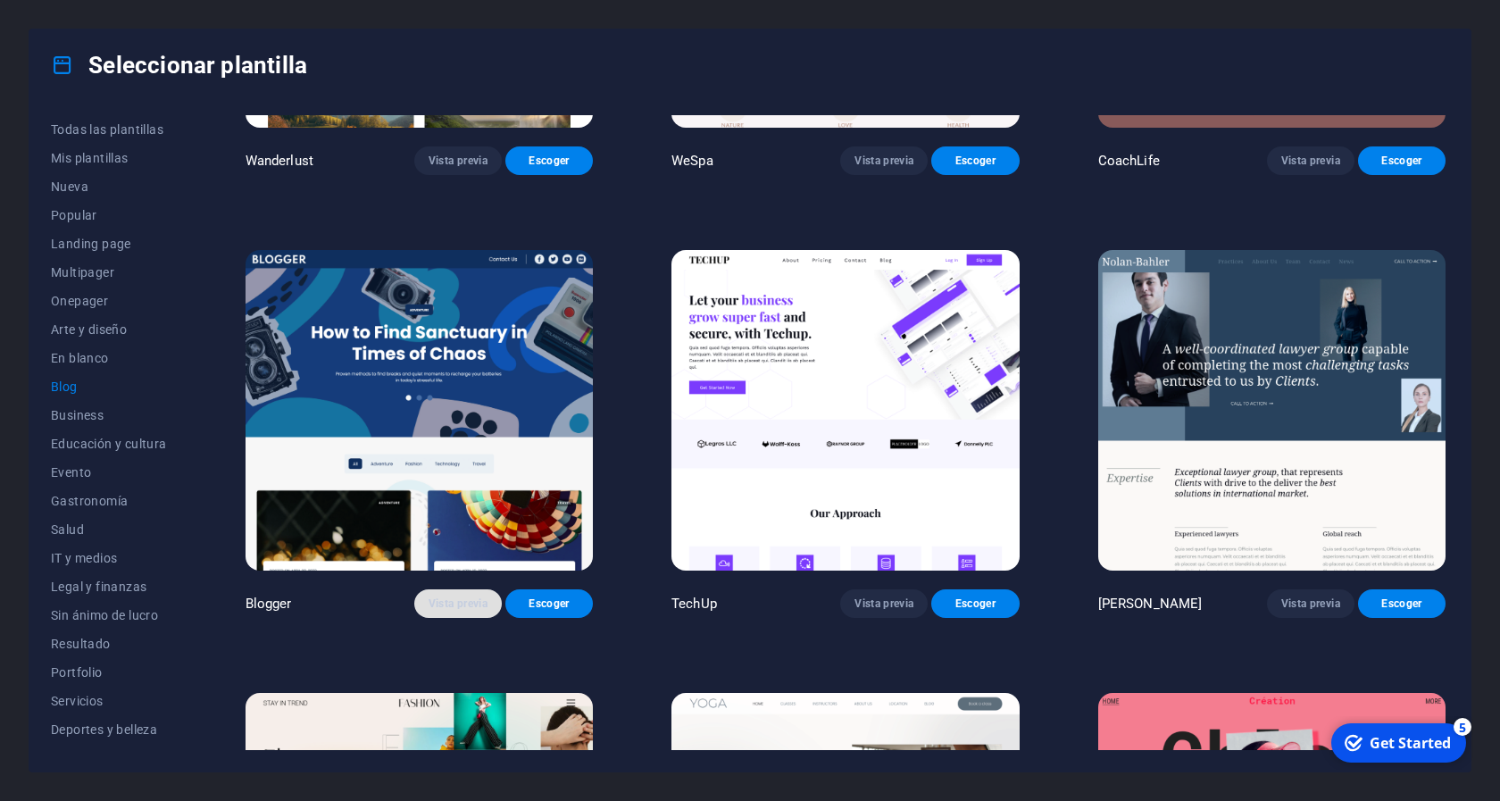
click at [469, 596] on span "Vista previa" at bounding box center [457, 603] width 59 height 14
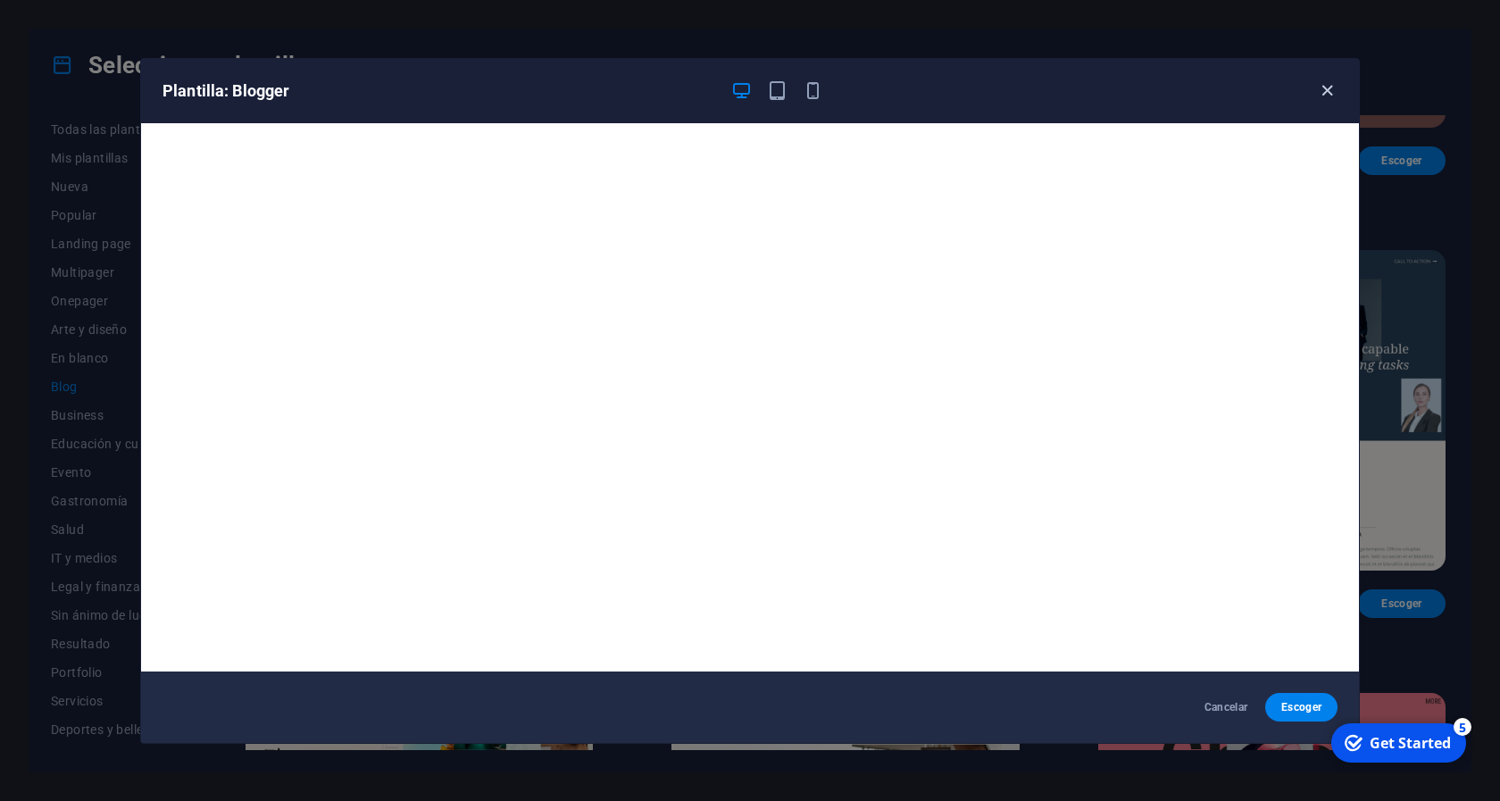
click at [1333, 93] on icon "button" at bounding box center [1327, 90] width 21 height 21
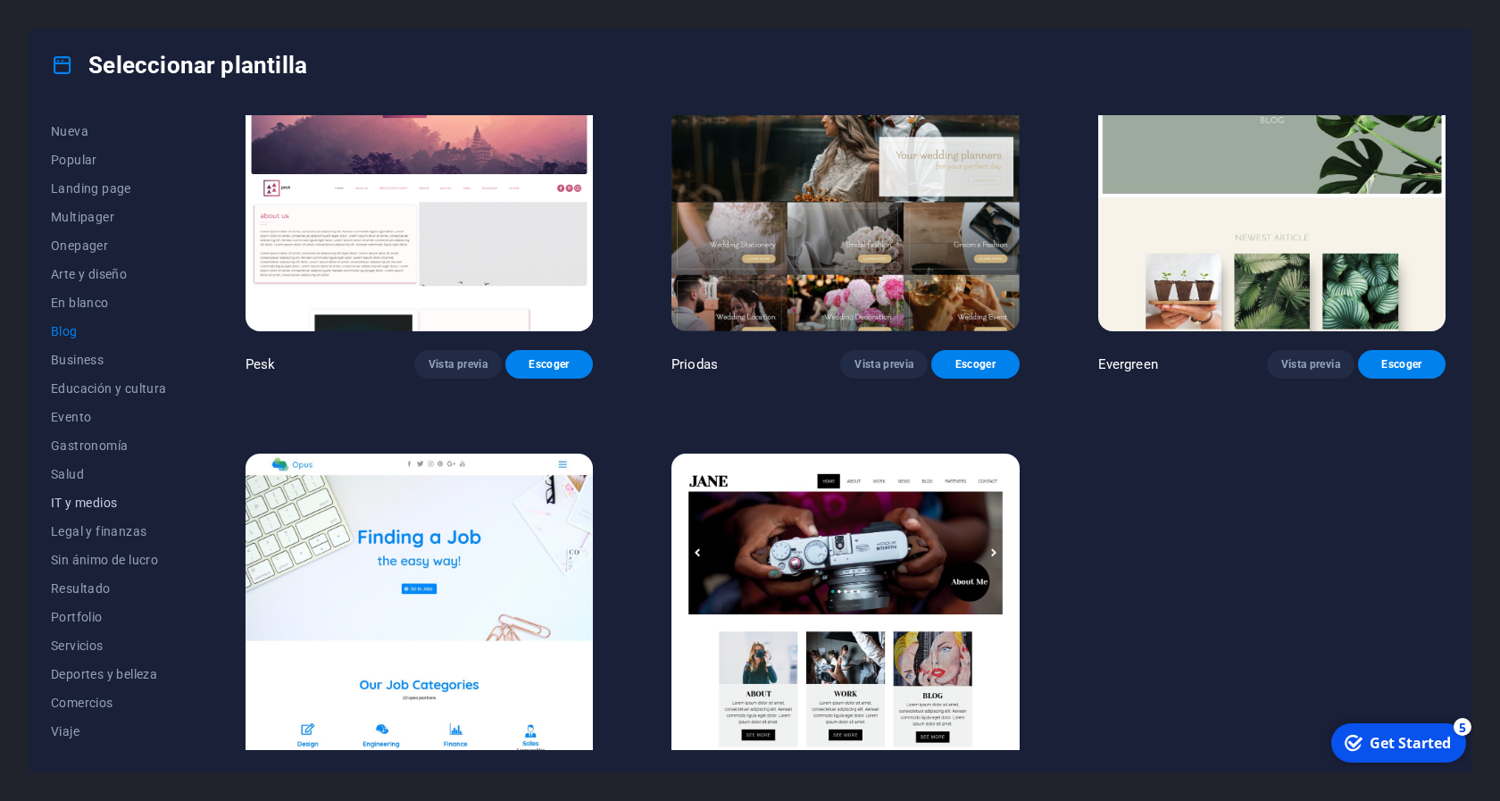
scroll to position [79, 0]
click at [90, 682] on span "Comercios" at bounding box center [109, 678] width 116 height 14
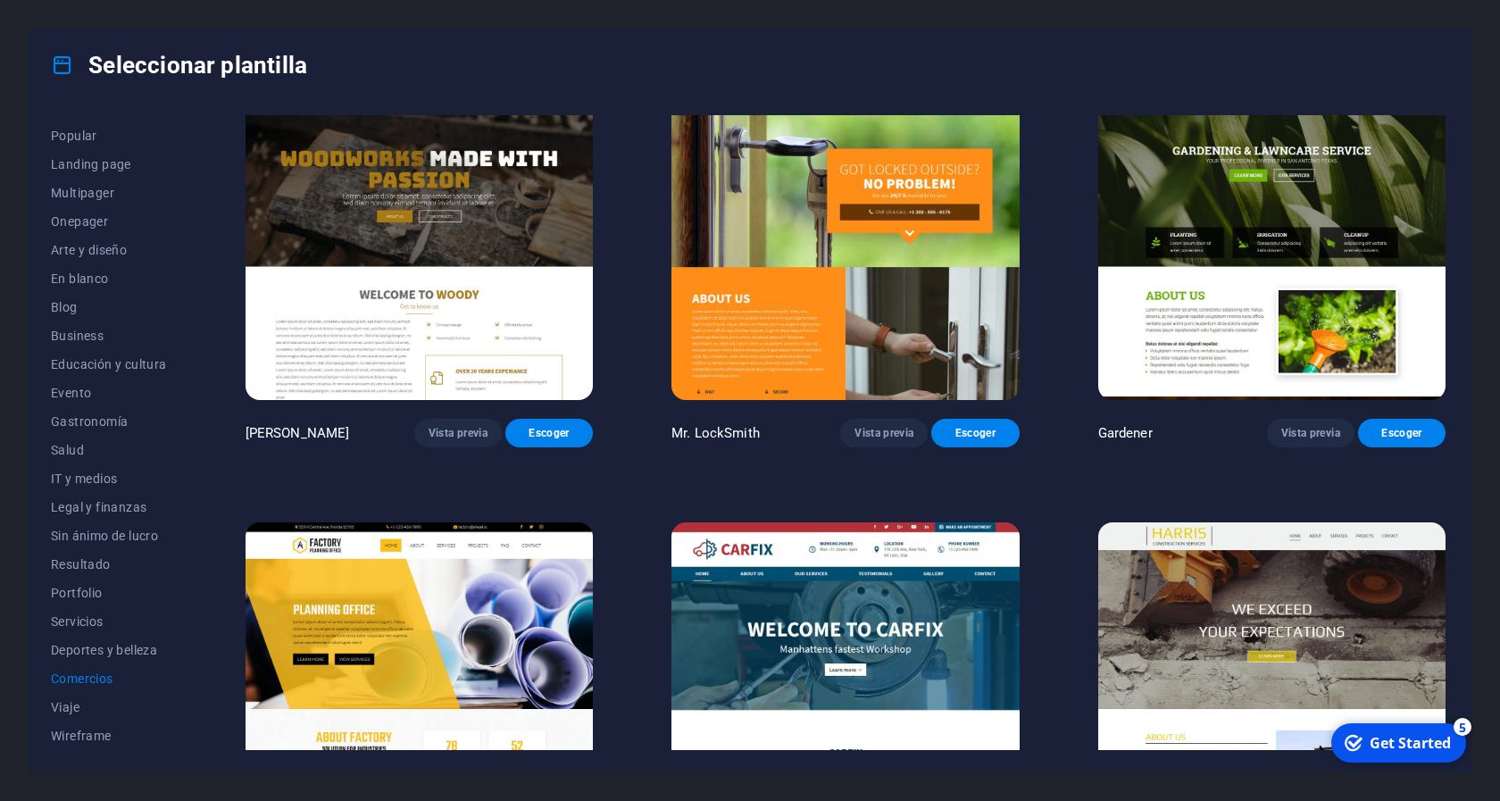
scroll to position [595, 0]
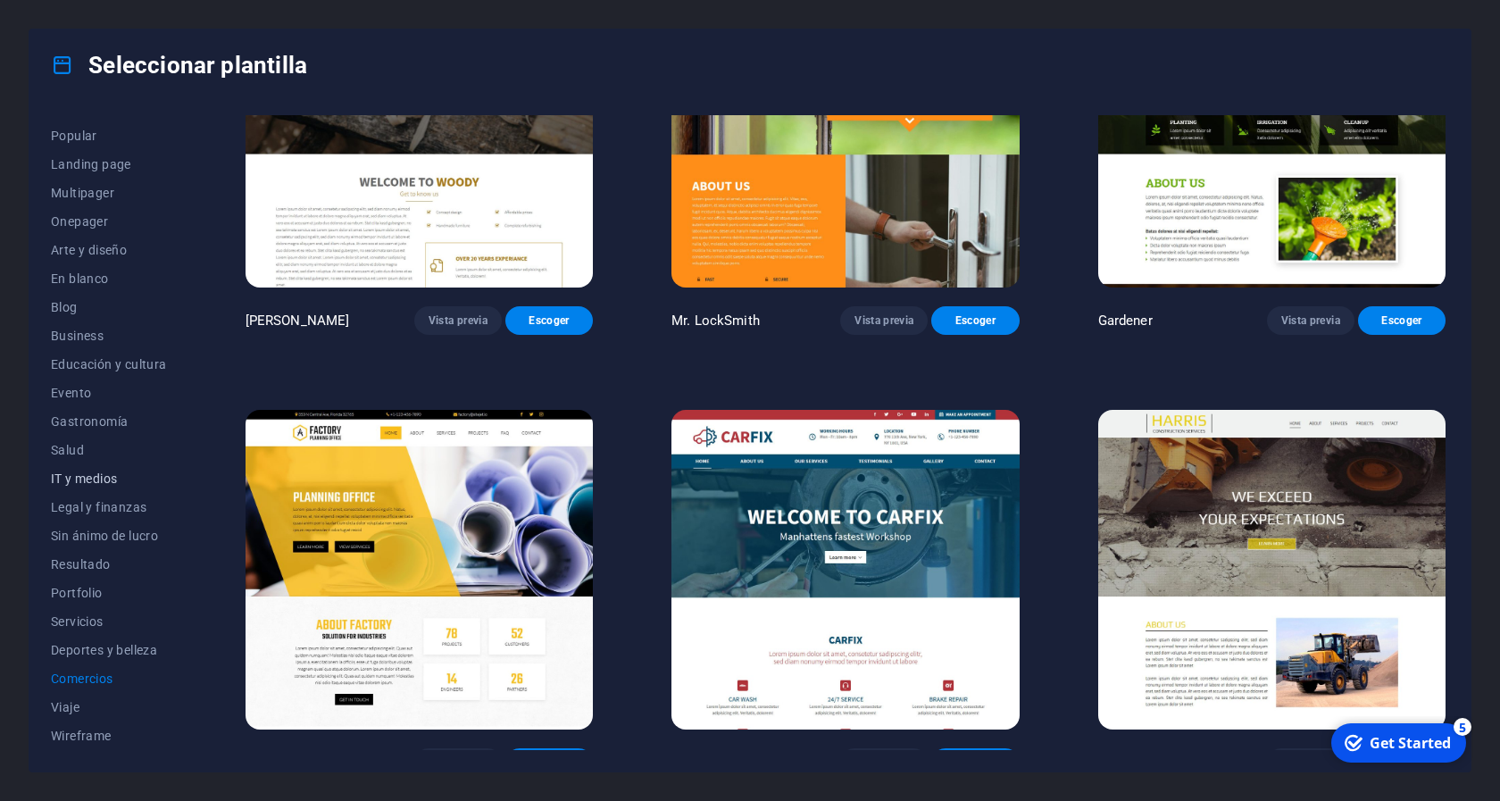
click at [101, 479] on span "IT y medios" at bounding box center [109, 478] width 116 height 14
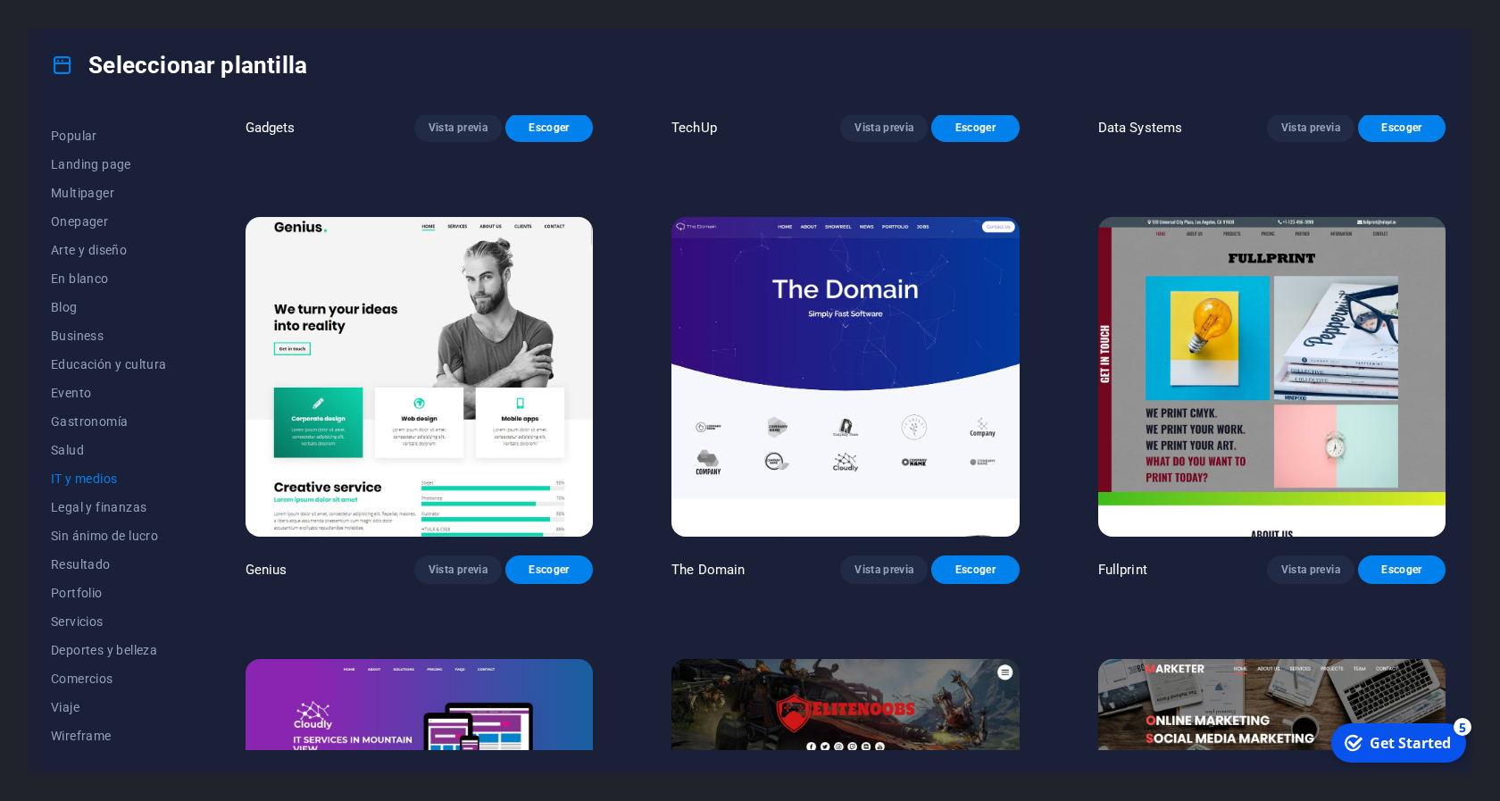
scroll to position [707, 0]
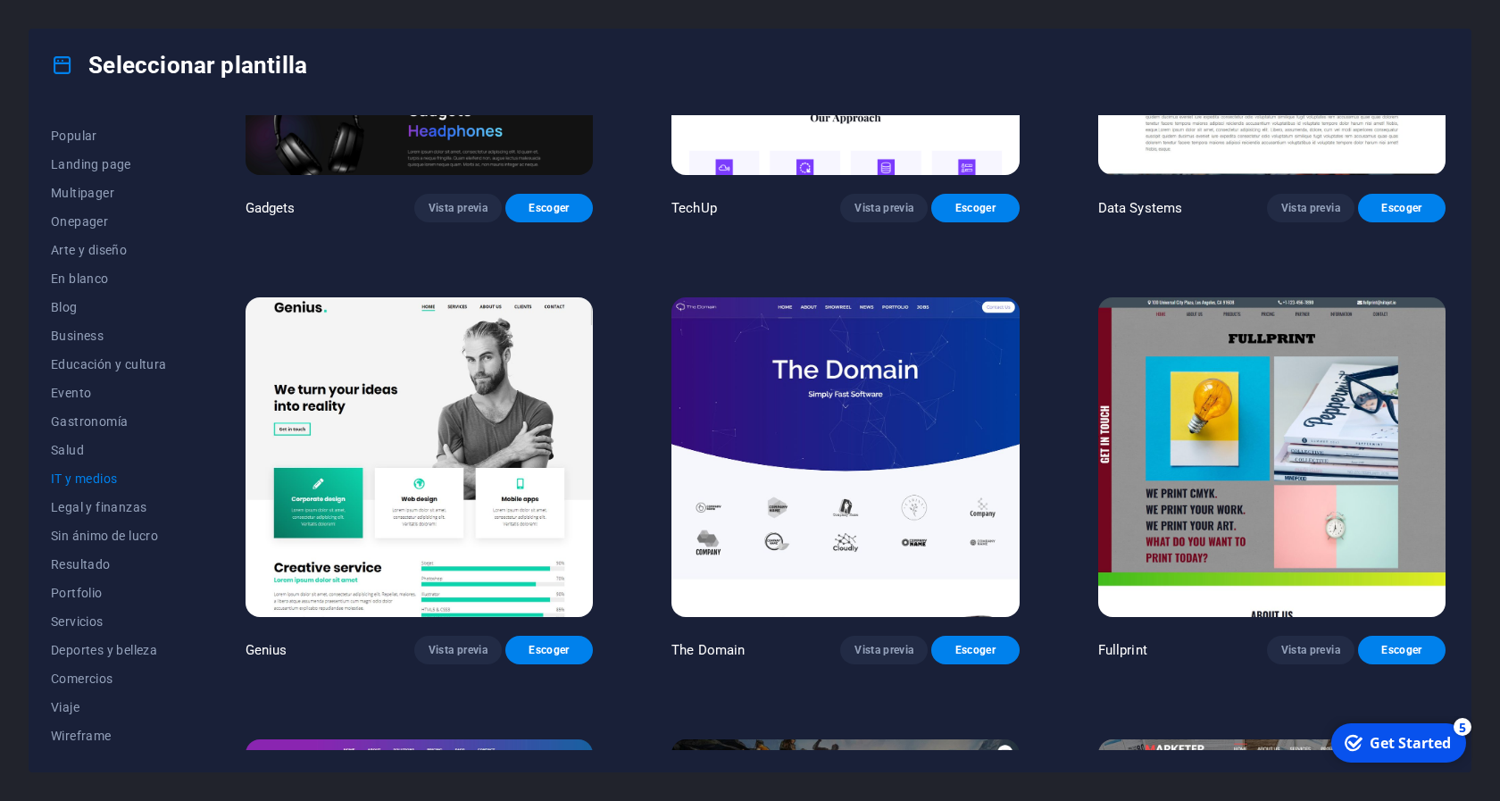
click at [868, 474] on img at bounding box center [844, 457] width 347 height 320
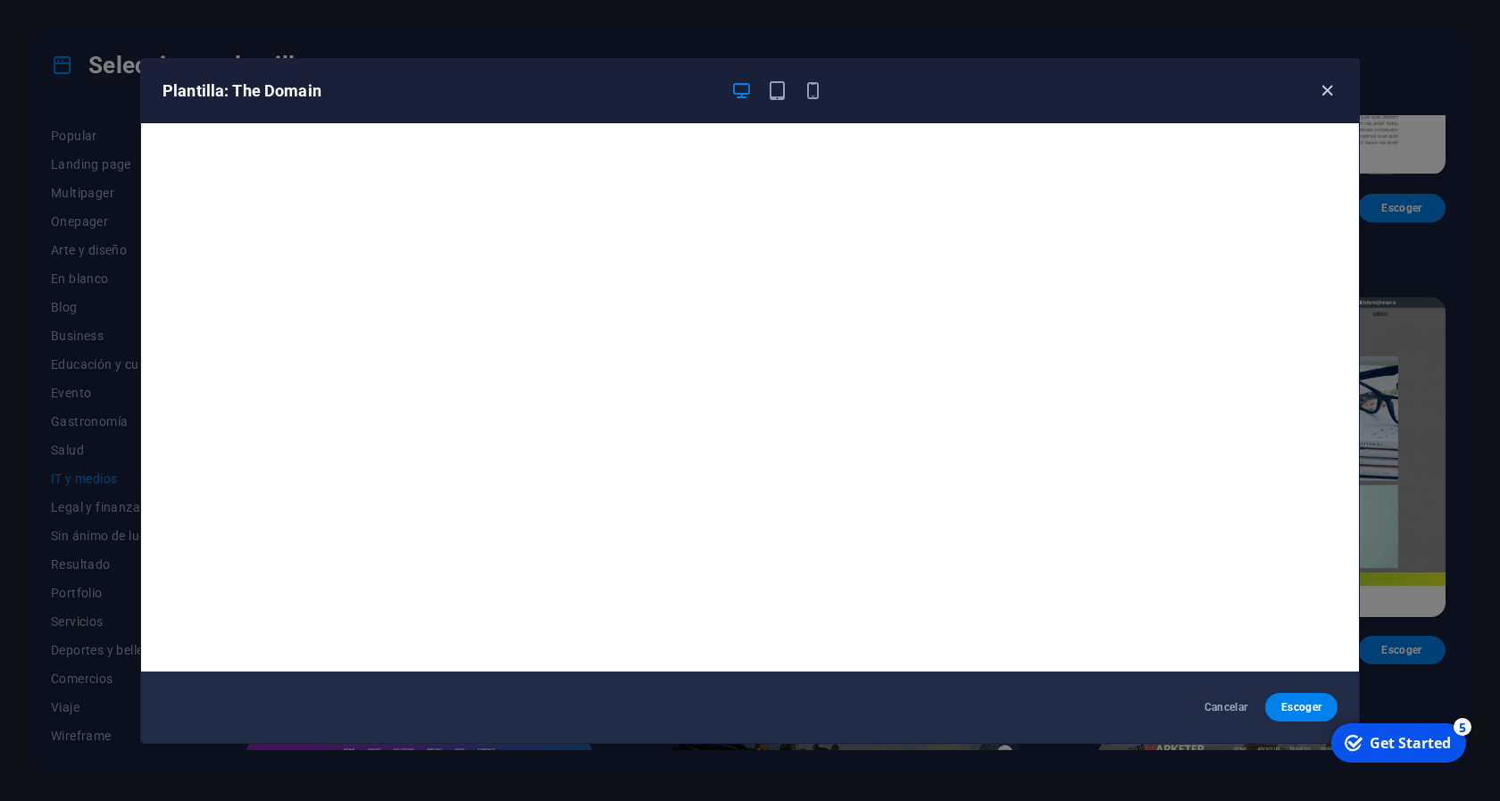
click at [1328, 83] on icon "button" at bounding box center [1327, 90] width 21 height 21
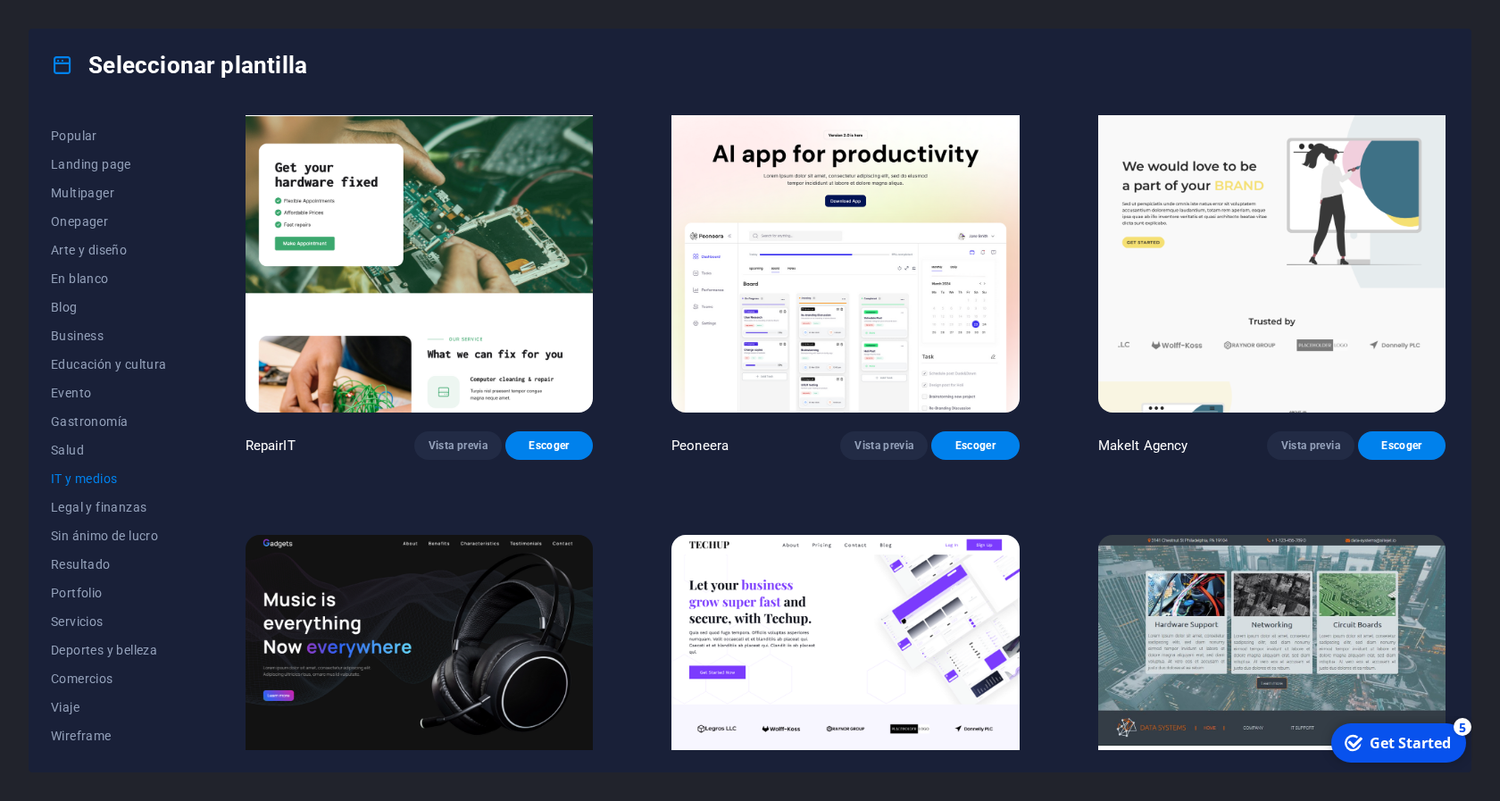
scroll to position [0, 0]
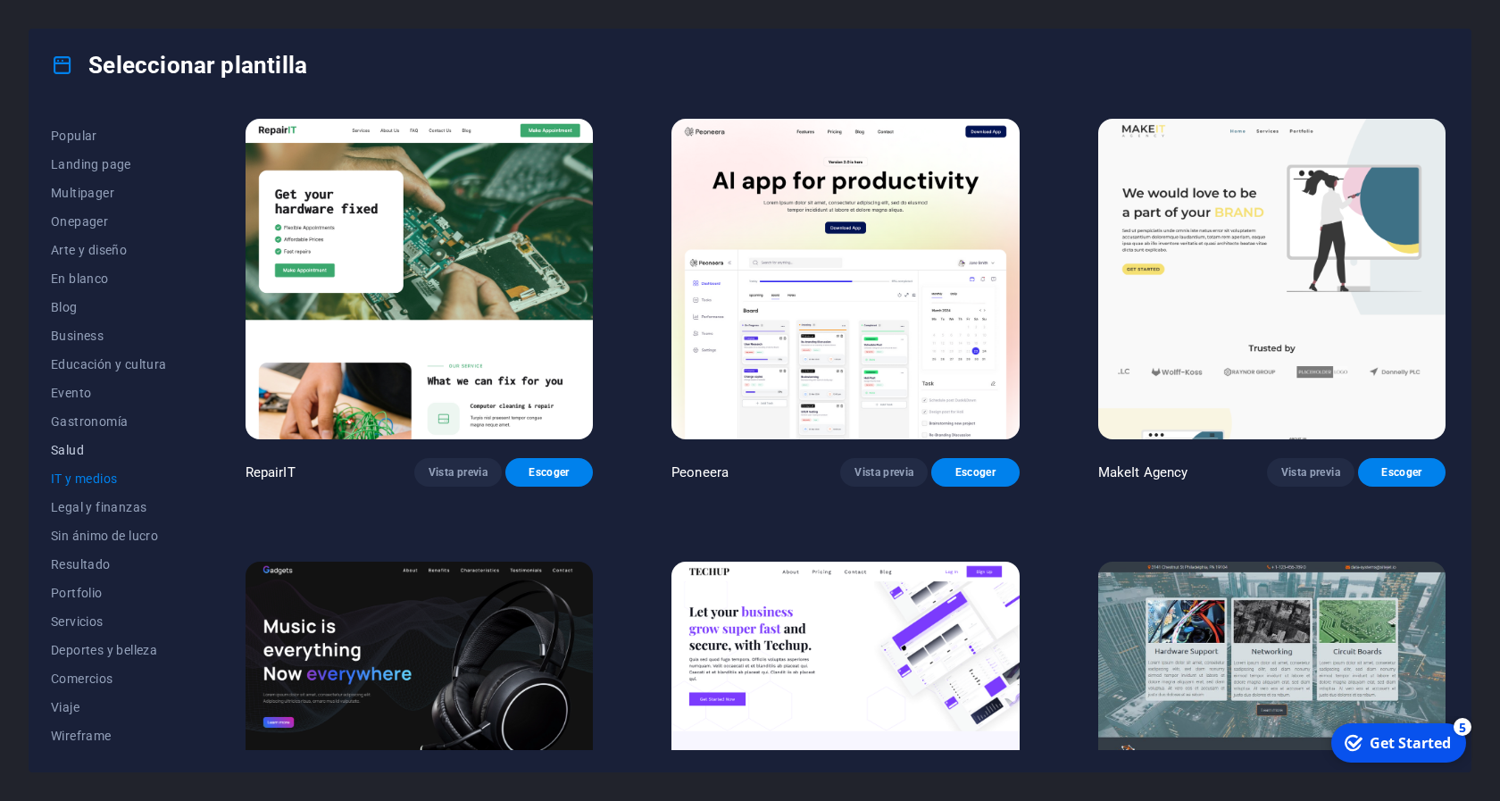
click at [72, 445] on span "Salud" at bounding box center [109, 450] width 116 height 14
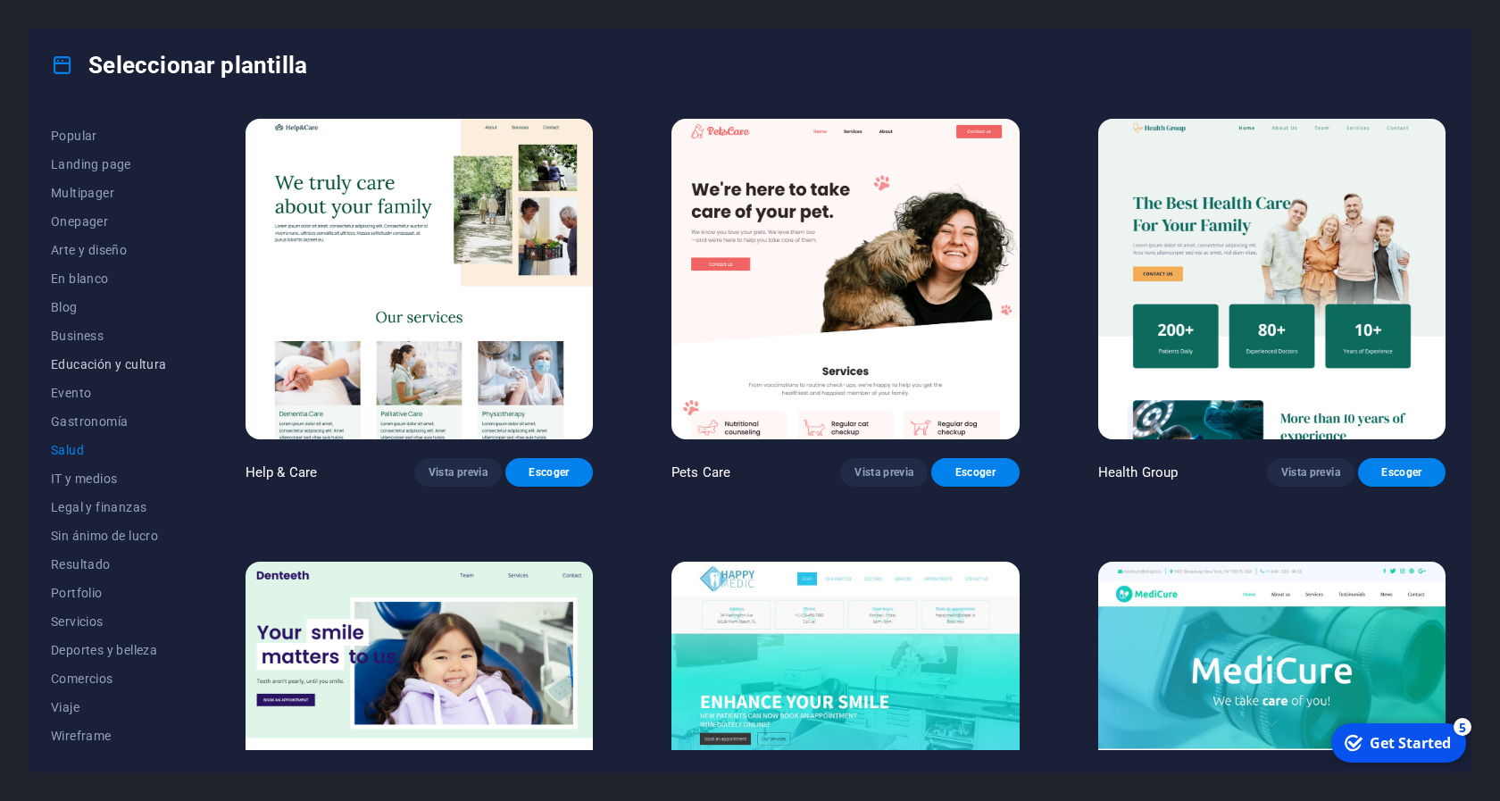
click at [81, 367] on span "Educación y cultura" at bounding box center [109, 364] width 116 height 14
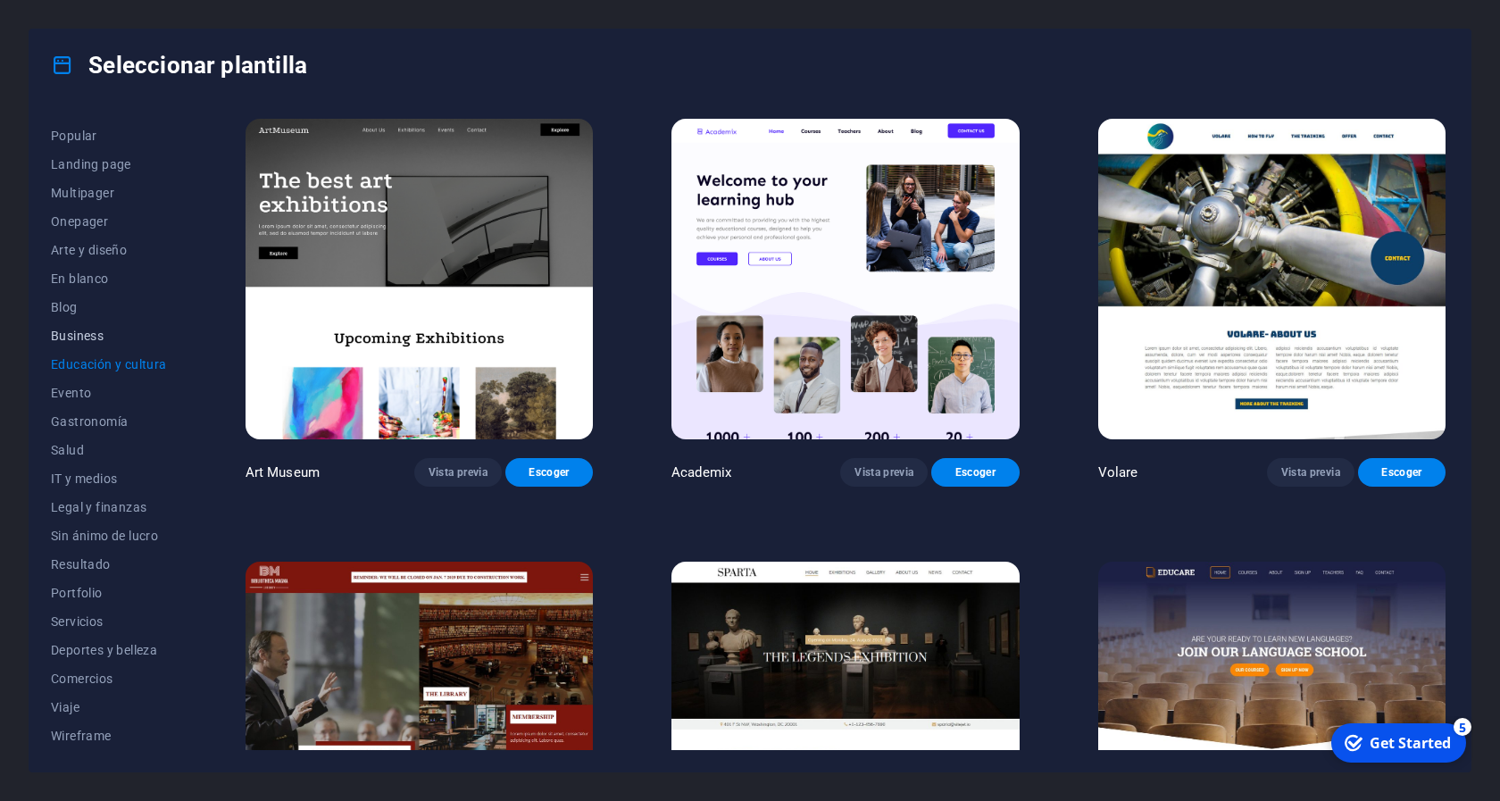
click at [77, 335] on span "Business" at bounding box center [109, 335] width 116 height 14
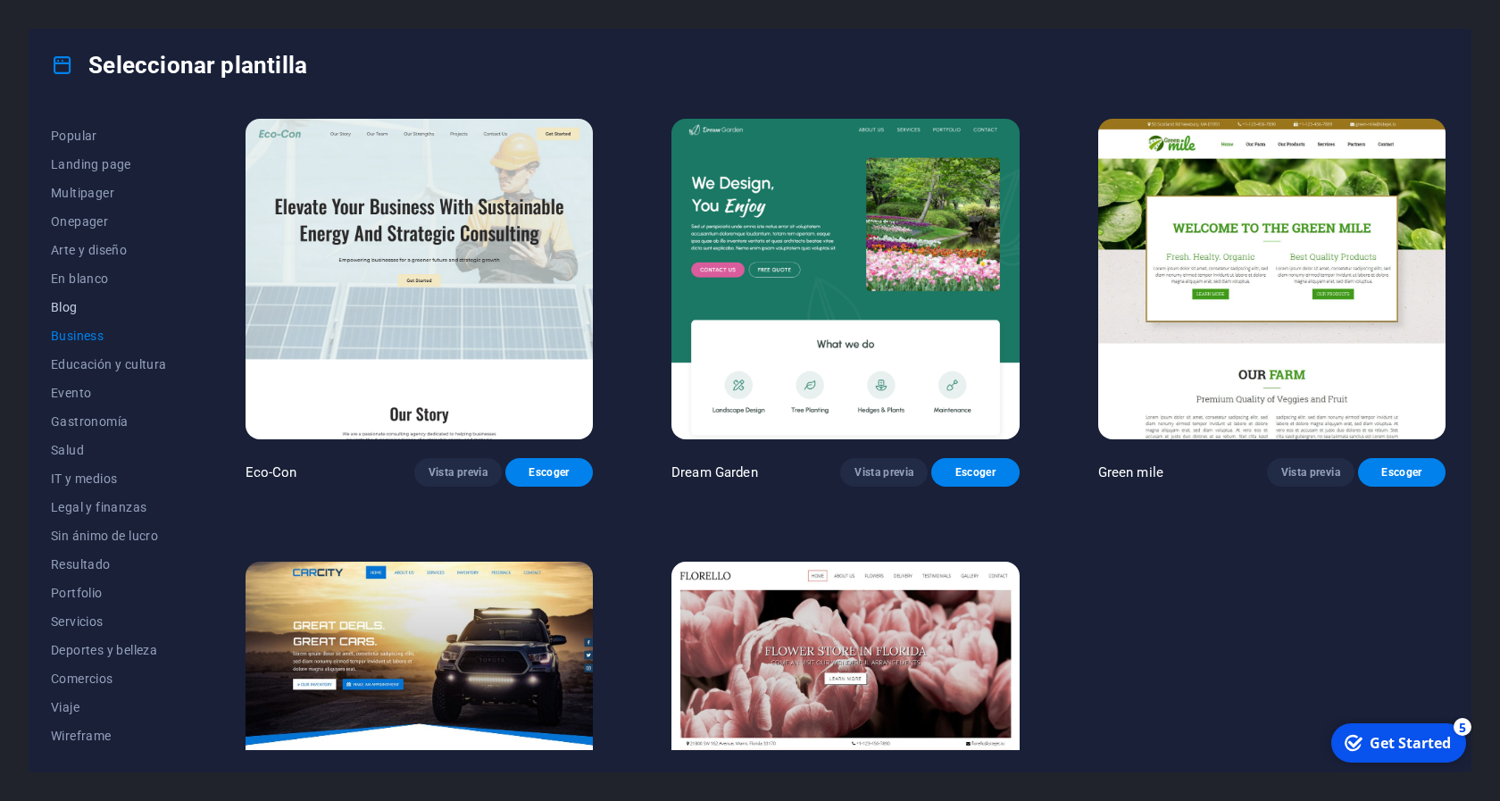
click at [71, 301] on span "Blog" at bounding box center [109, 307] width 116 height 14
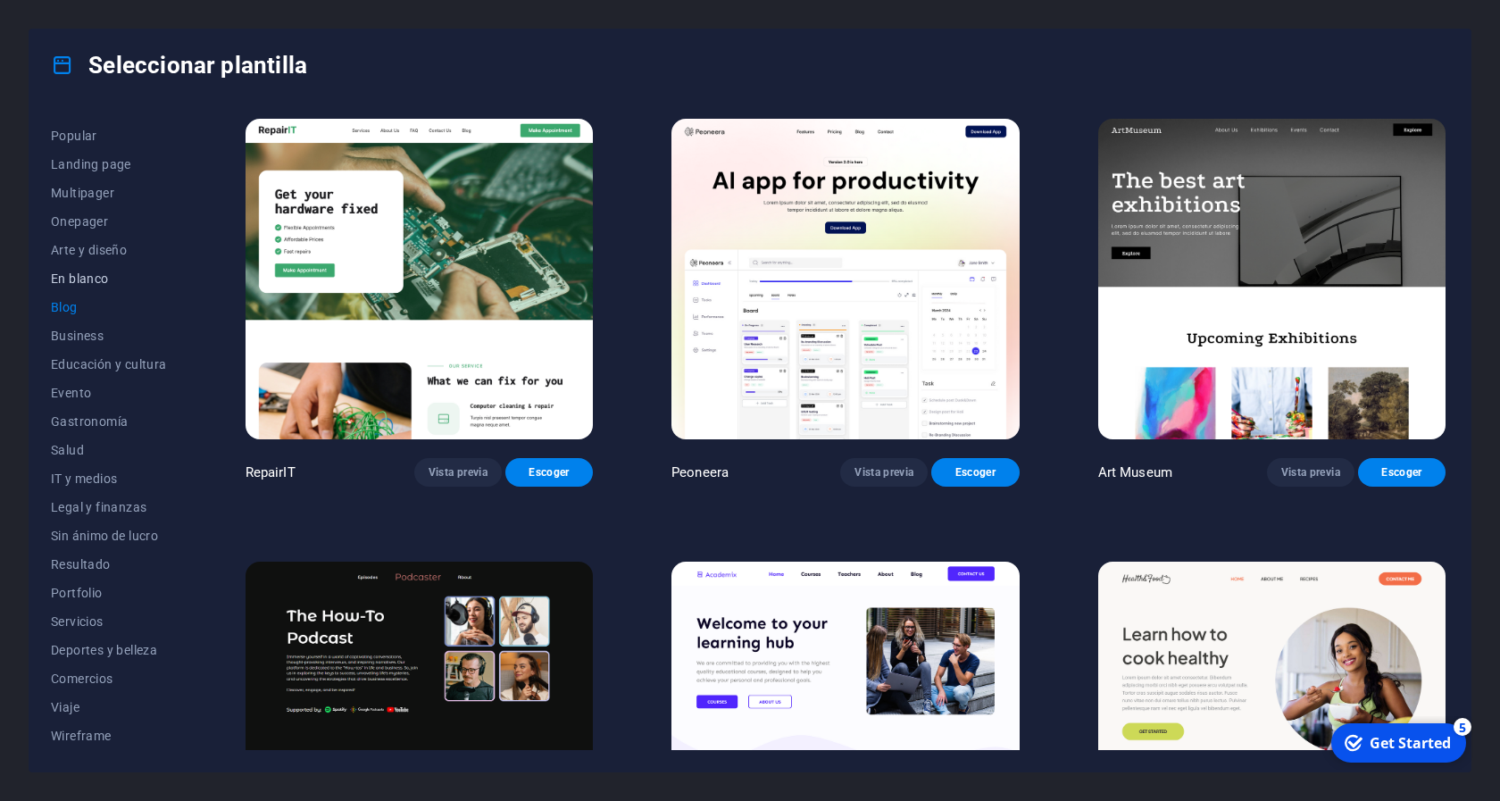
click at [86, 276] on span "En blanco" at bounding box center [109, 278] width 116 height 14
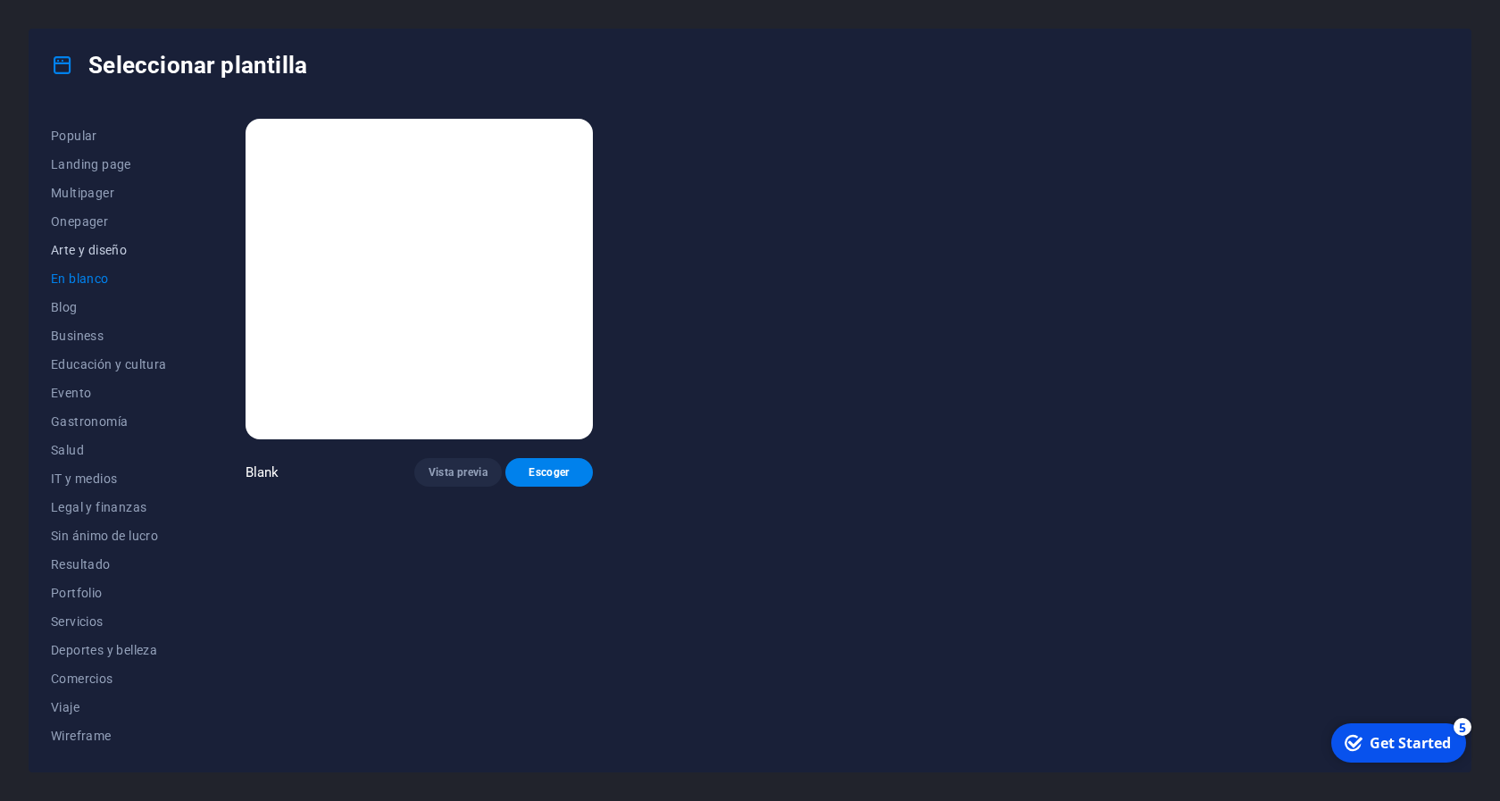
click at [112, 248] on span "Arte y diseño" at bounding box center [109, 250] width 116 height 14
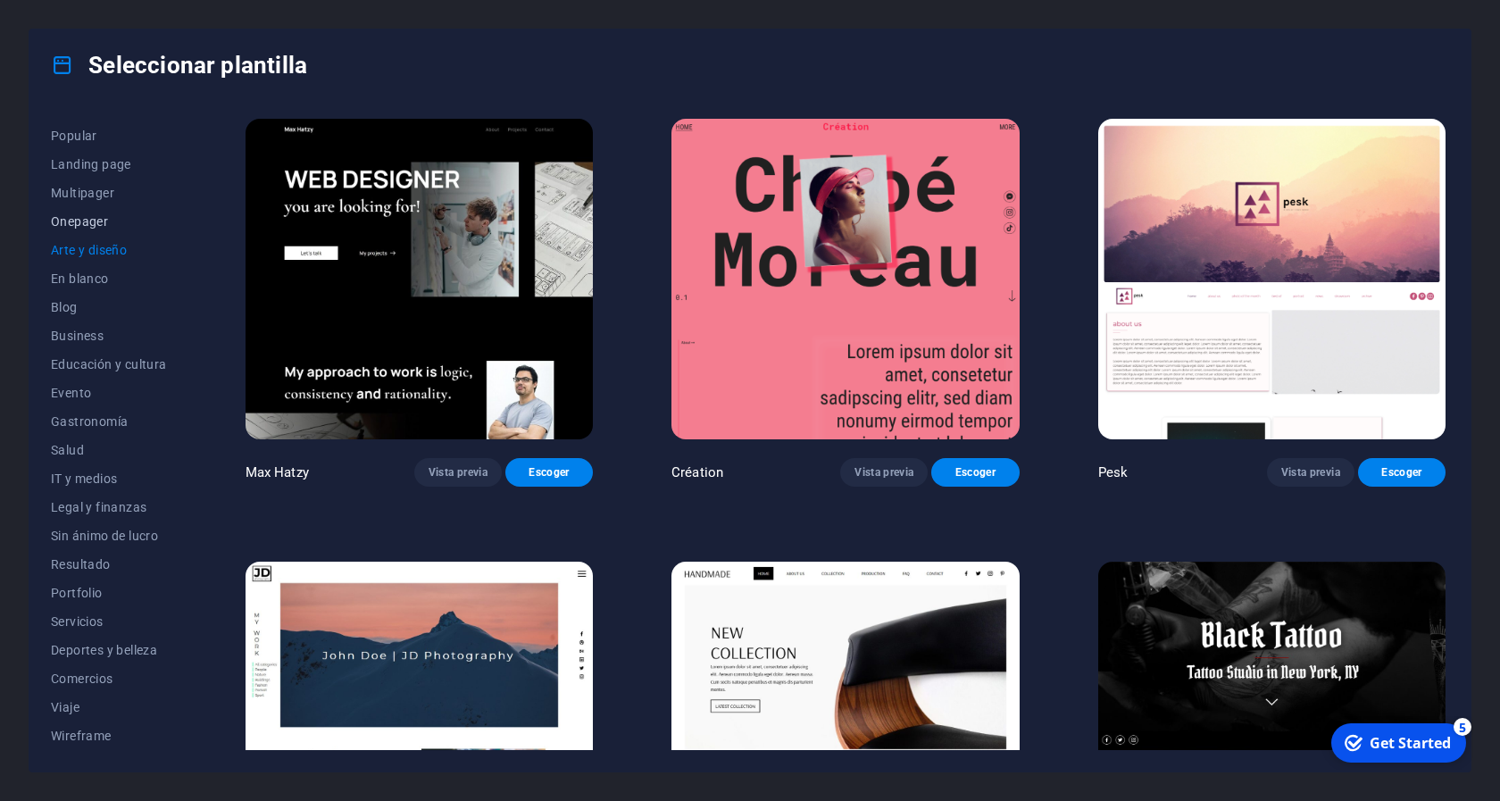
click at [80, 209] on button "Onepager" at bounding box center [109, 221] width 116 height 29
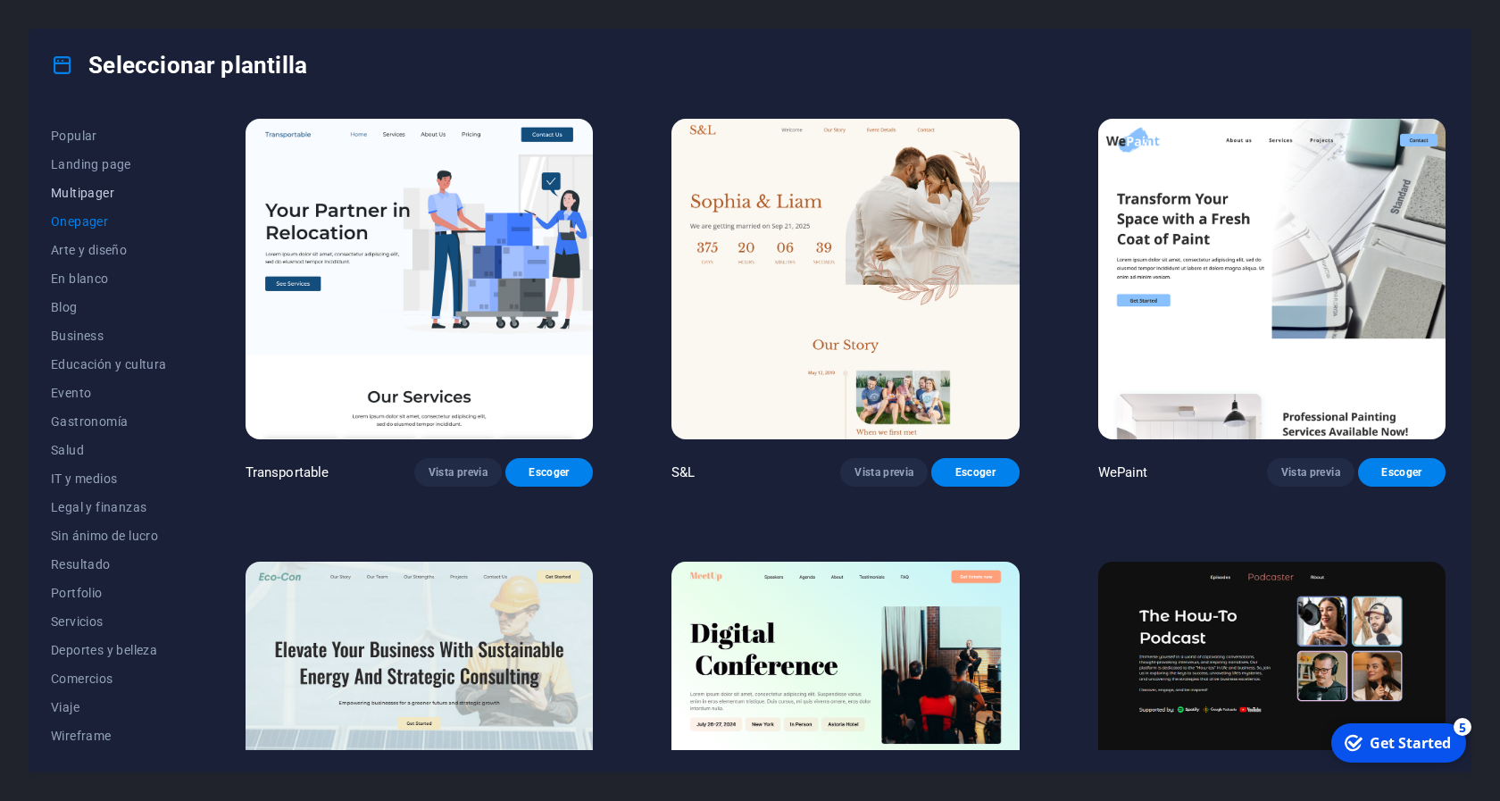
click at [99, 192] on span "Multipager" at bounding box center [109, 193] width 116 height 14
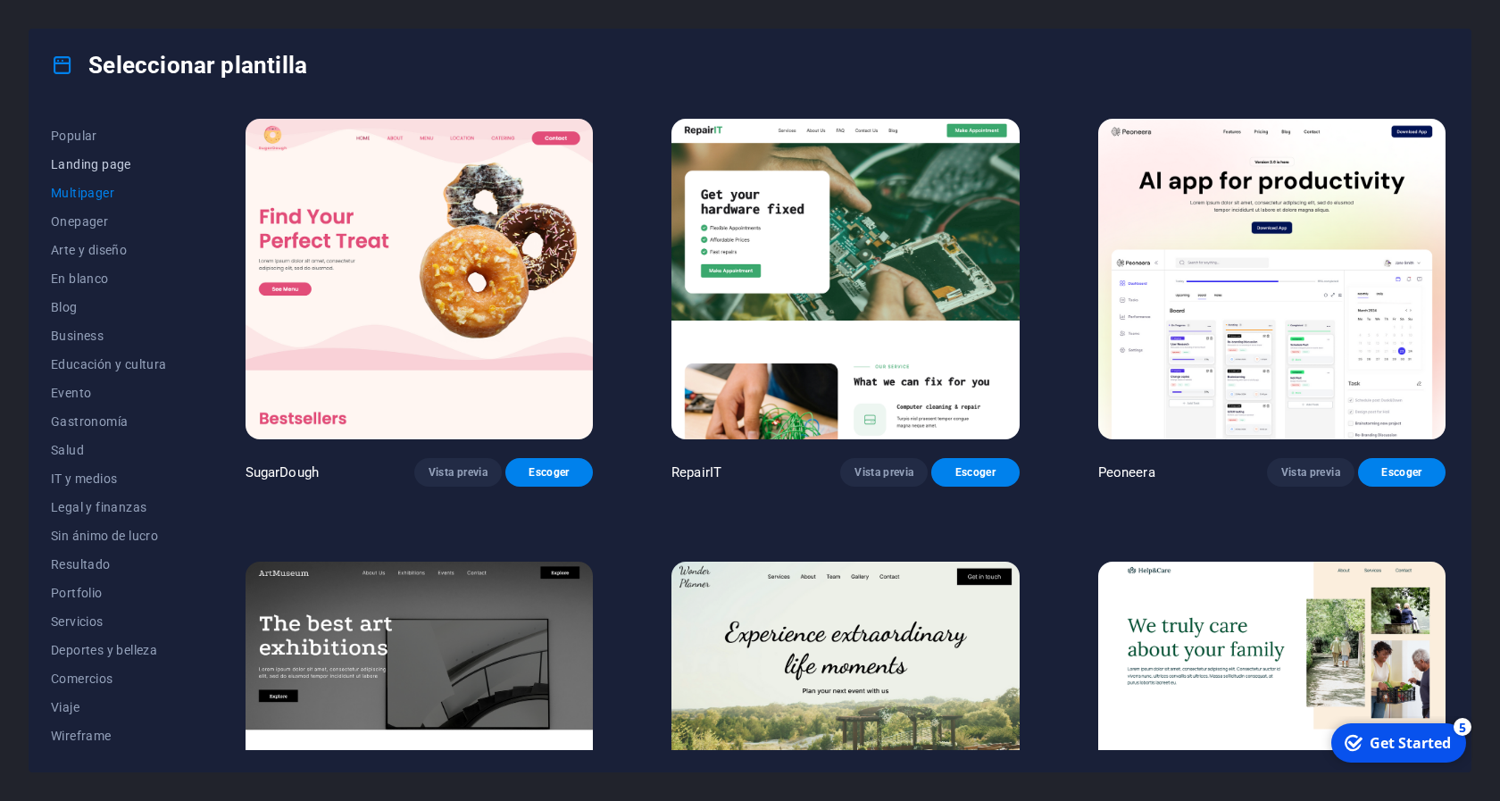
click at [103, 166] on span "Landing page" at bounding box center [109, 164] width 116 height 14
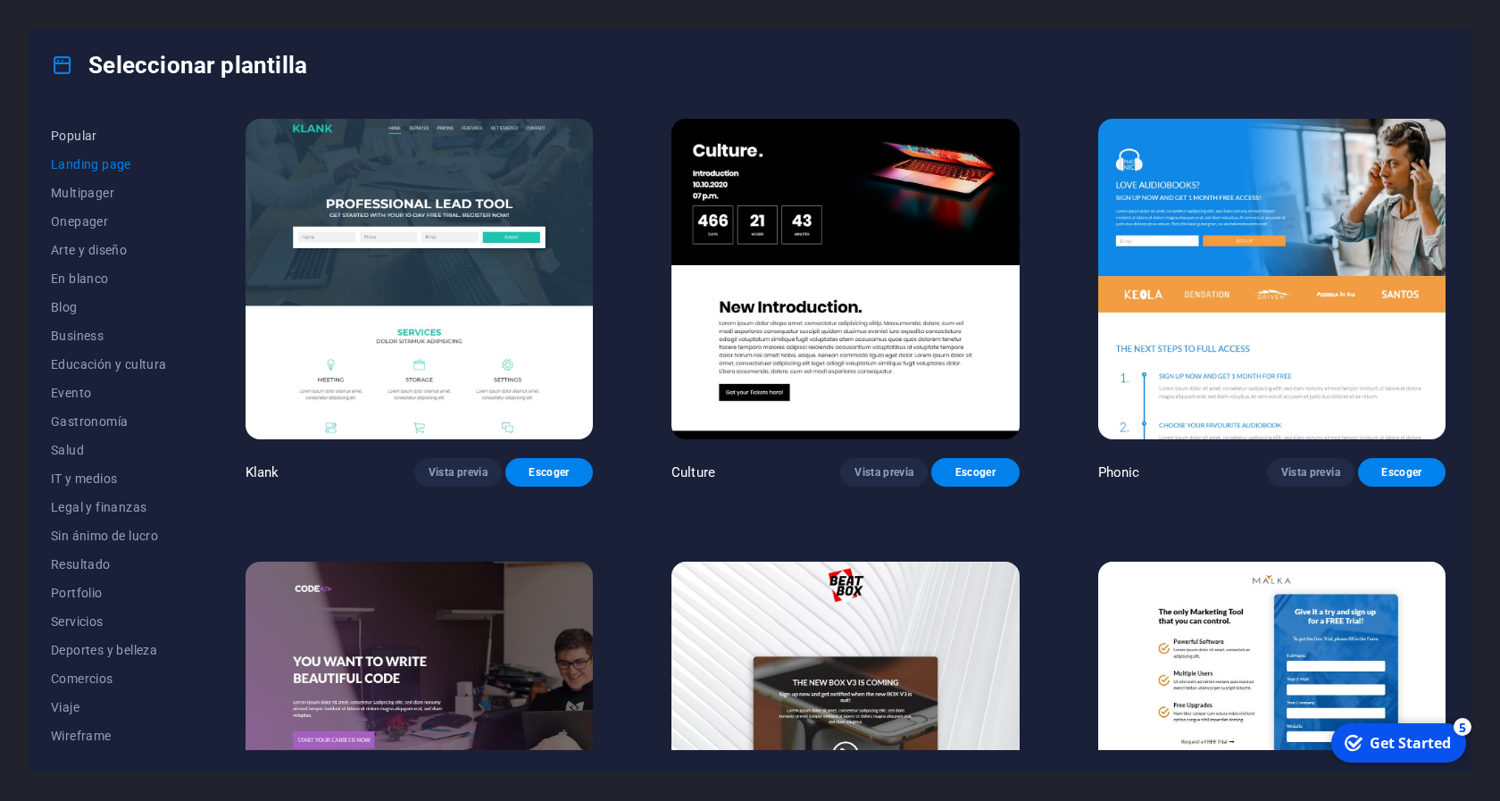
click at [90, 137] on span "Popular" at bounding box center [109, 136] width 116 height 14
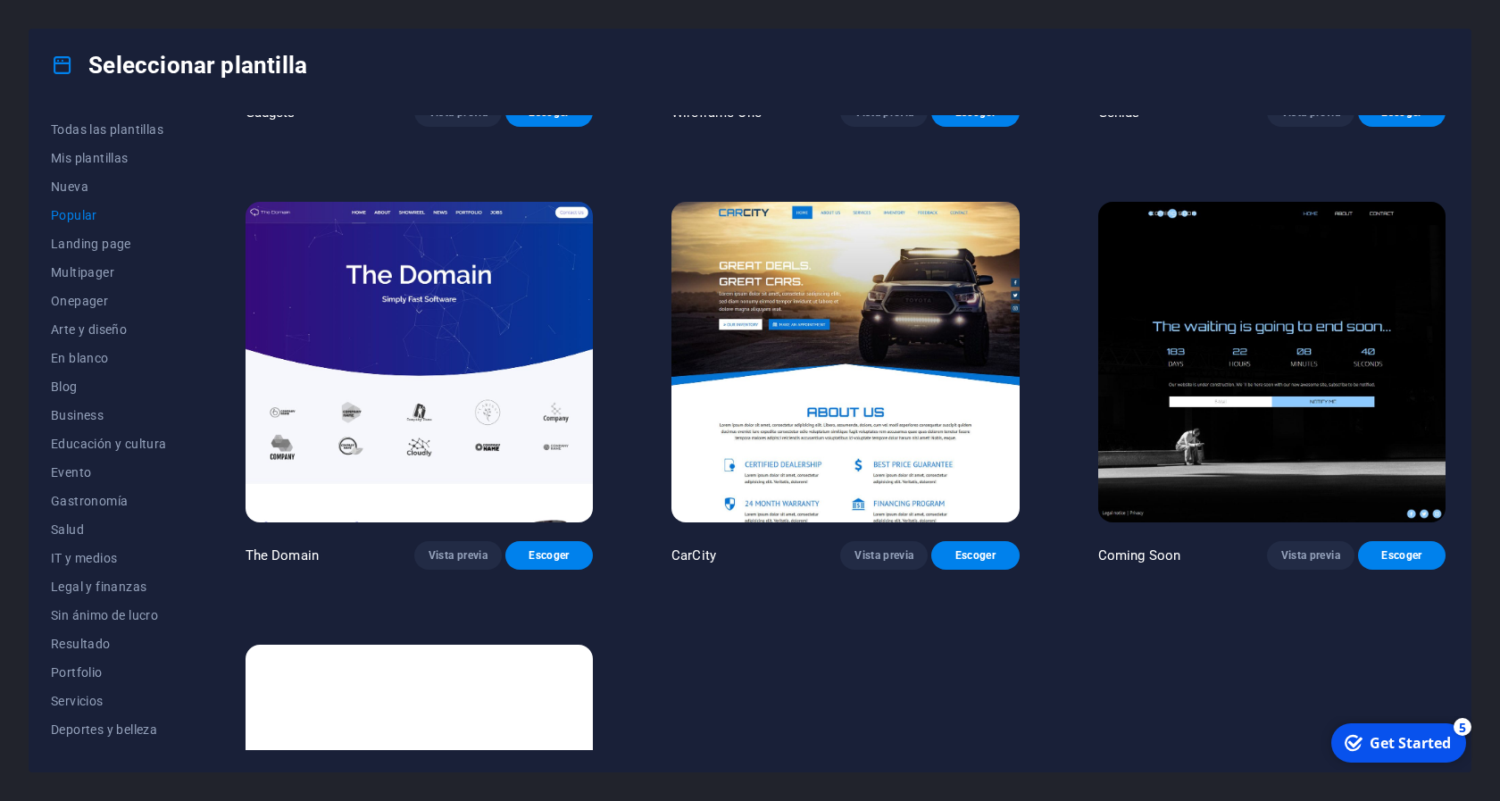
scroll to position [1895, 0]
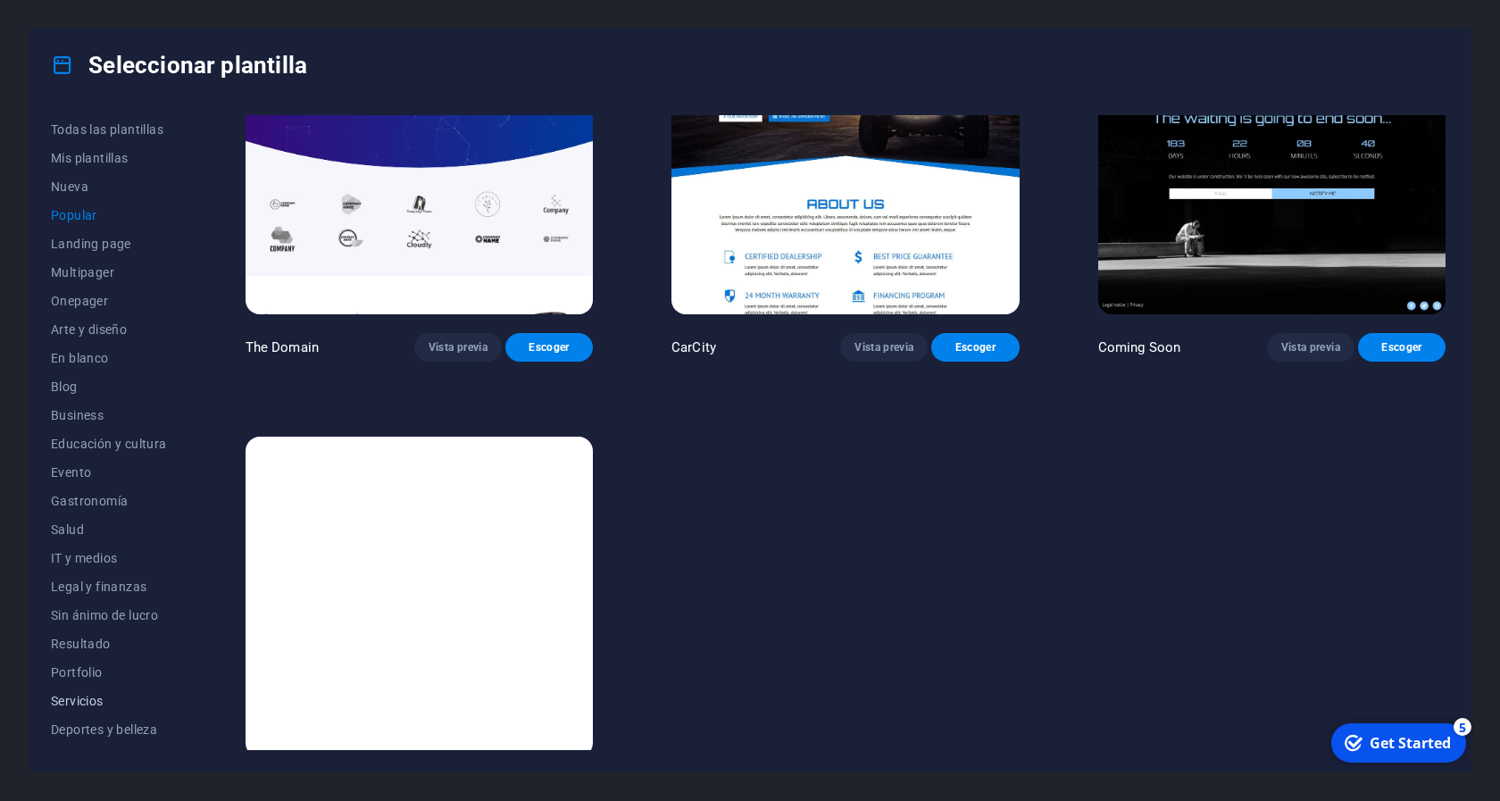
click at [106, 702] on span "Servicios" at bounding box center [109, 701] width 116 height 14
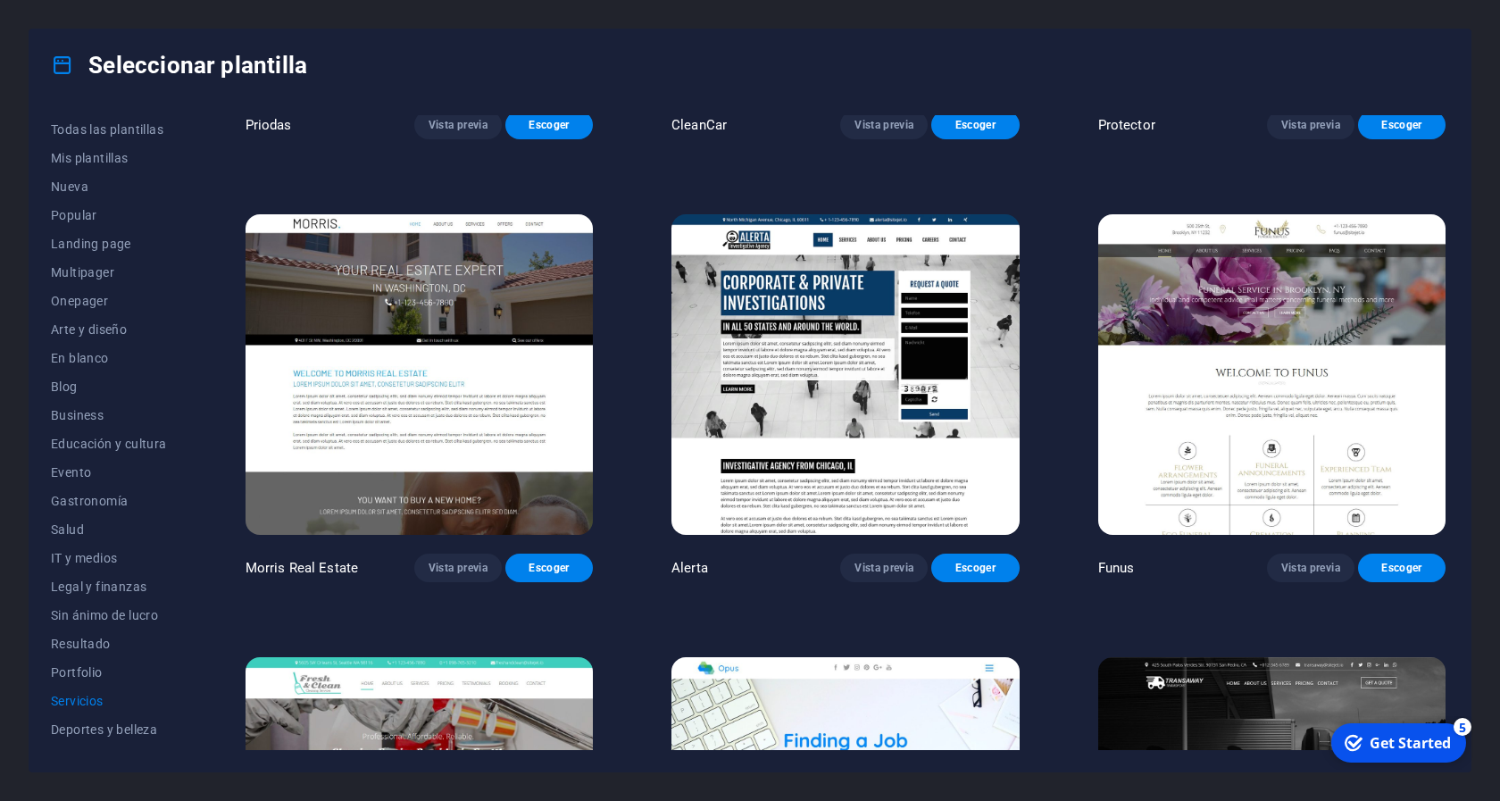
scroll to position [1654, 0]
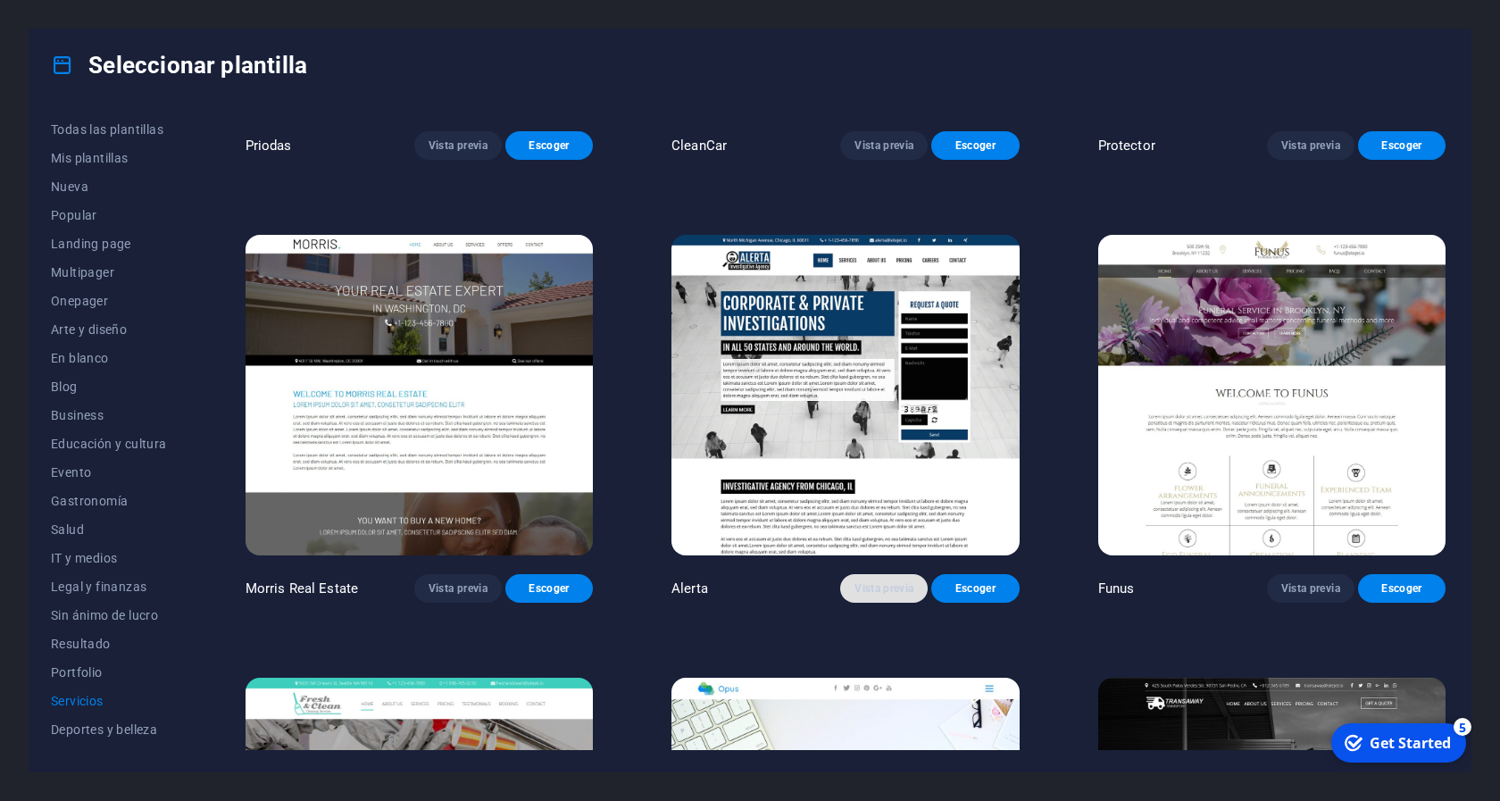
click at [885, 581] on span "Vista previa" at bounding box center [883, 588] width 59 height 14
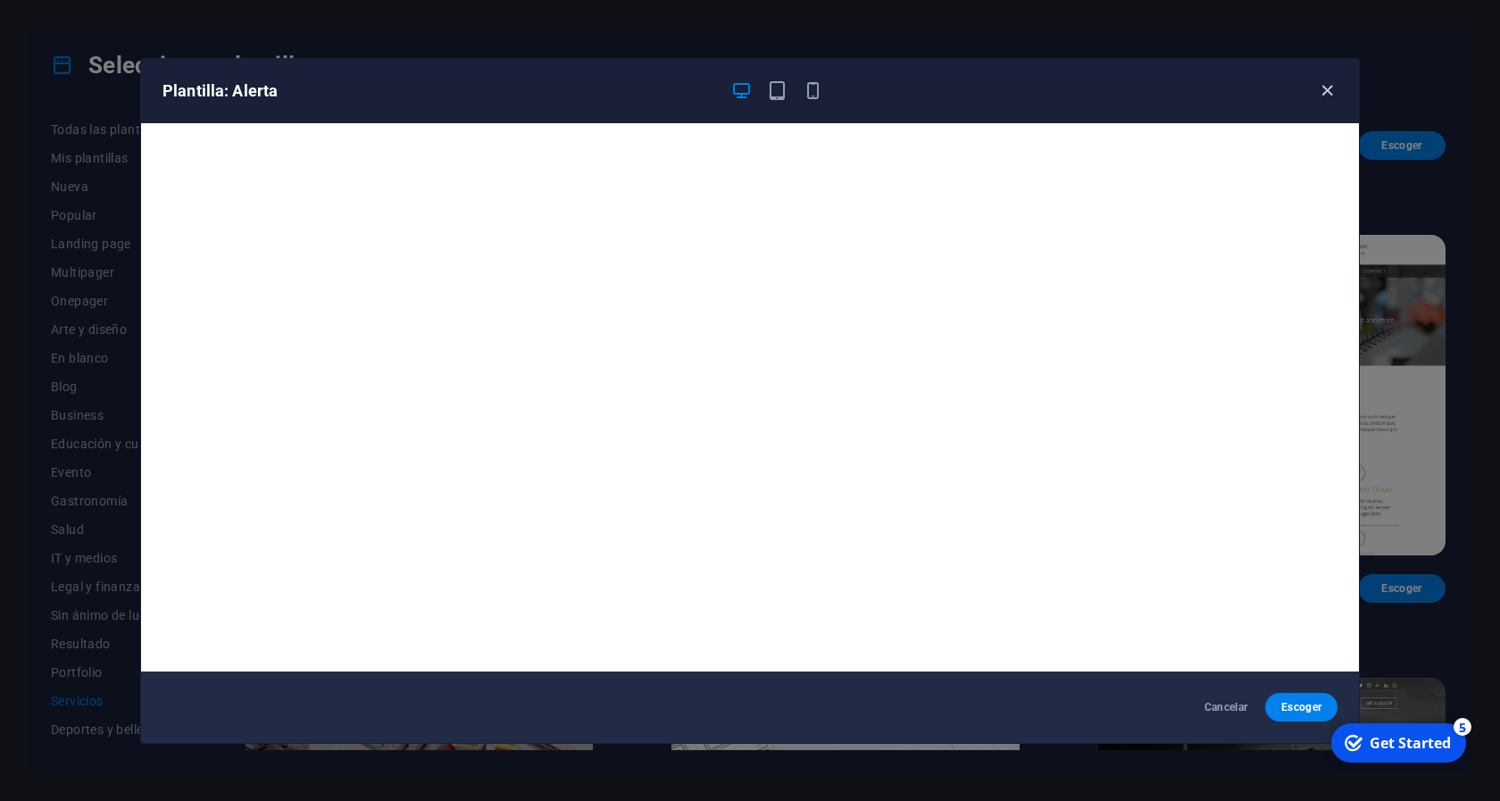
click at [1328, 90] on icon "button" at bounding box center [1327, 90] width 21 height 21
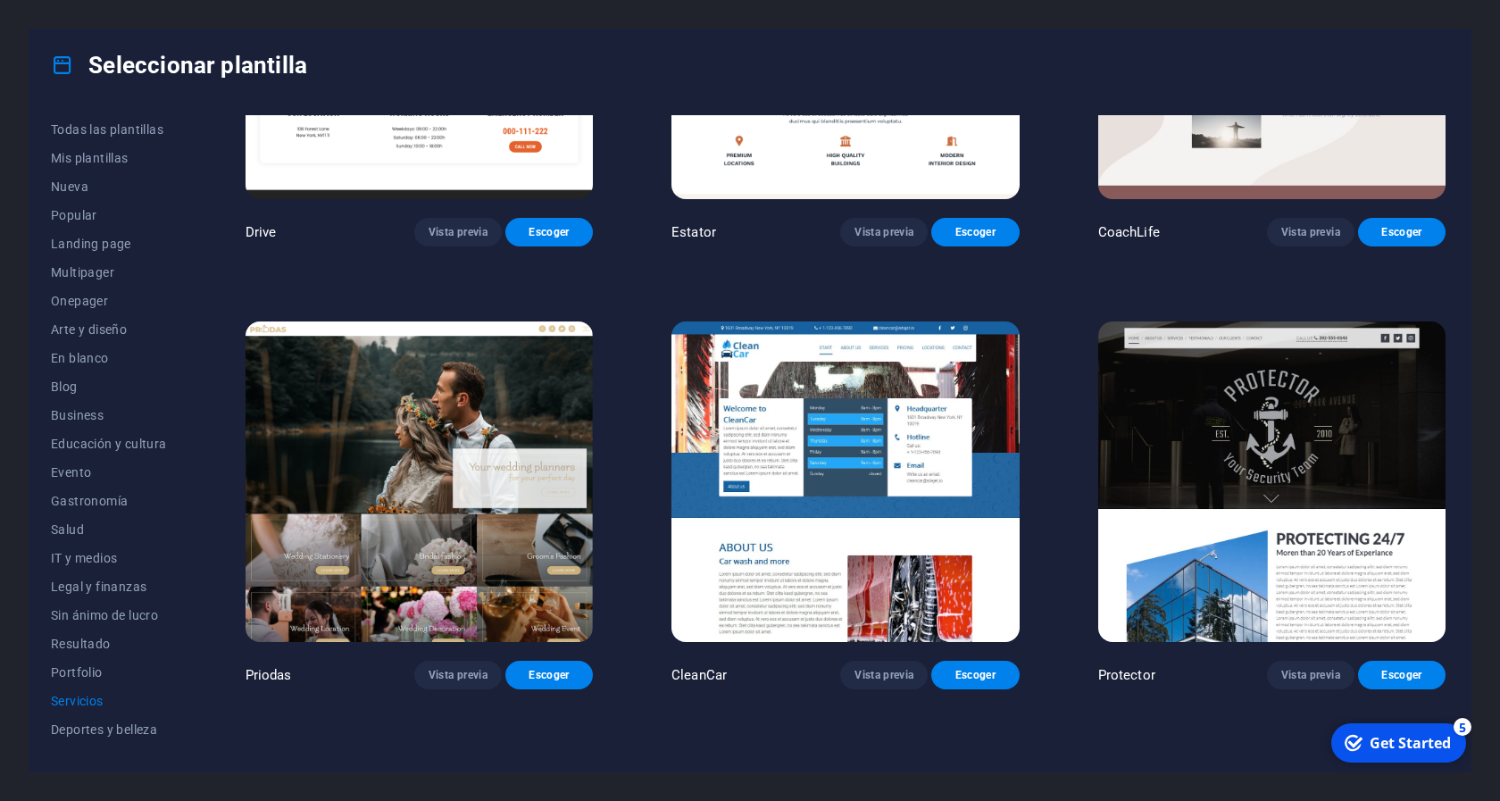
scroll to position [1044, 0]
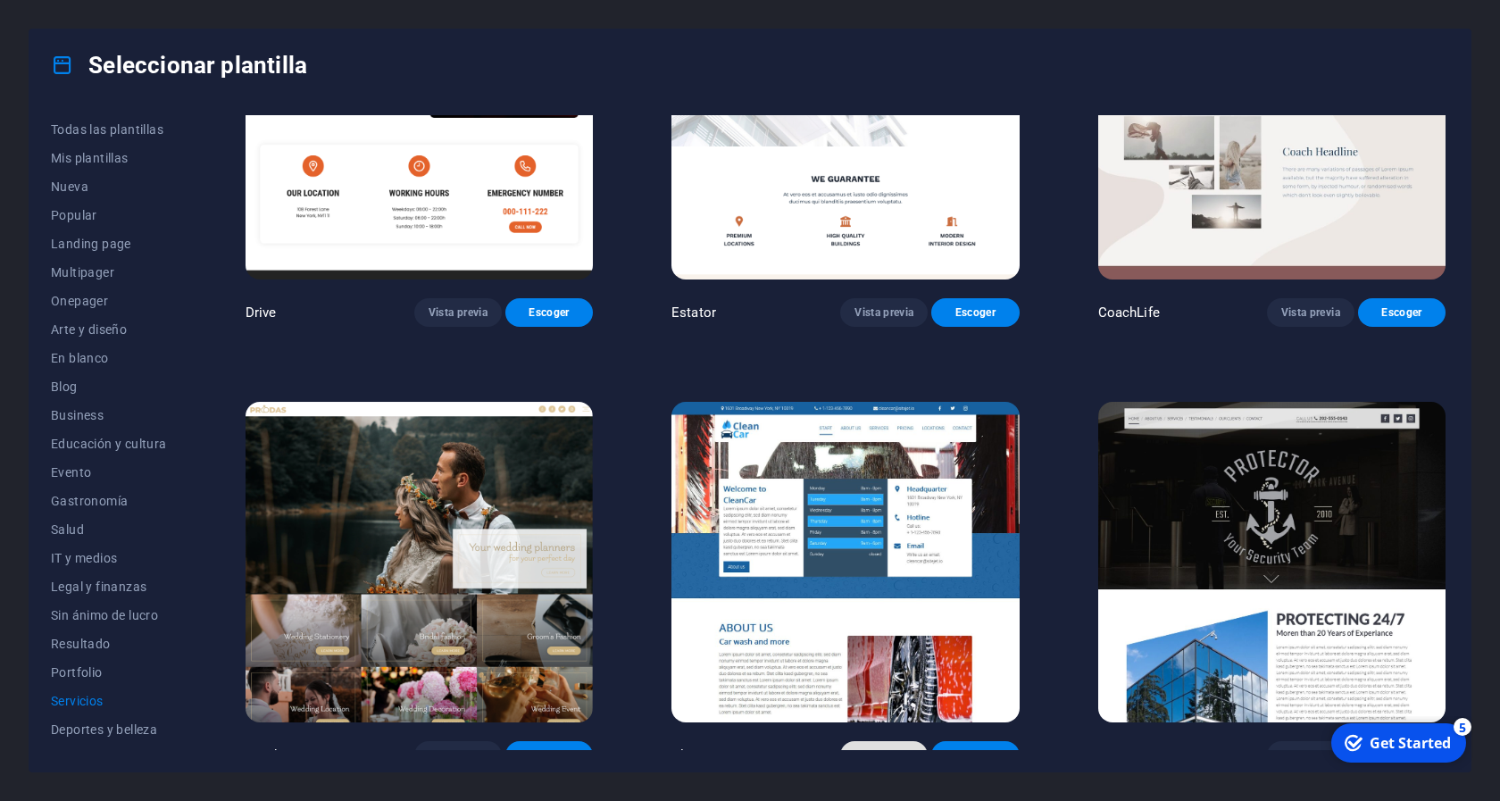
click at [877, 741] on button "Vista previa" at bounding box center [883, 755] width 87 height 29
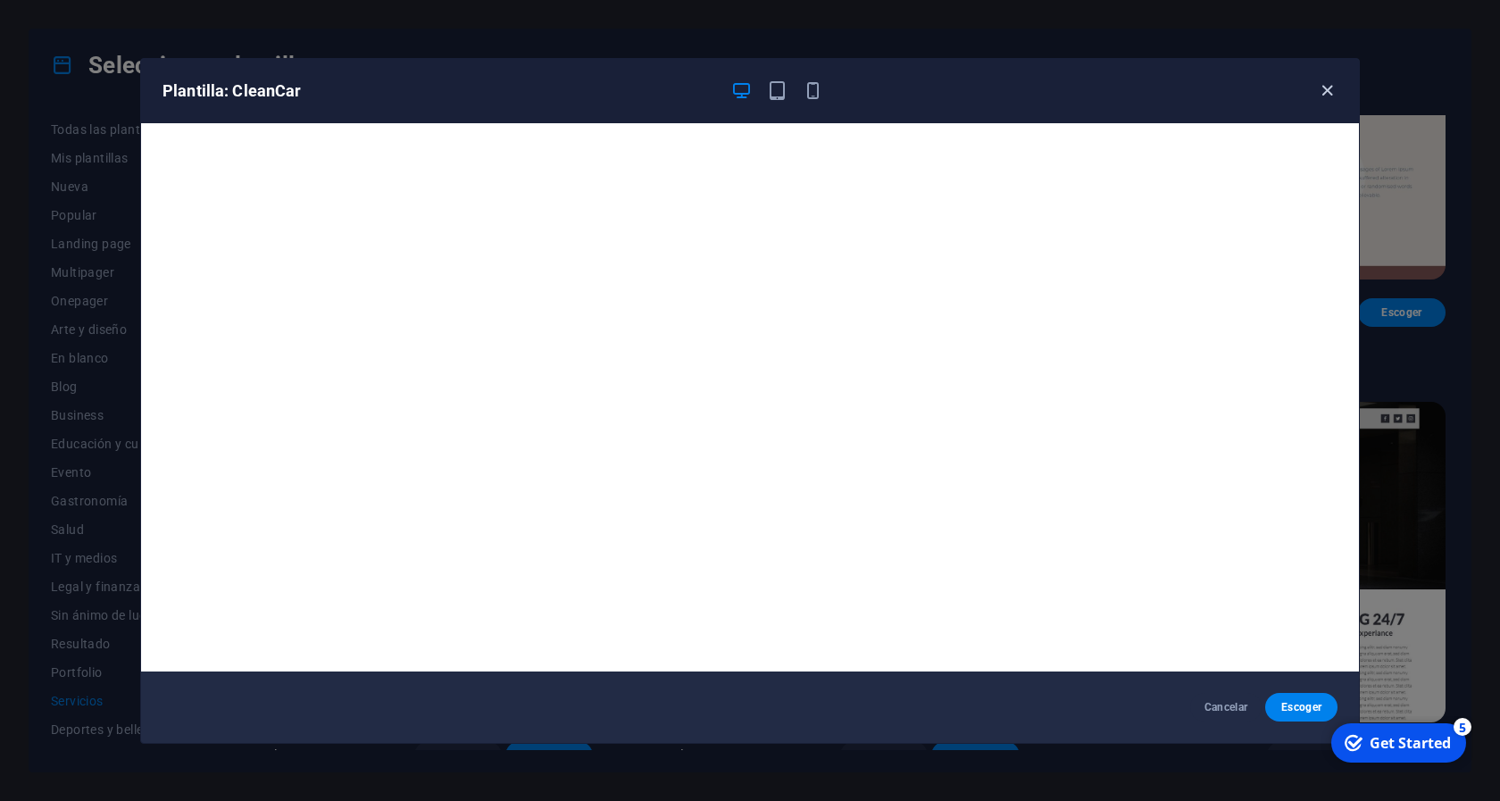
click at [1328, 87] on icon "button" at bounding box center [1327, 90] width 21 height 21
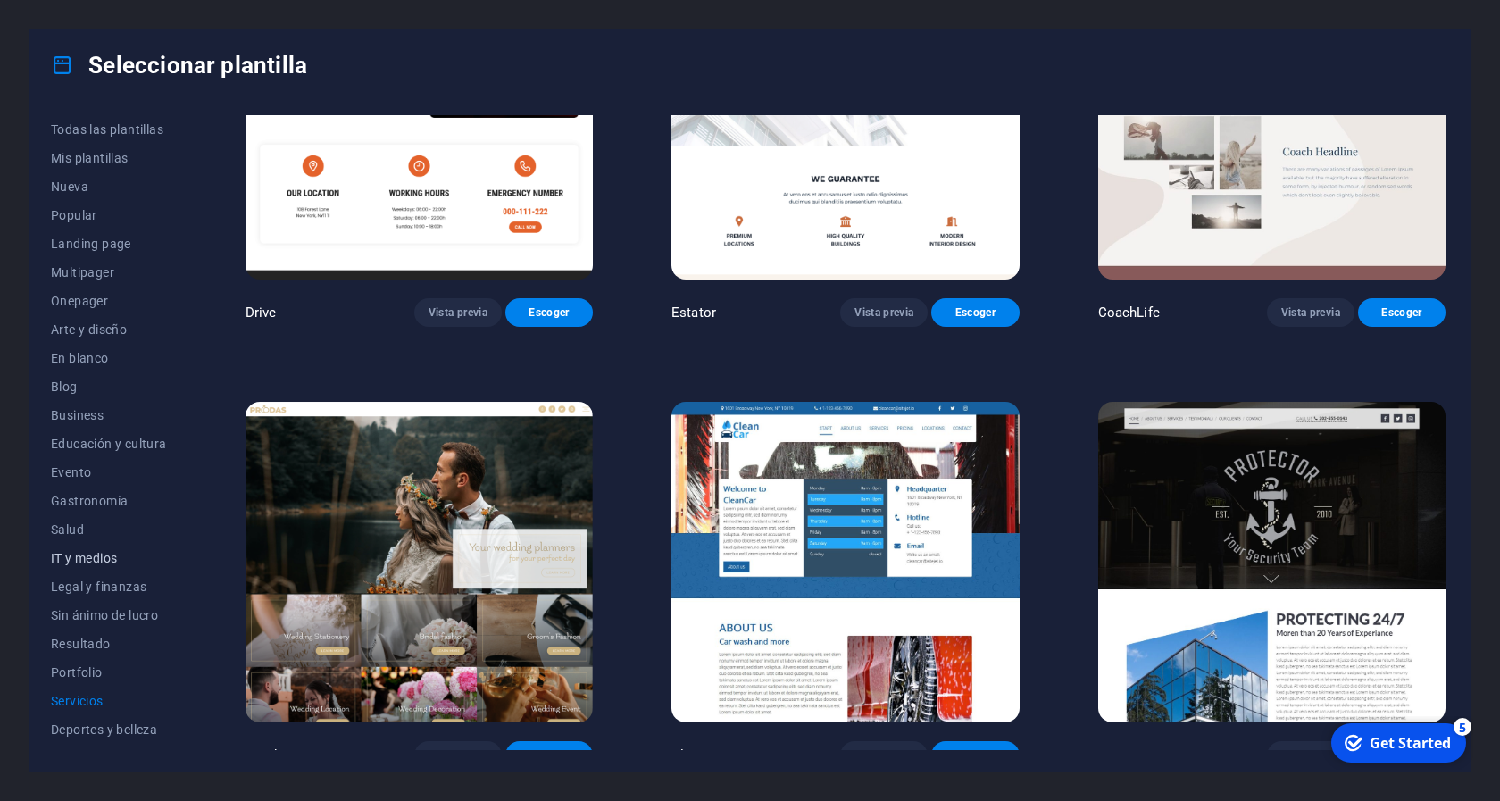
click at [104, 559] on span "IT y medios" at bounding box center [109, 558] width 116 height 14
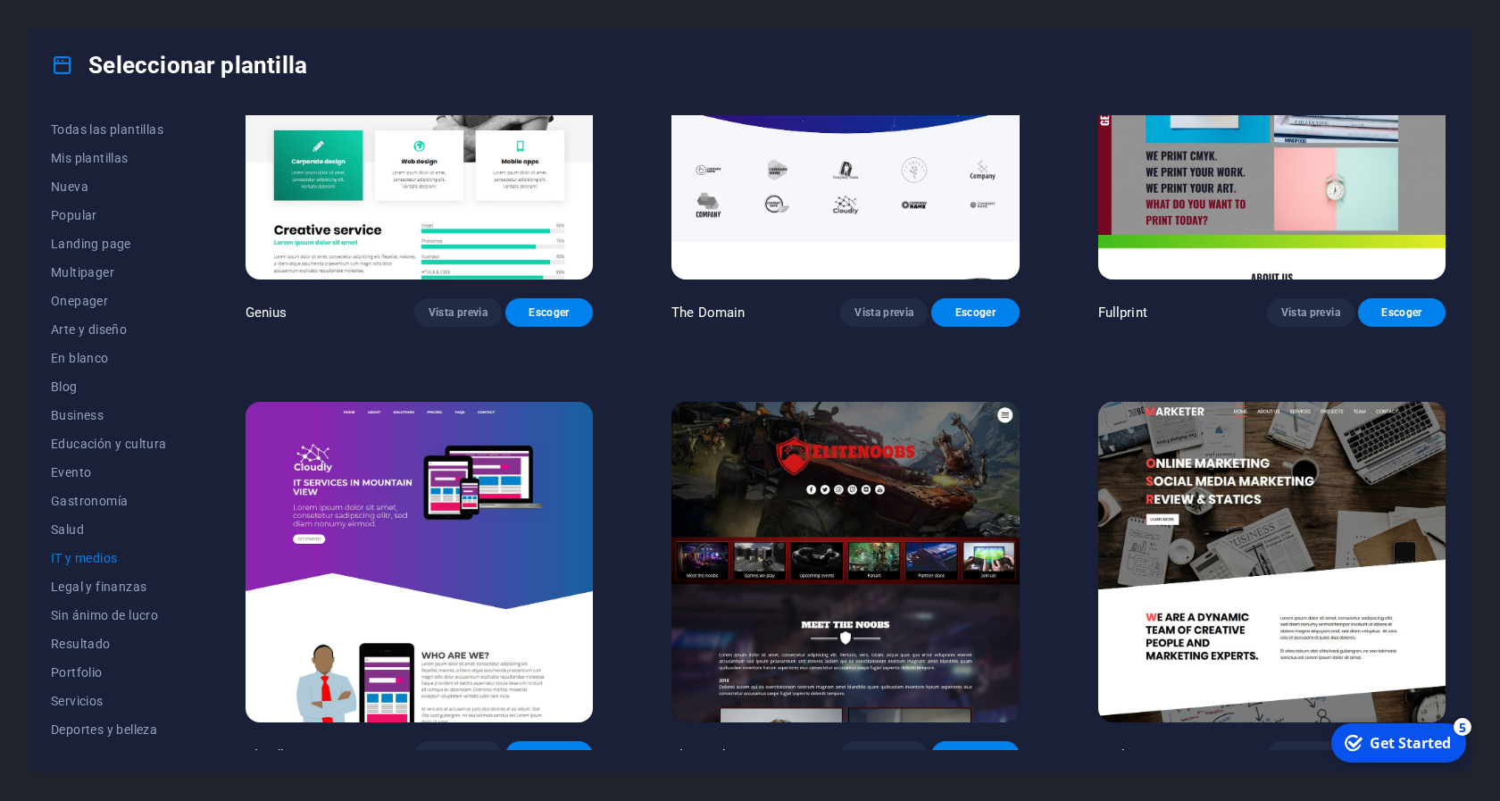
scroll to position [1027, 0]
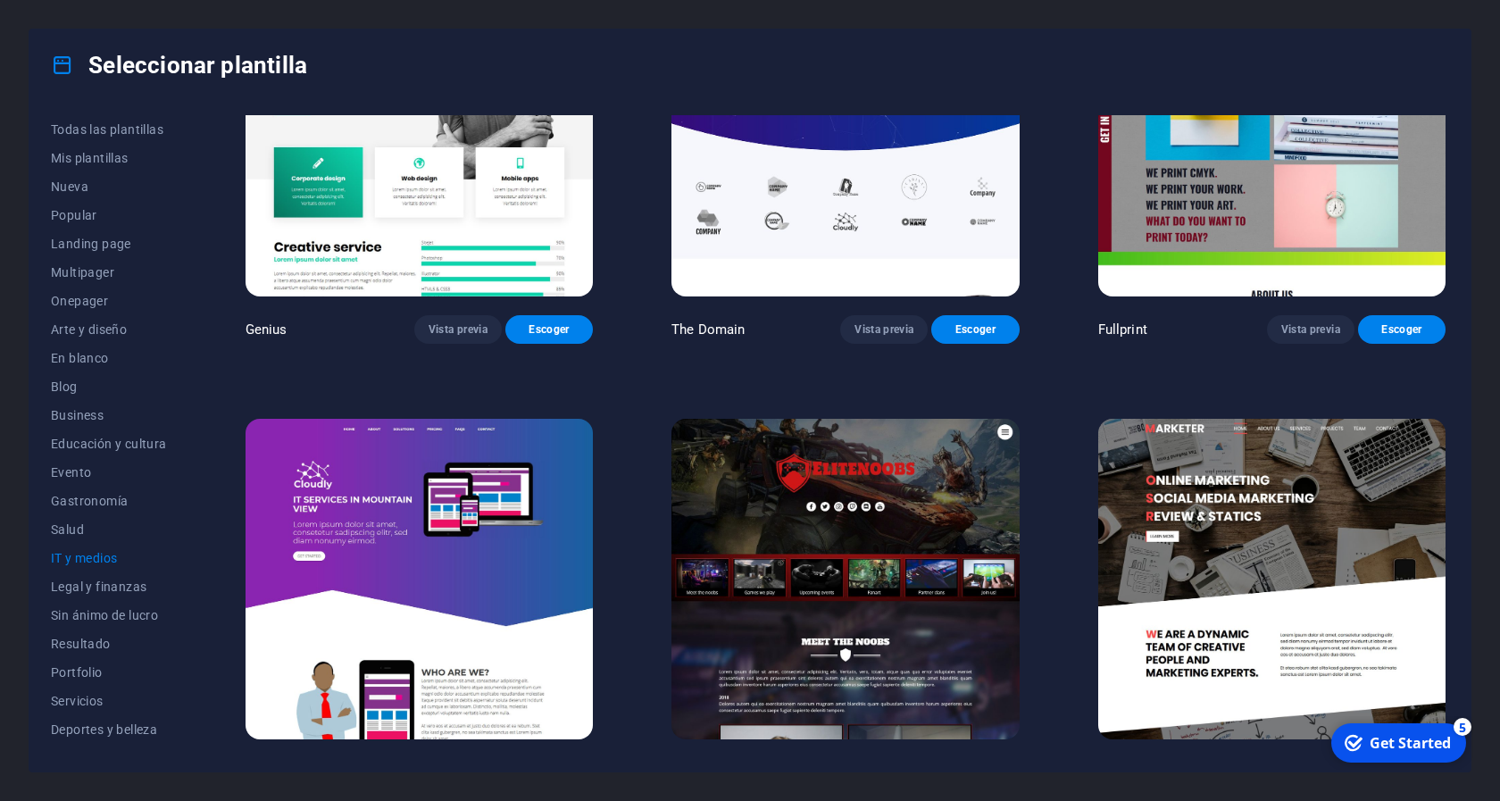
click at [1290, 758] on button "Vista previa" at bounding box center [1310, 772] width 87 height 29
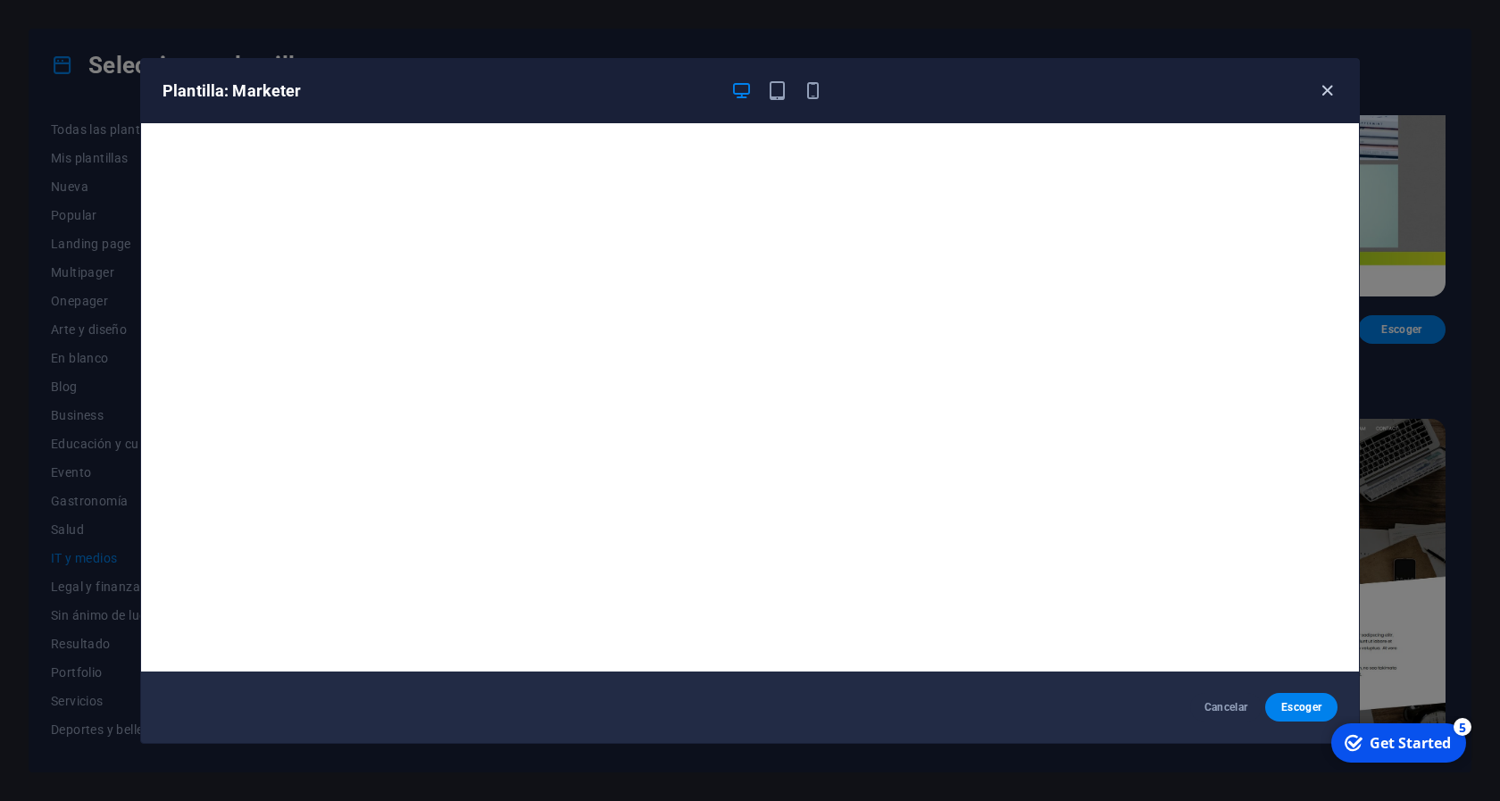
click at [1330, 88] on icon "button" at bounding box center [1327, 90] width 21 height 21
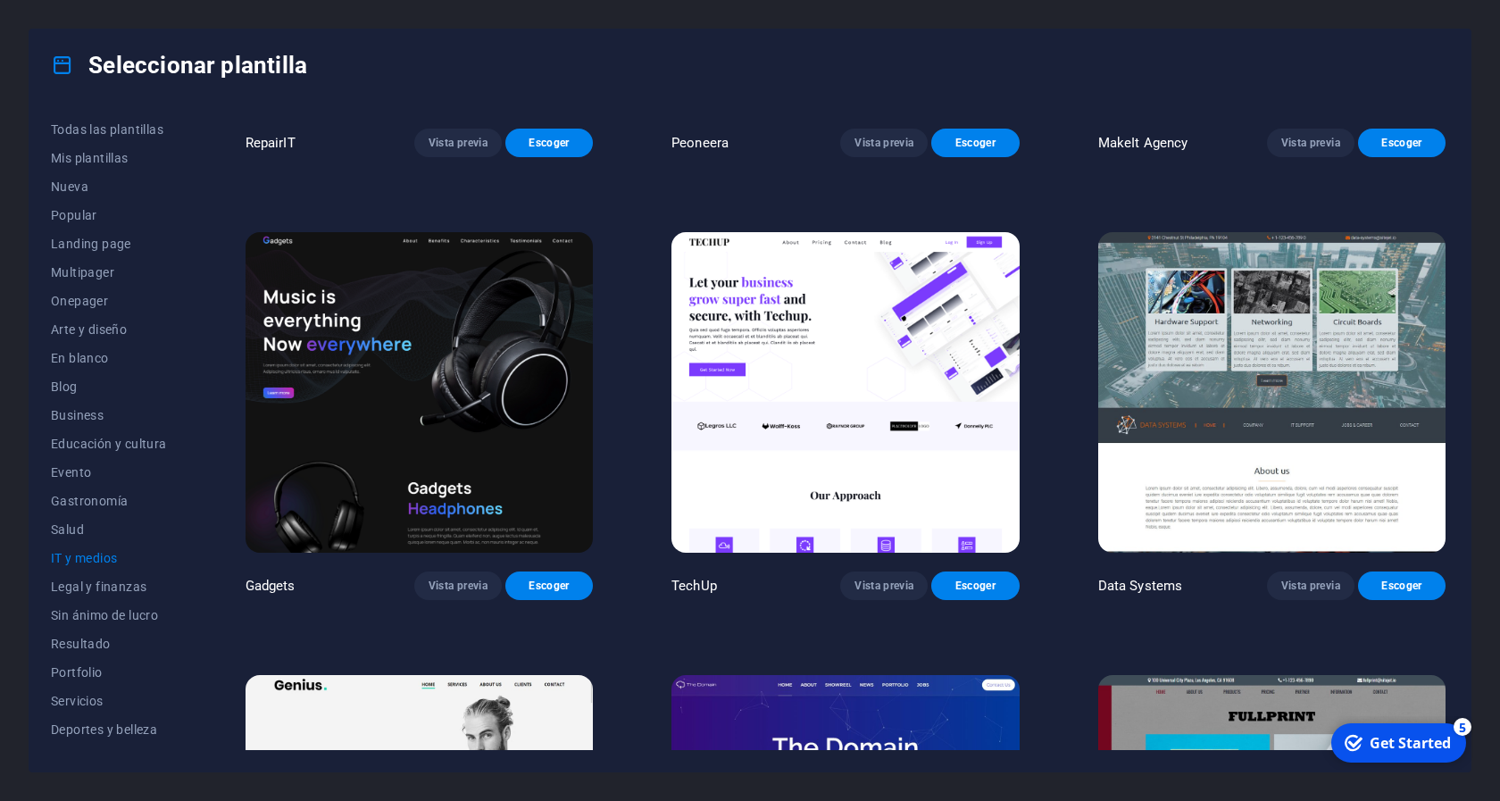
scroll to position [304, 0]
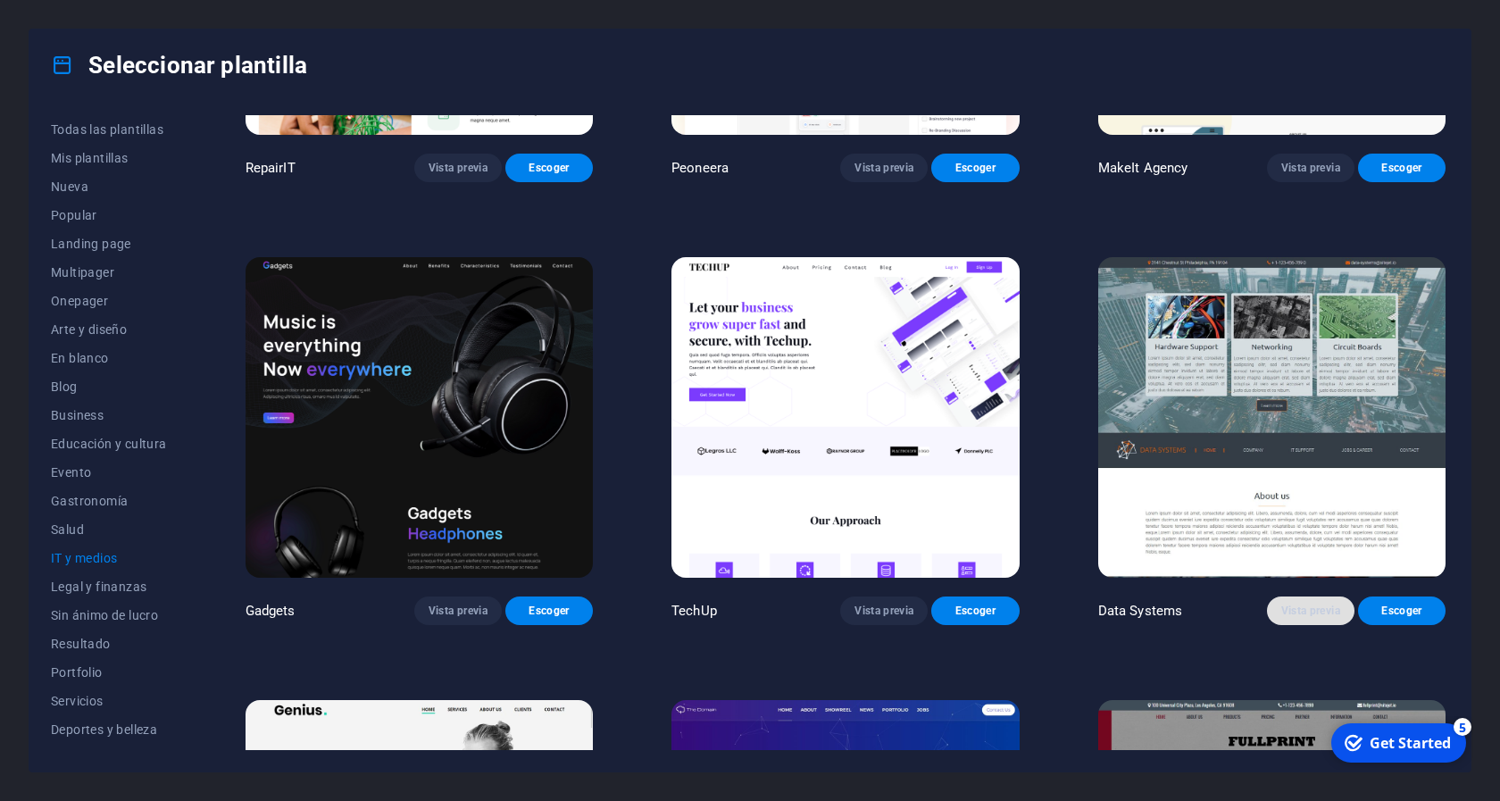
click at [1301, 603] on span "Vista previa" at bounding box center [1310, 610] width 59 height 14
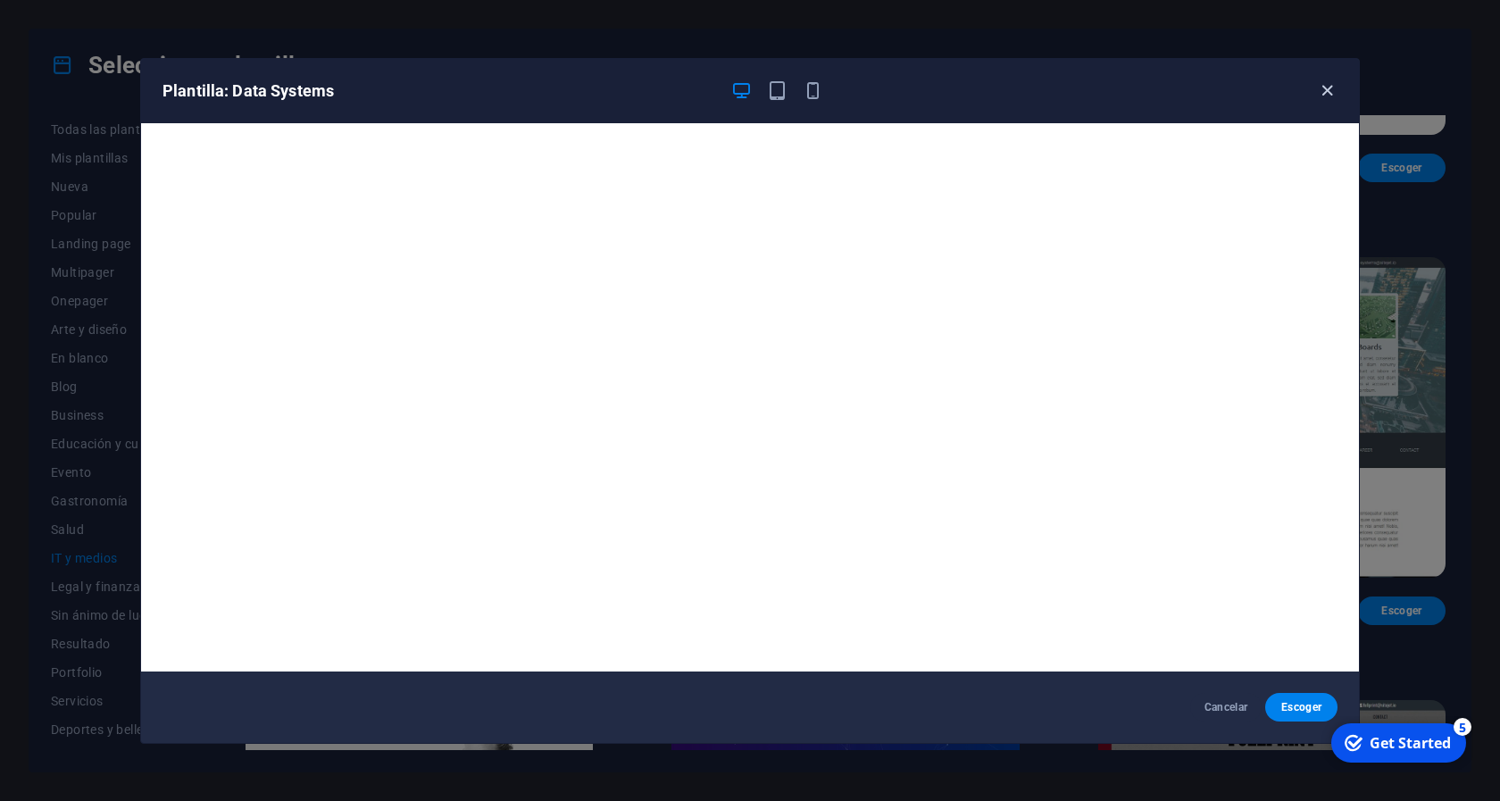
click at [1323, 90] on icon "button" at bounding box center [1327, 90] width 21 height 21
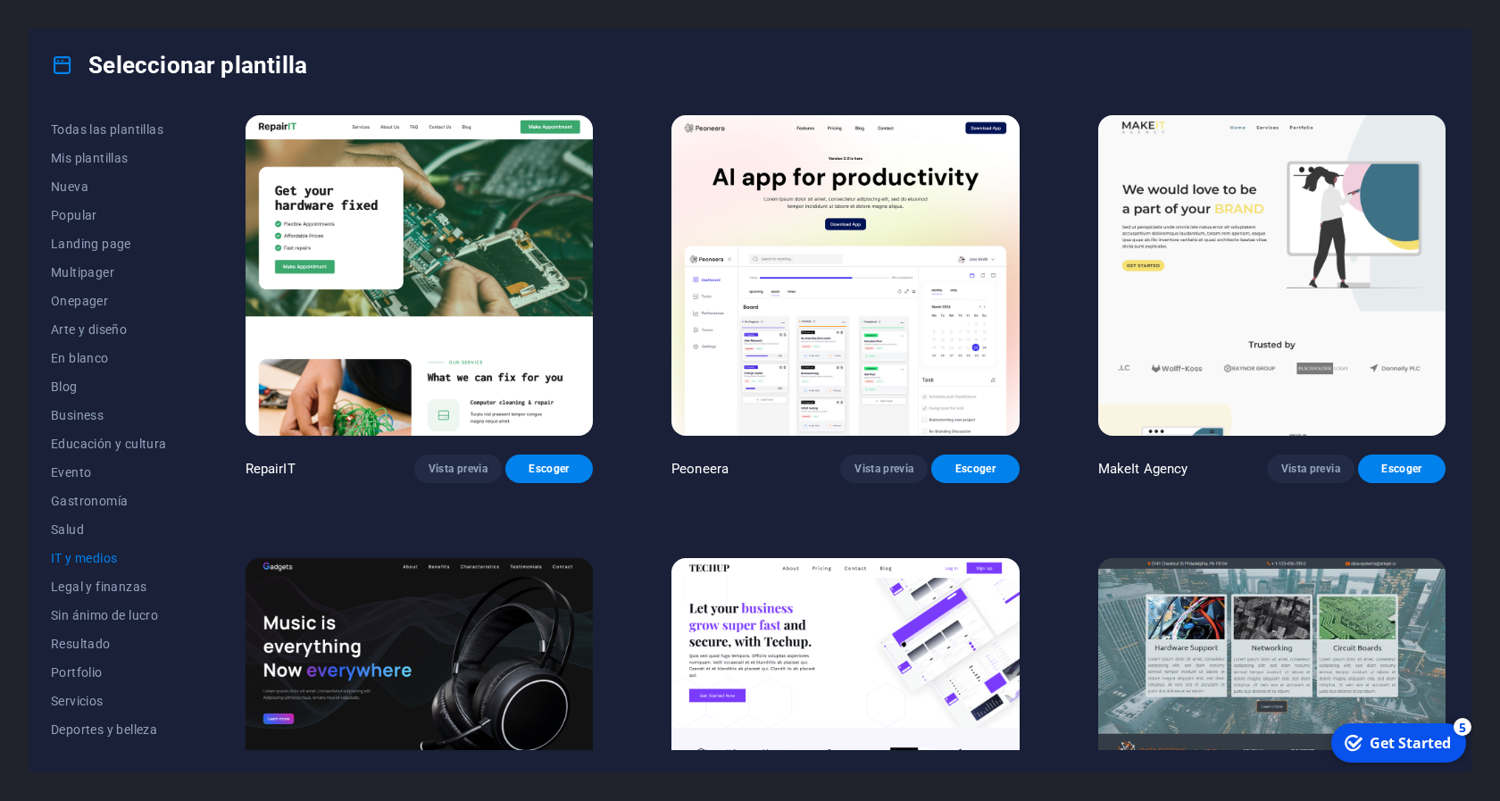
scroll to position [0, 0]
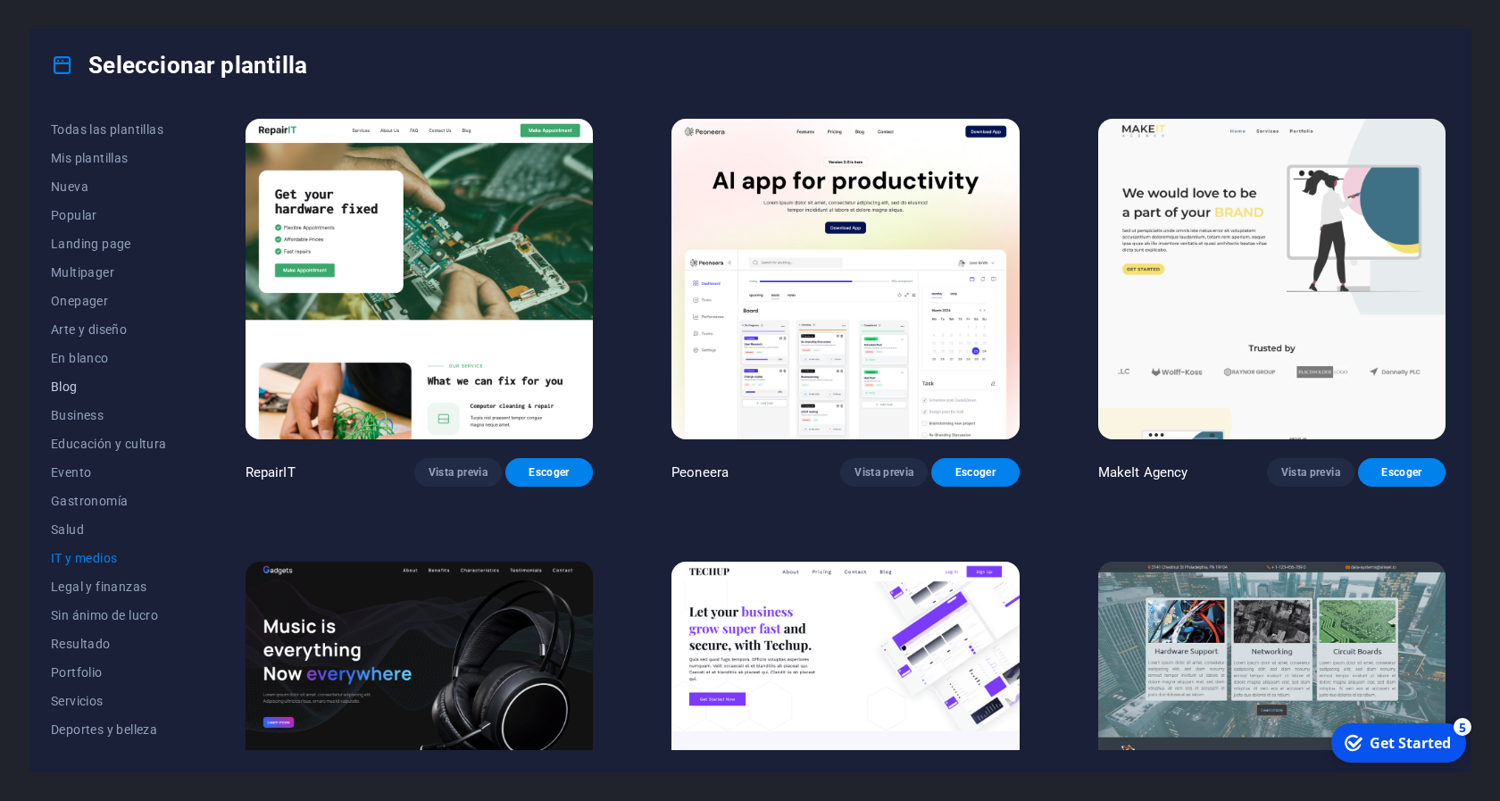
click at [72, 384] on span "Blog" at bounding box center [109, 386] width 116 height 14
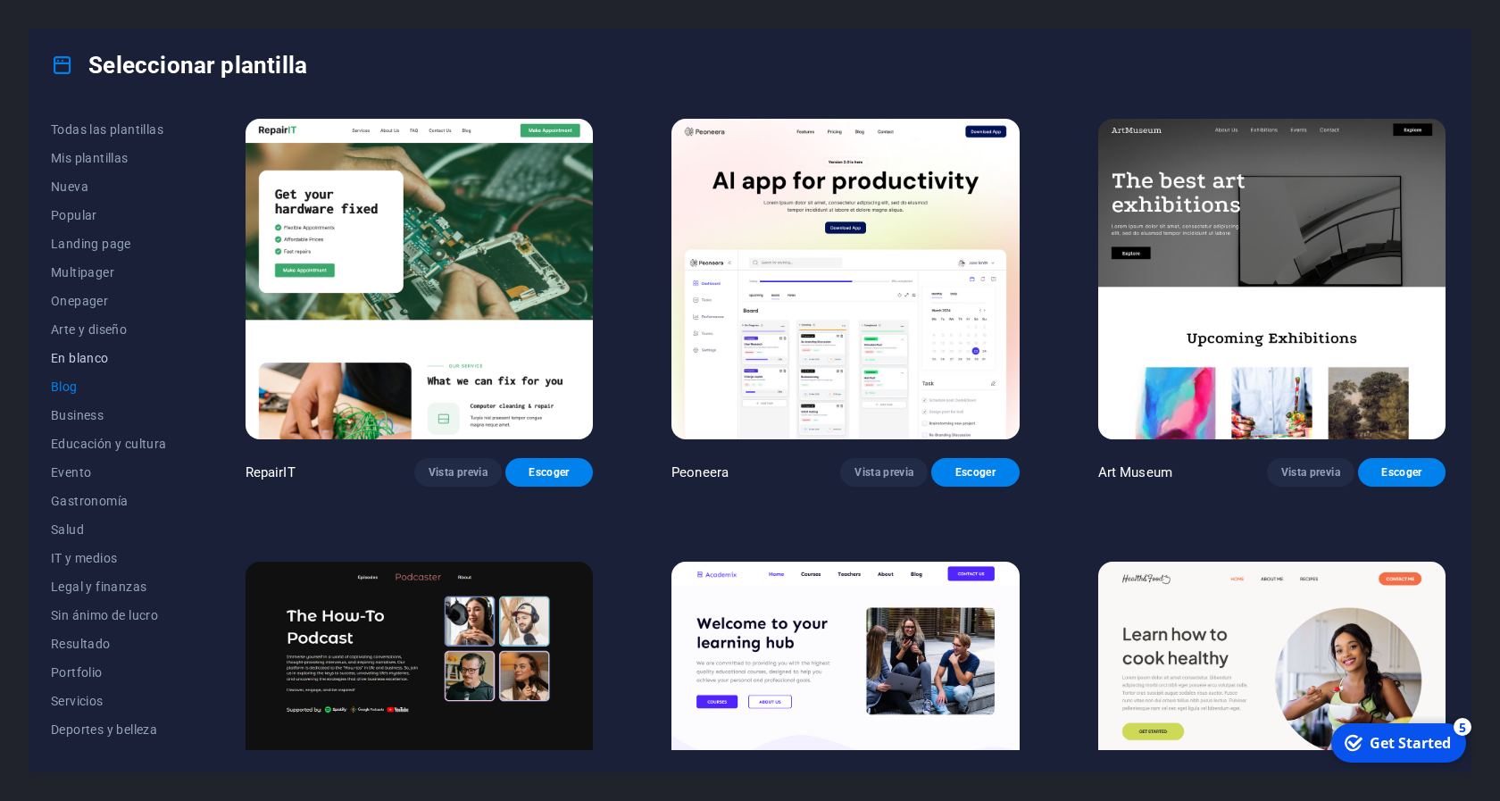
click at [75, 359] on span "En blanco" at bounding box center [109, 358] width 116 height 14
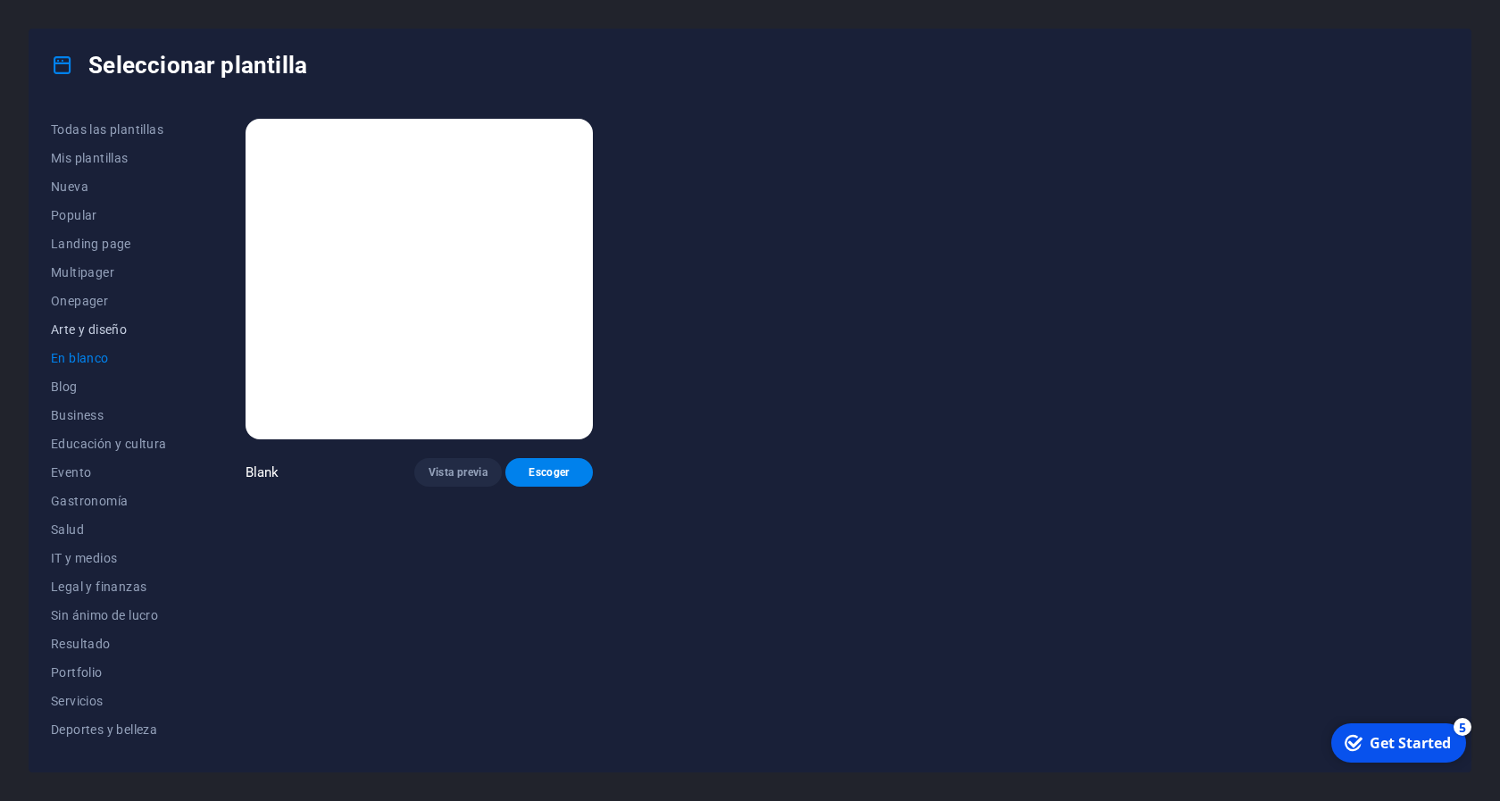
click at [90, 329] on span "Arte y diseño" at bounding box center [109, 329] width 116 height 14
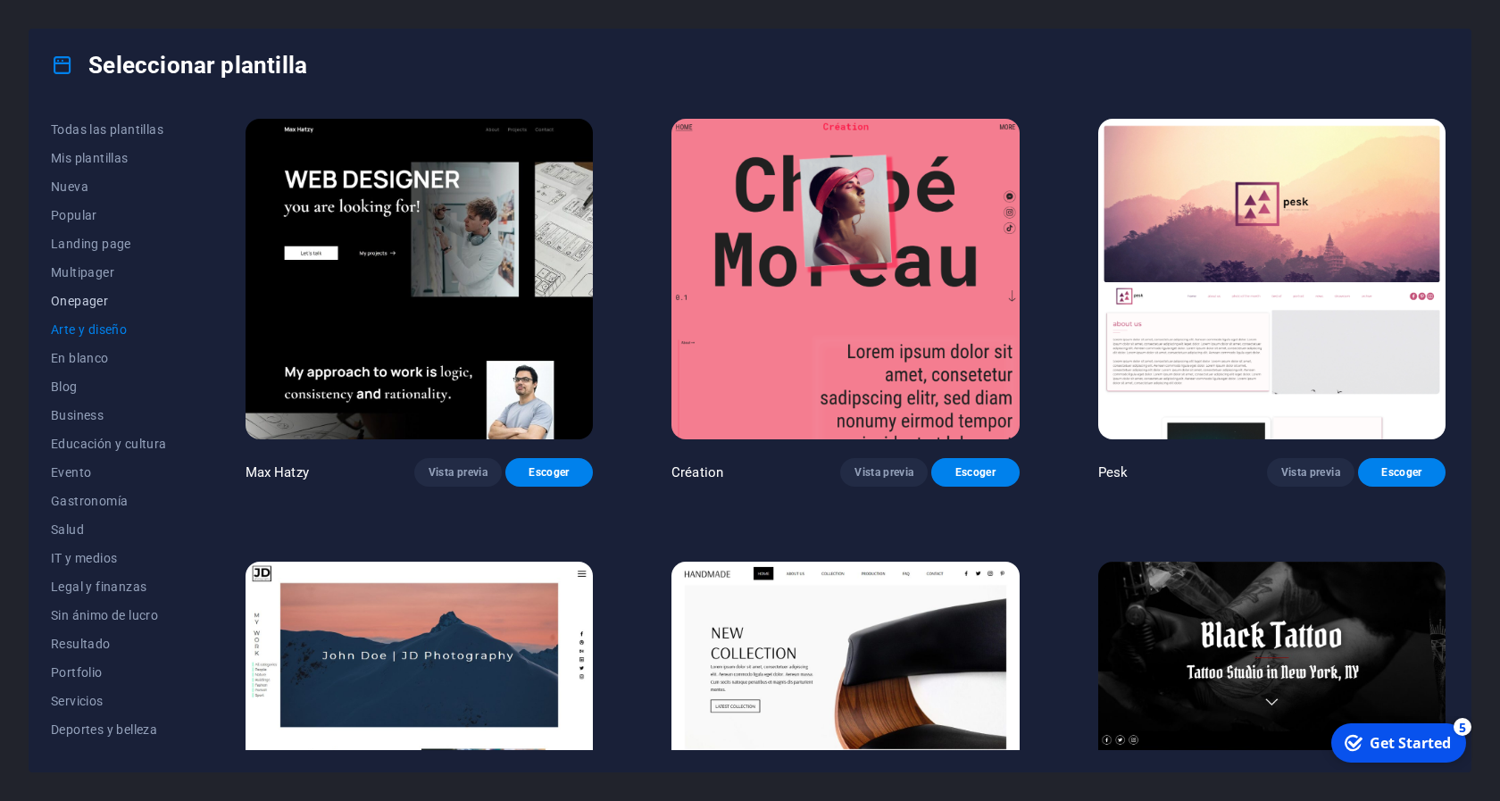
click at [87, 308] on span "Onepager" at bounding box center [109, 301] width 116 height 14
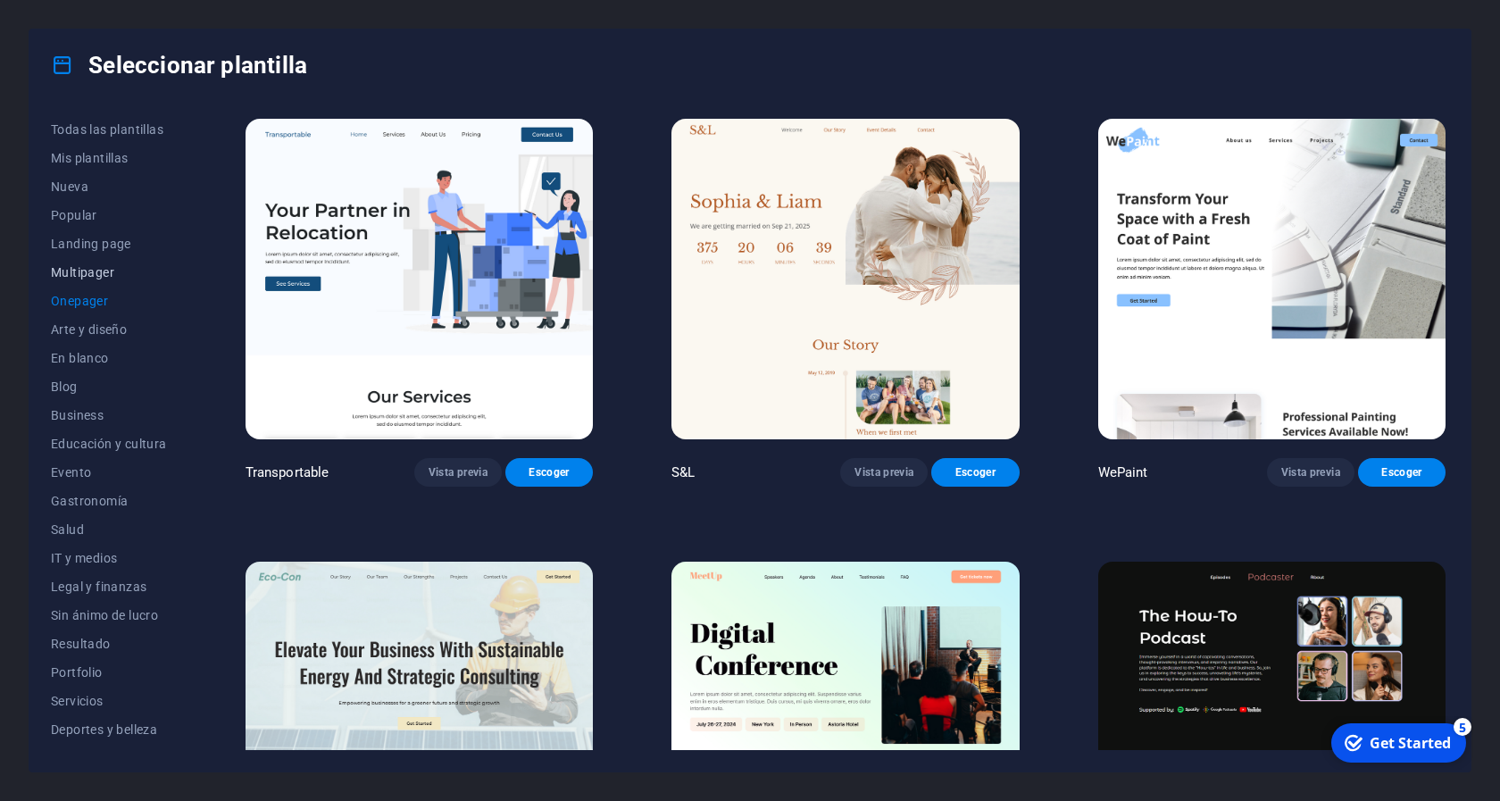
click at [94, 266] on span "Multipager" at bounding box center [109, 272] width 116 height 14
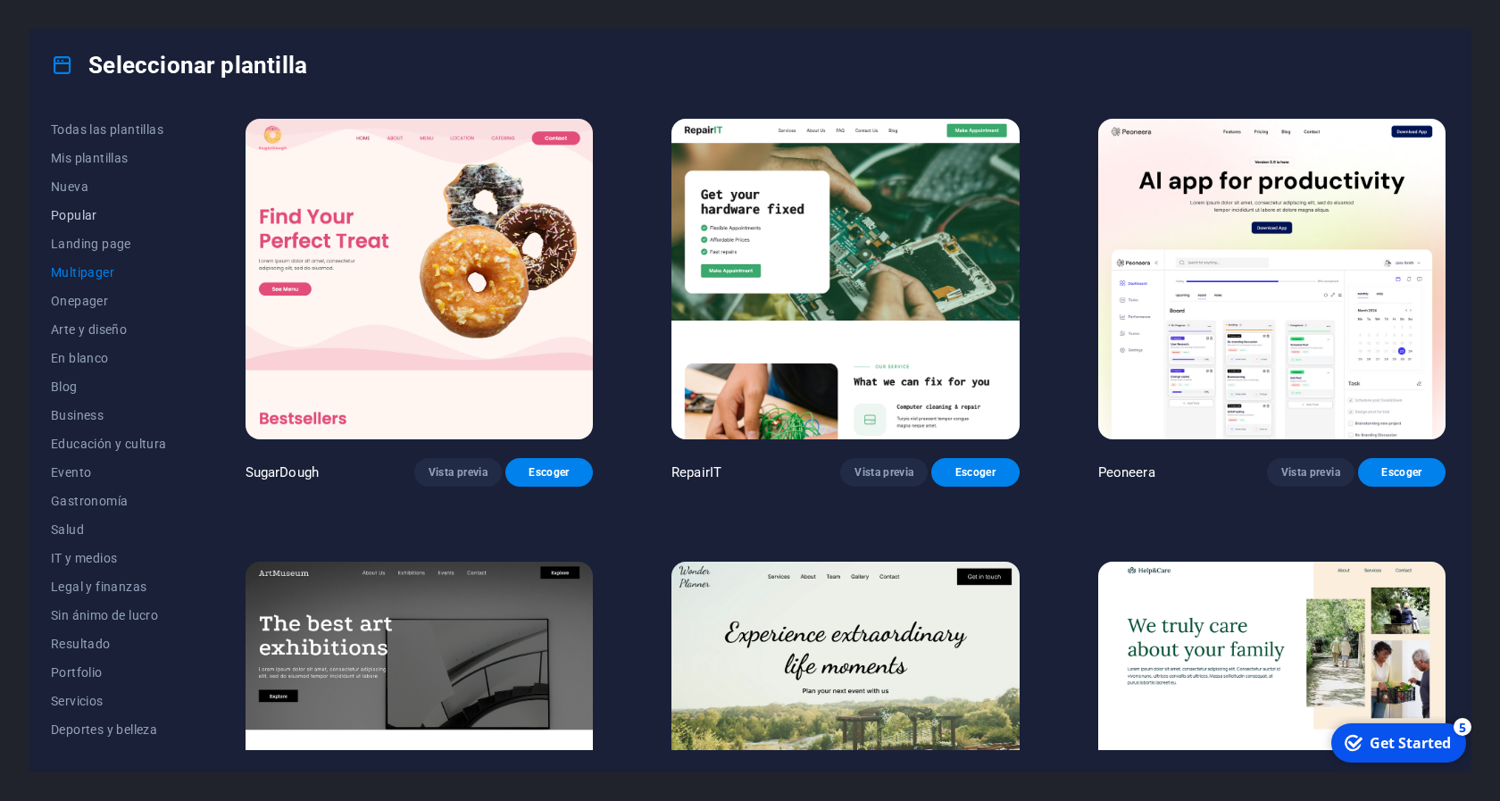
click at [93, 218] on span "Popular" at bounding box center [109, 215] width 116 height 14
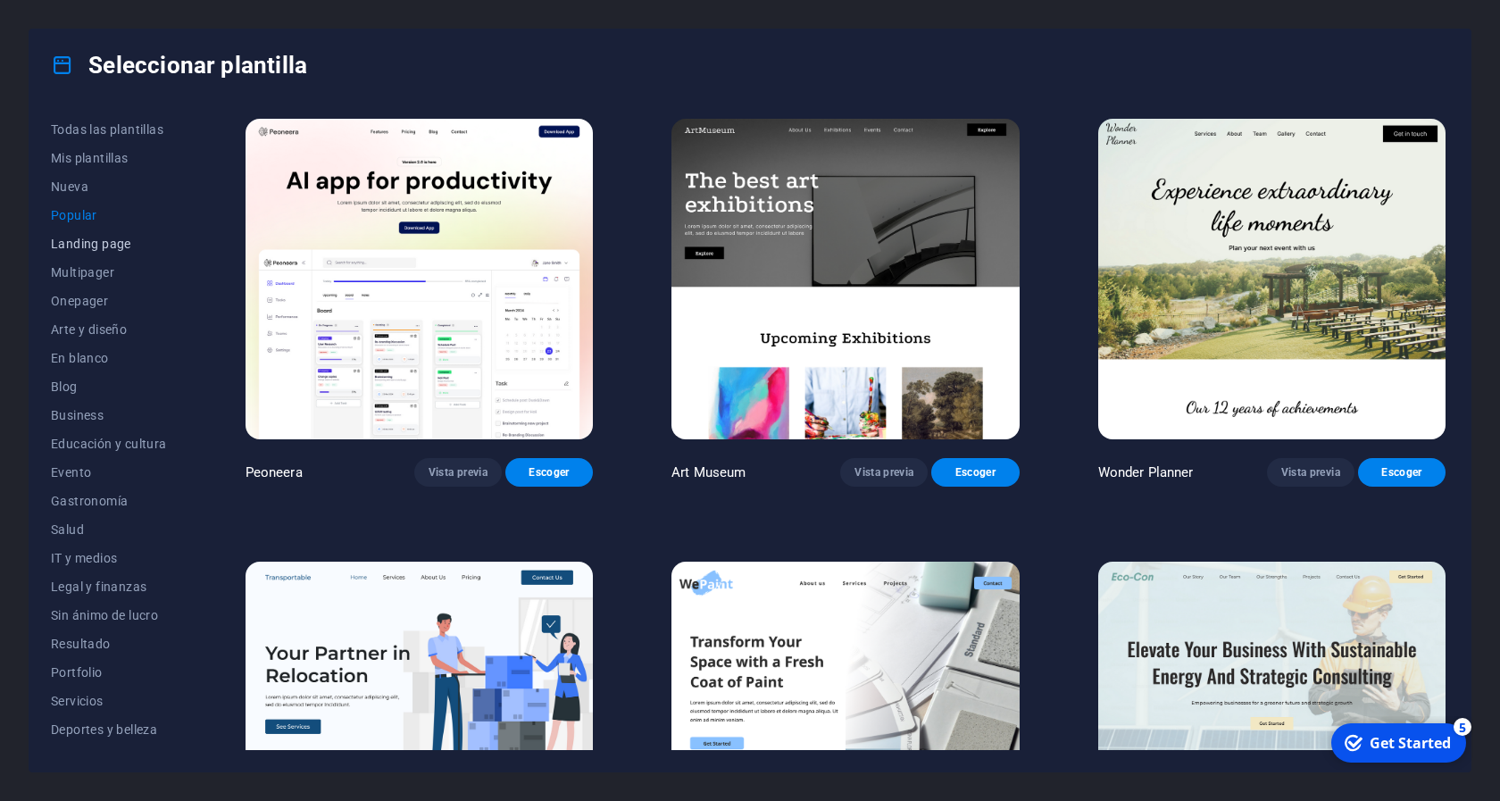
click at [100, 251] on span "Landing page" at bounding box center [109, 244] width 116 height 14
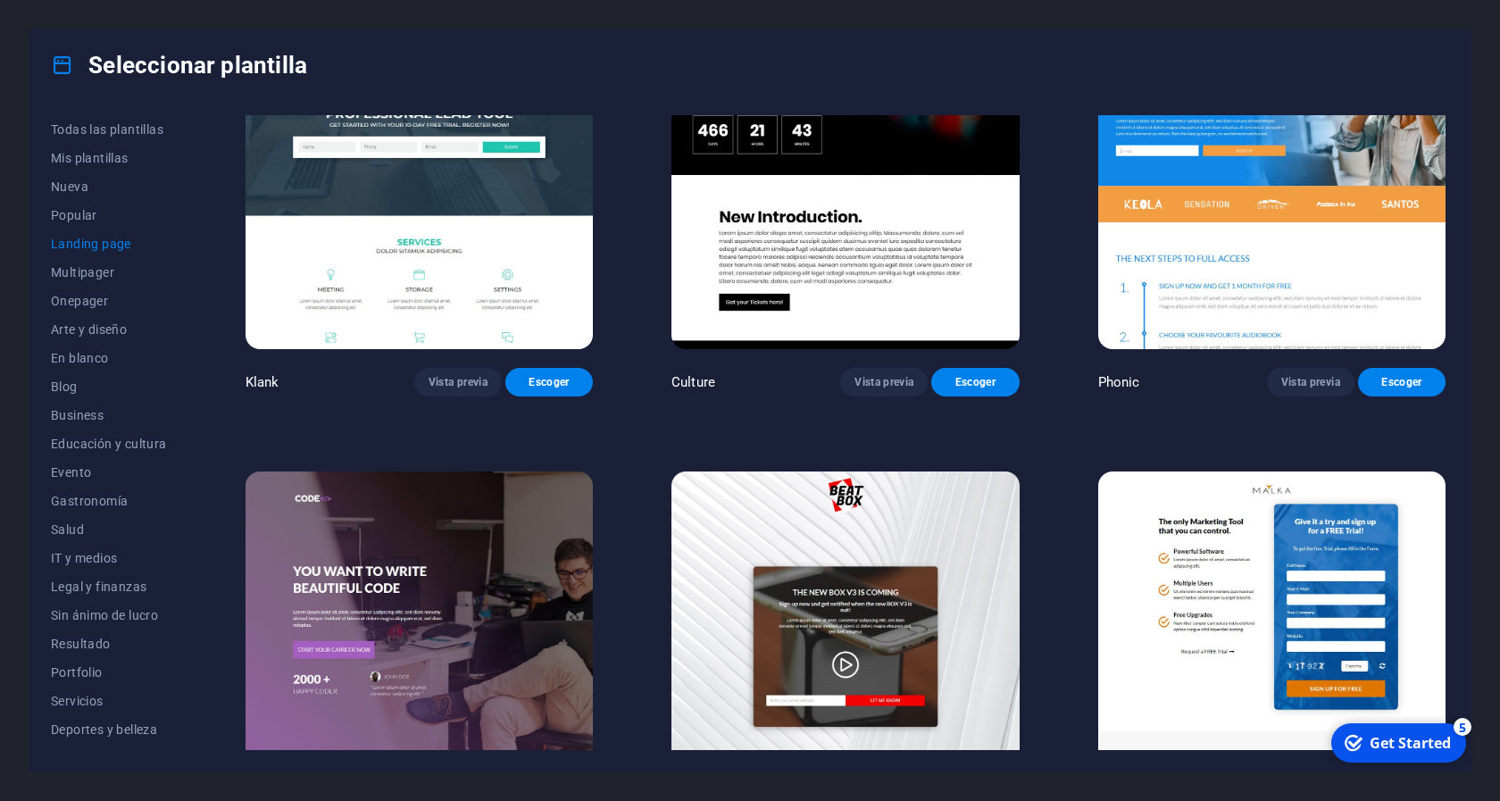
scroll to position [161, 0]
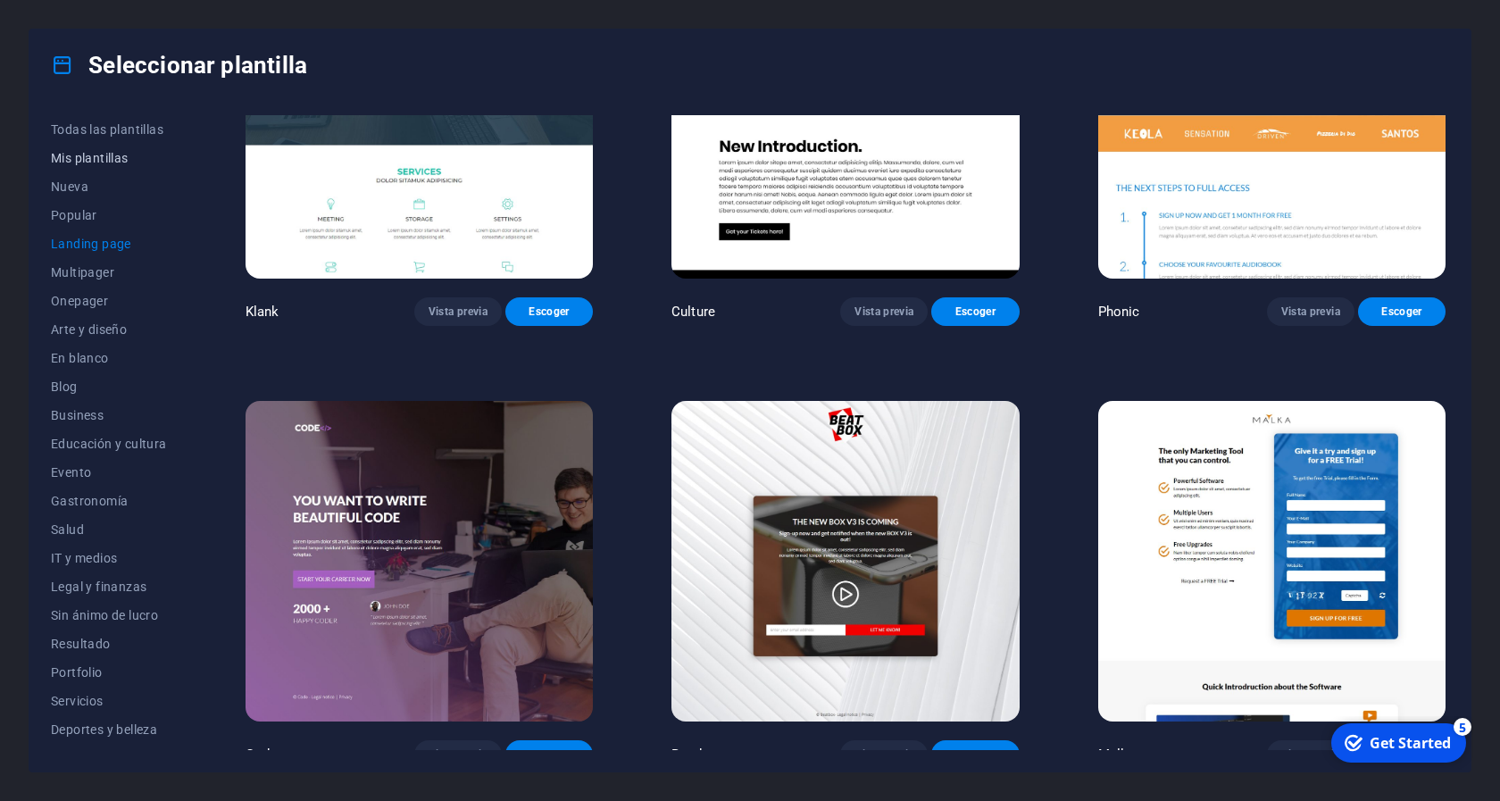
click at [80, 162] on span "Mis plantillas" at bounding box center [109, 158] width 116 height 14
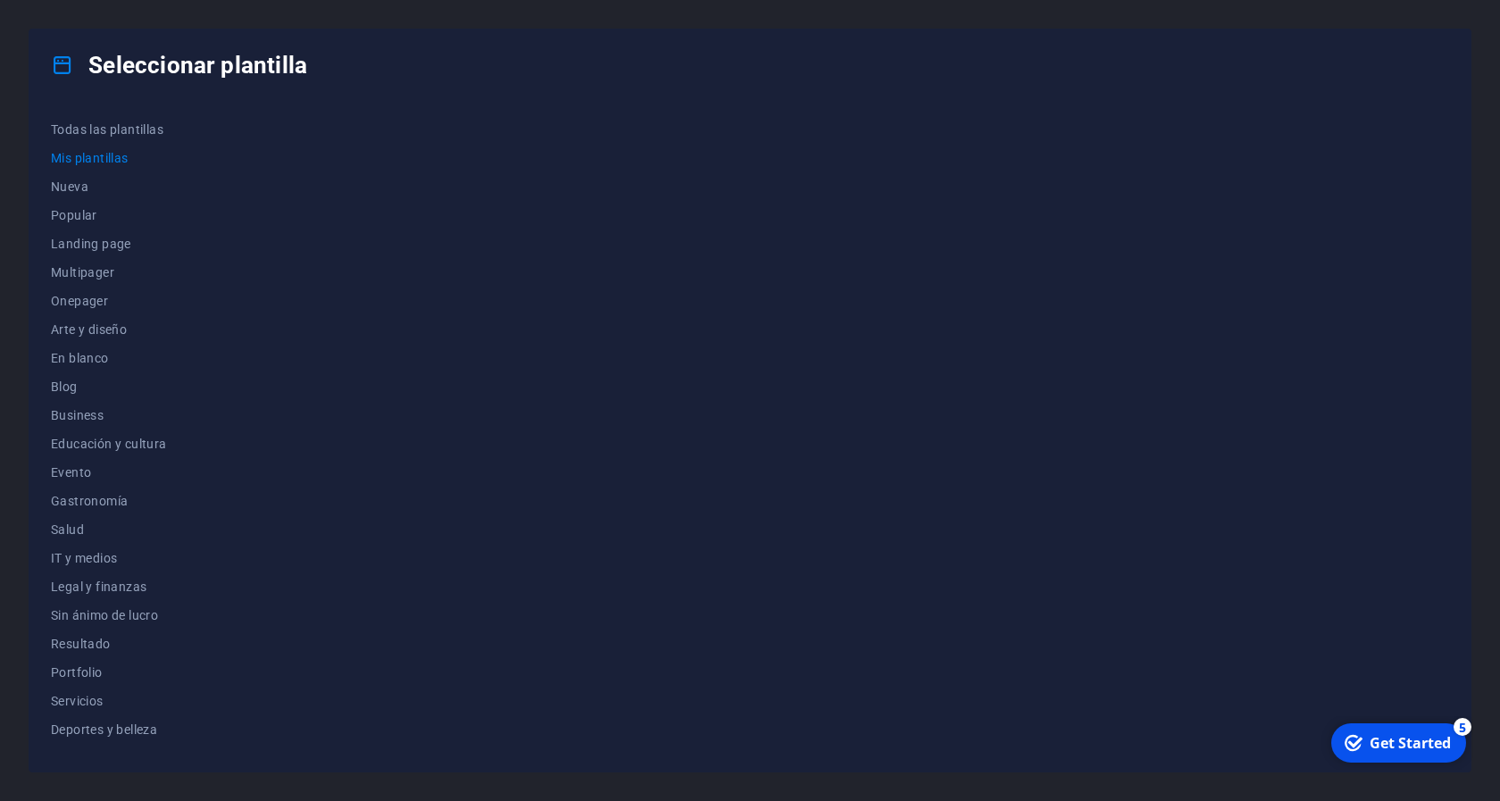
scroll to position [0, 0]
click at [78, 192] on span "Nueva" at bounding box center [109, 186] width 116 height 14
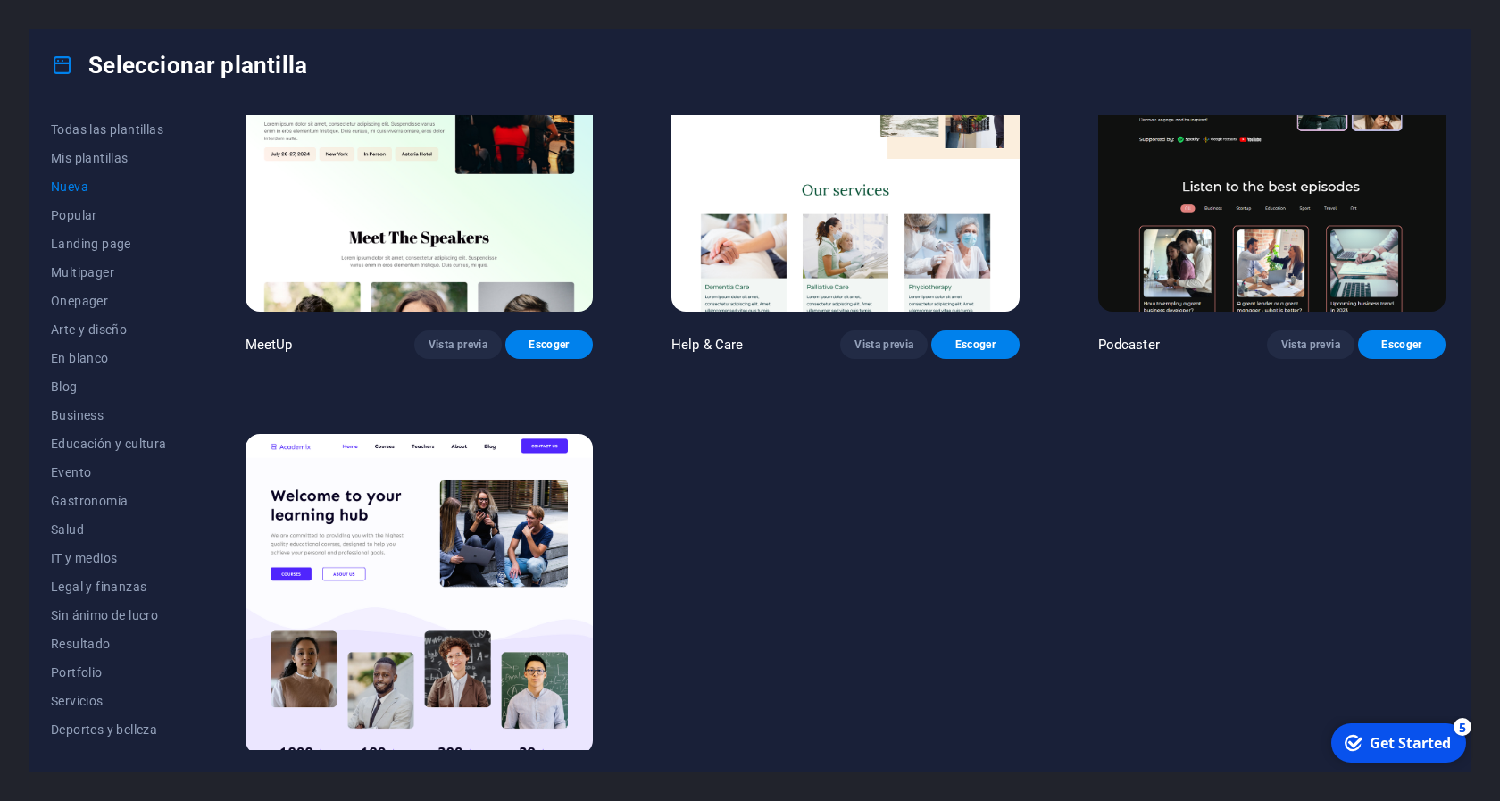
scroll to position [1462, 0]
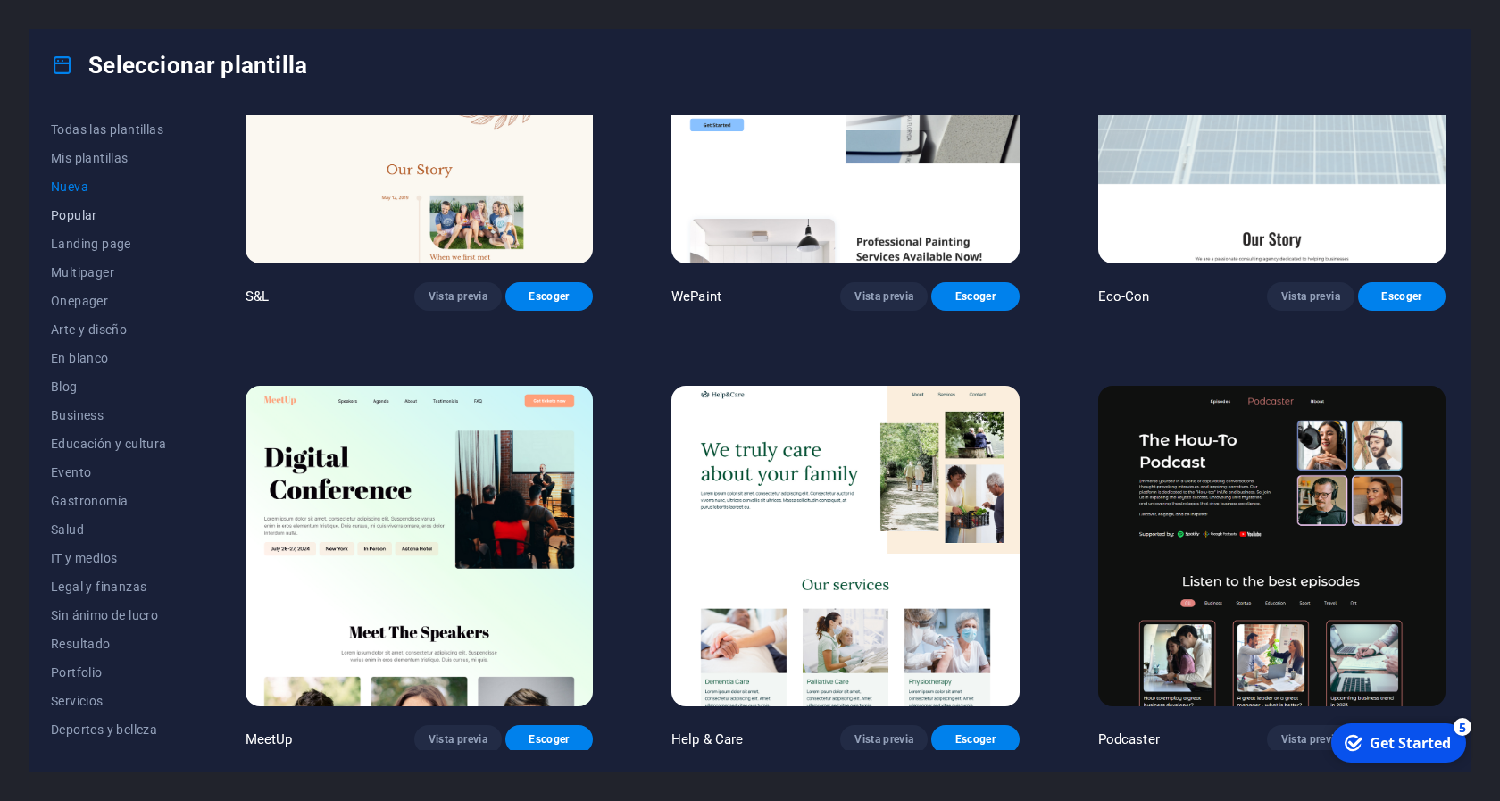
click at [81, 218] on span "Popular" at bounding box center [109, 215] width 116 height 14
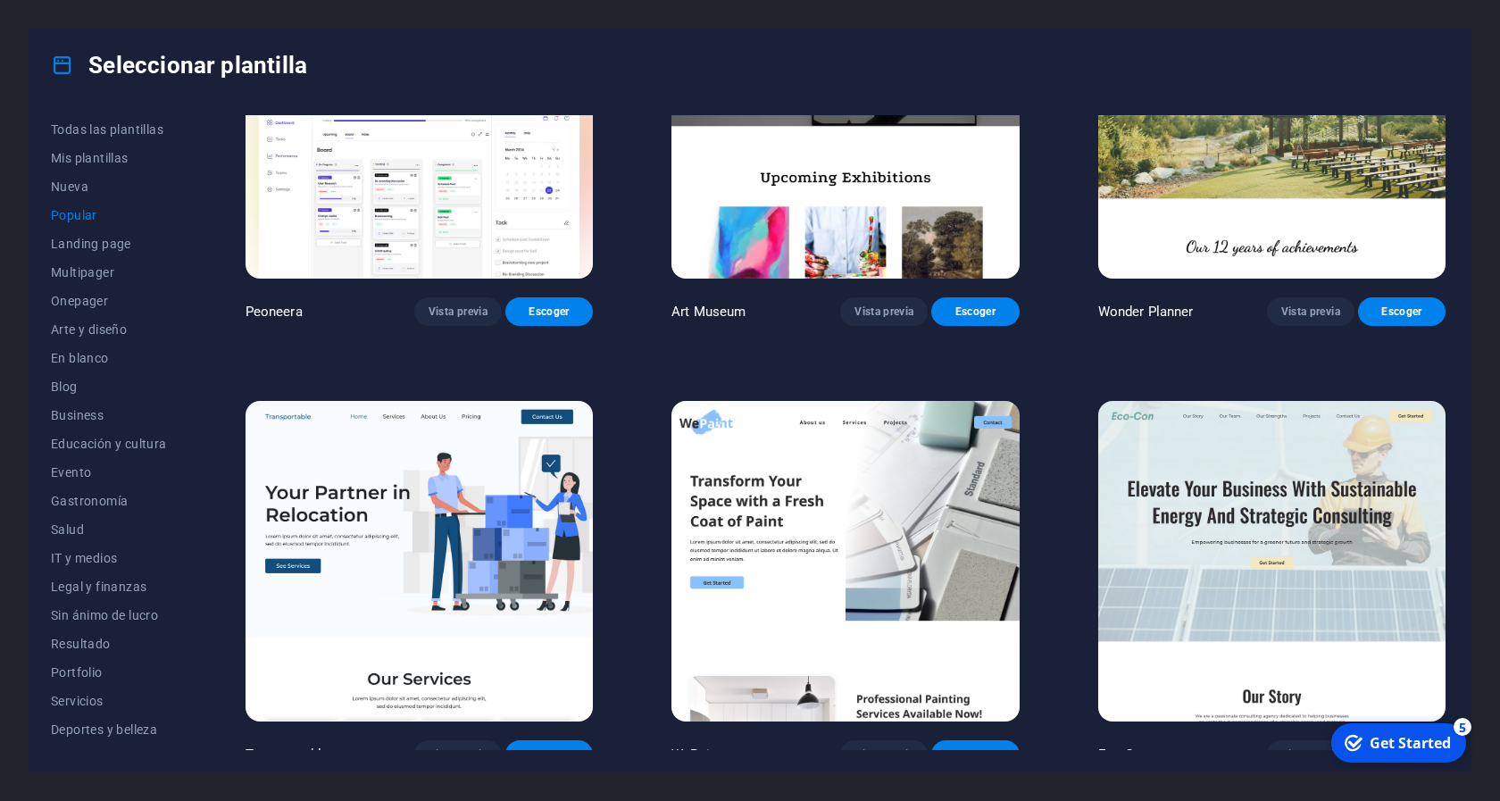
scroll to position [0, 0]
